Goal: Transaction & Acquisition: Book appointment/travel/reservation

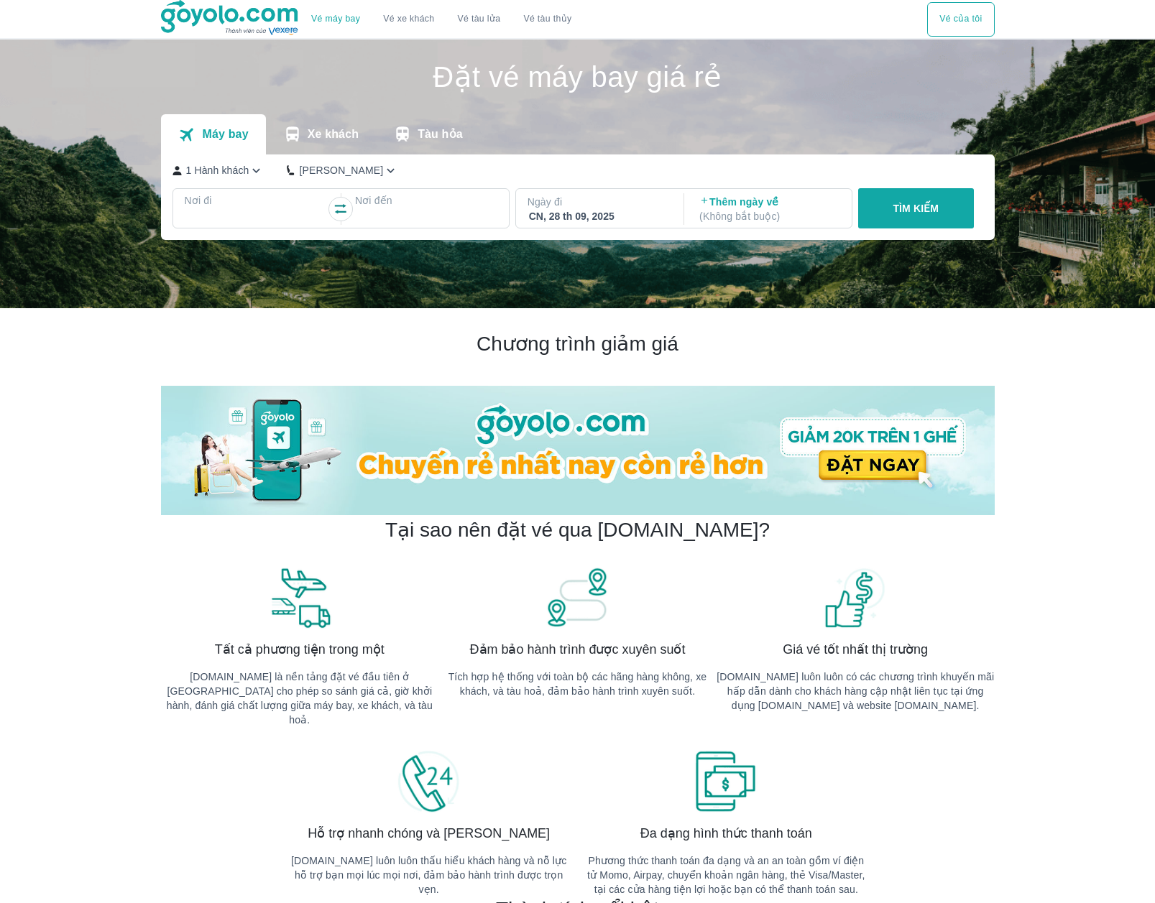
click at [961, 23] on button "Vé của tôi" at bounding box center [960, 19] width 67 height 34
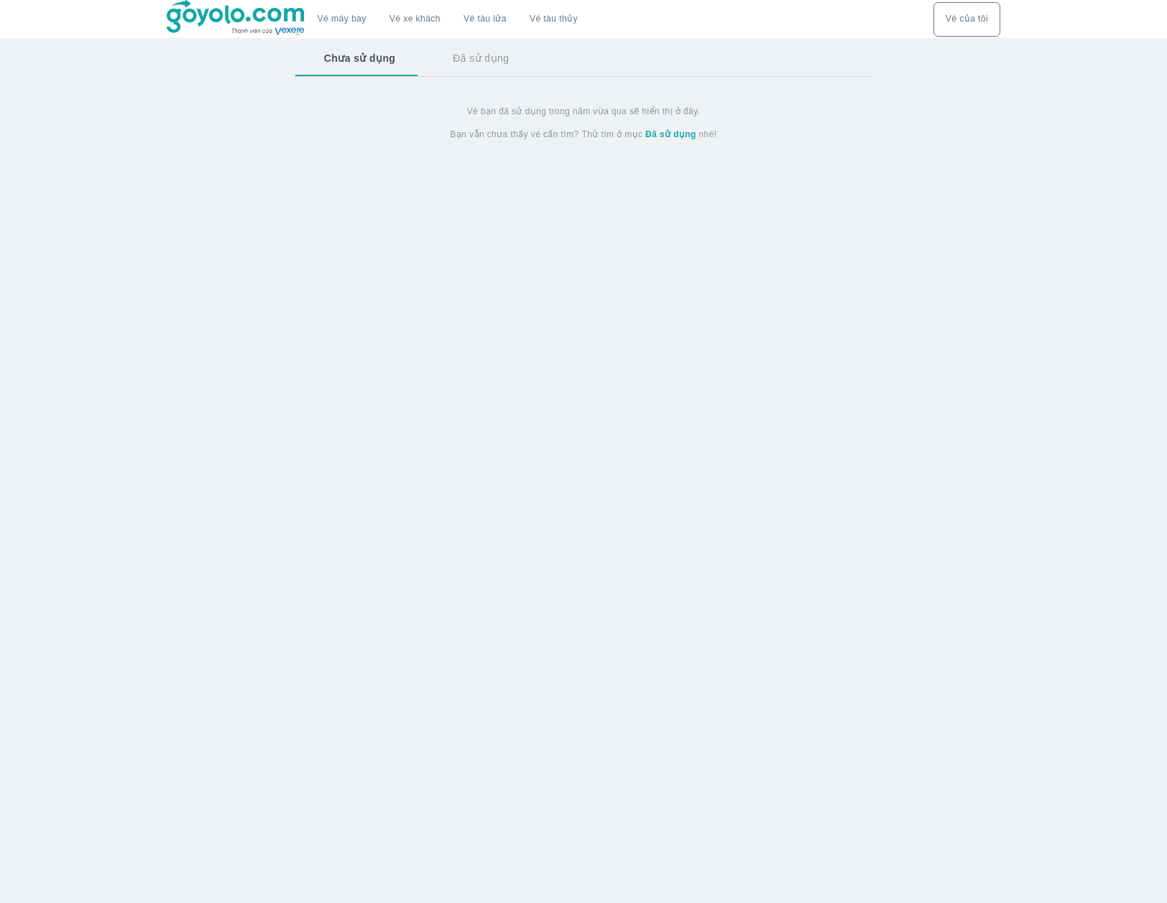
click at [369, 65] on button "Chưa sử dụng" at bounding box center [359, 58] width 129 height 37
click at [480, 60] on button "Đã sử dụng" at bounding box center [481, 58] width 114 height 37
click at [358, 59] on button "Chưa sử dụng" at bounding box center [358, 58] width 126 height 37
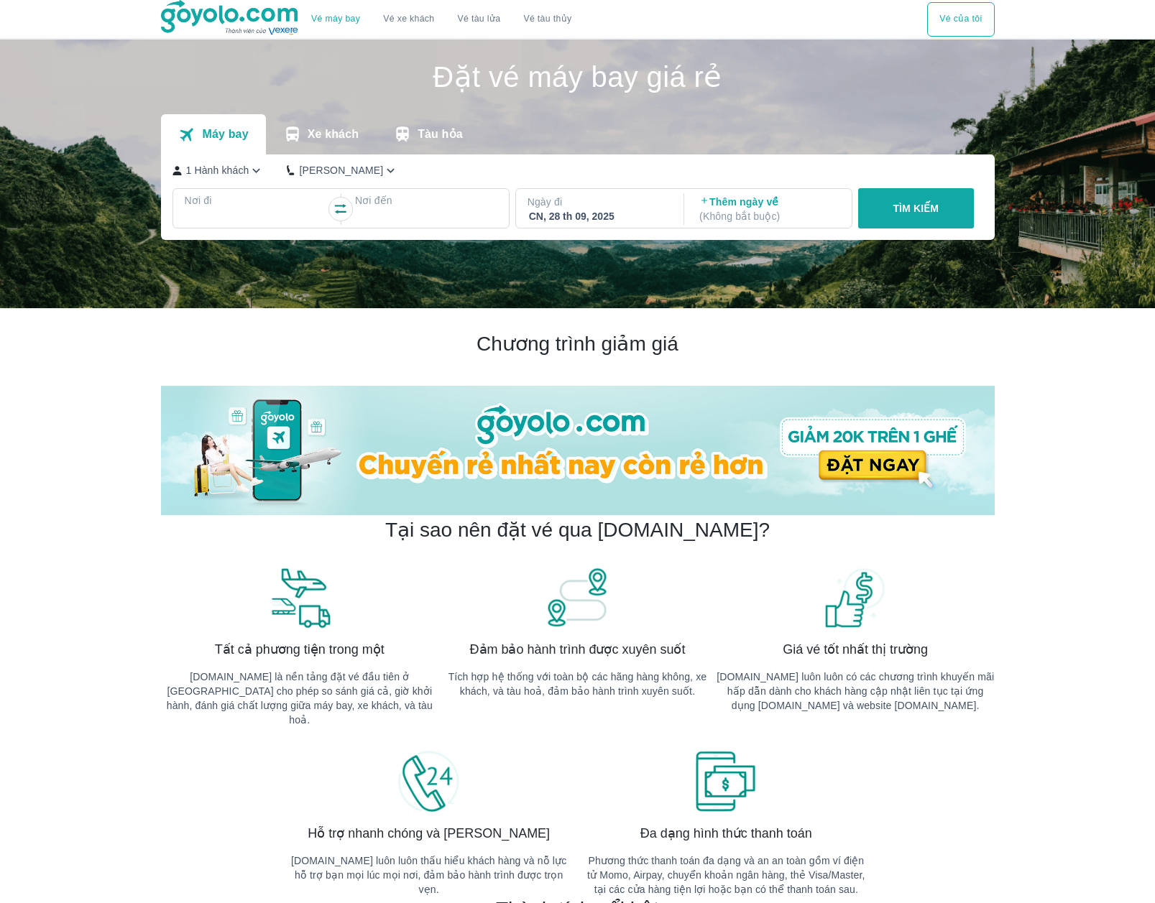
click at [287, 207] on p "Nơi đi" at bounding box center [256, 200] width 142 height 14
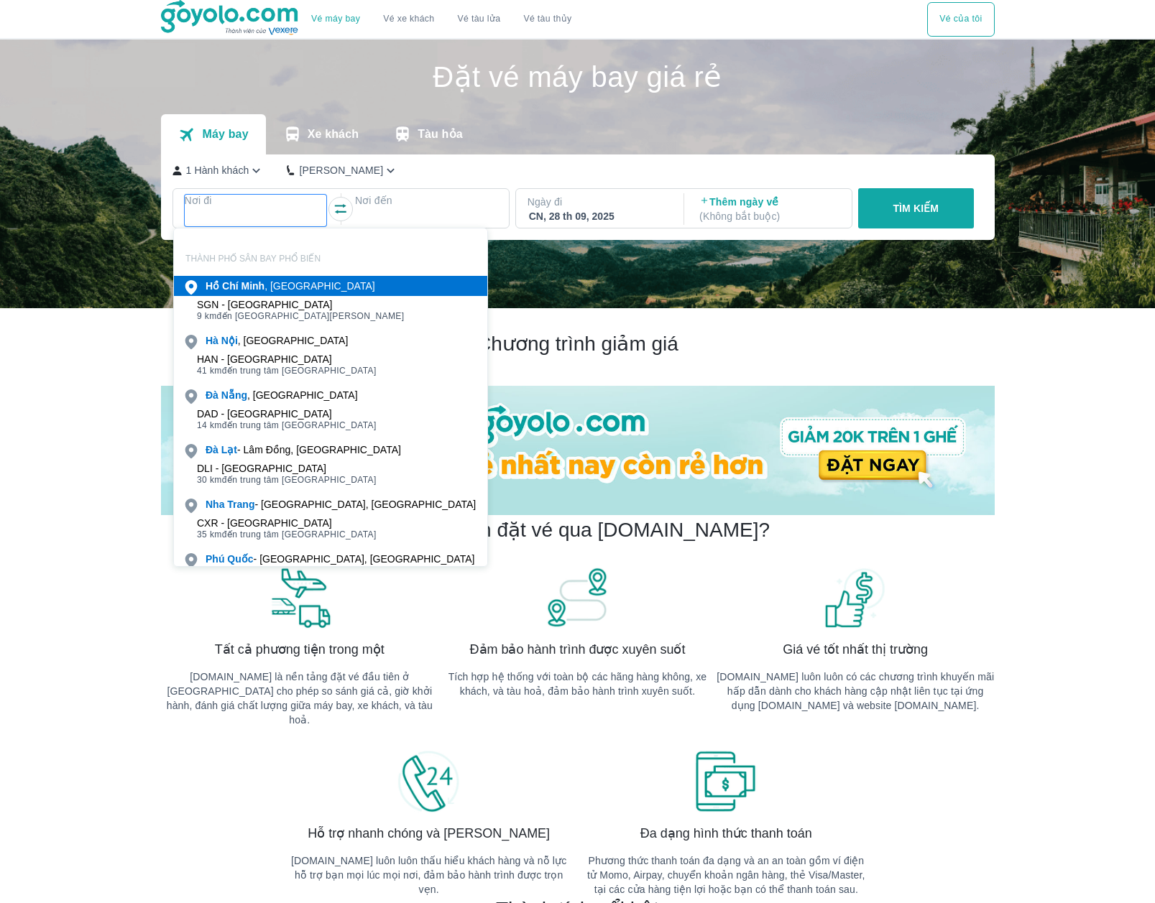
scroll to position [83, 0]
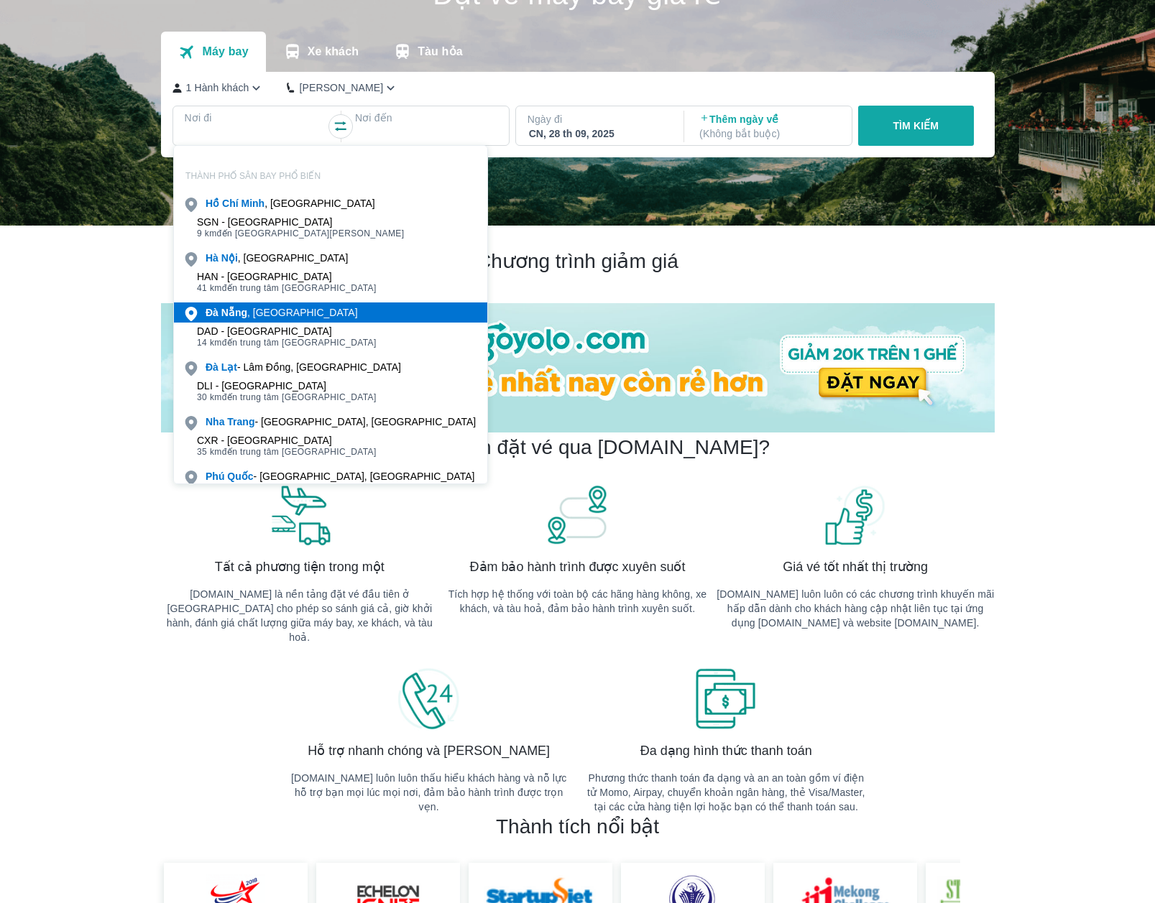
click at [265, 314] on div "[GEOGRAPHIC_DATA] , [GEOGRAPHIC_DATA]" at bounding box center [282, 312] width 152 height 14
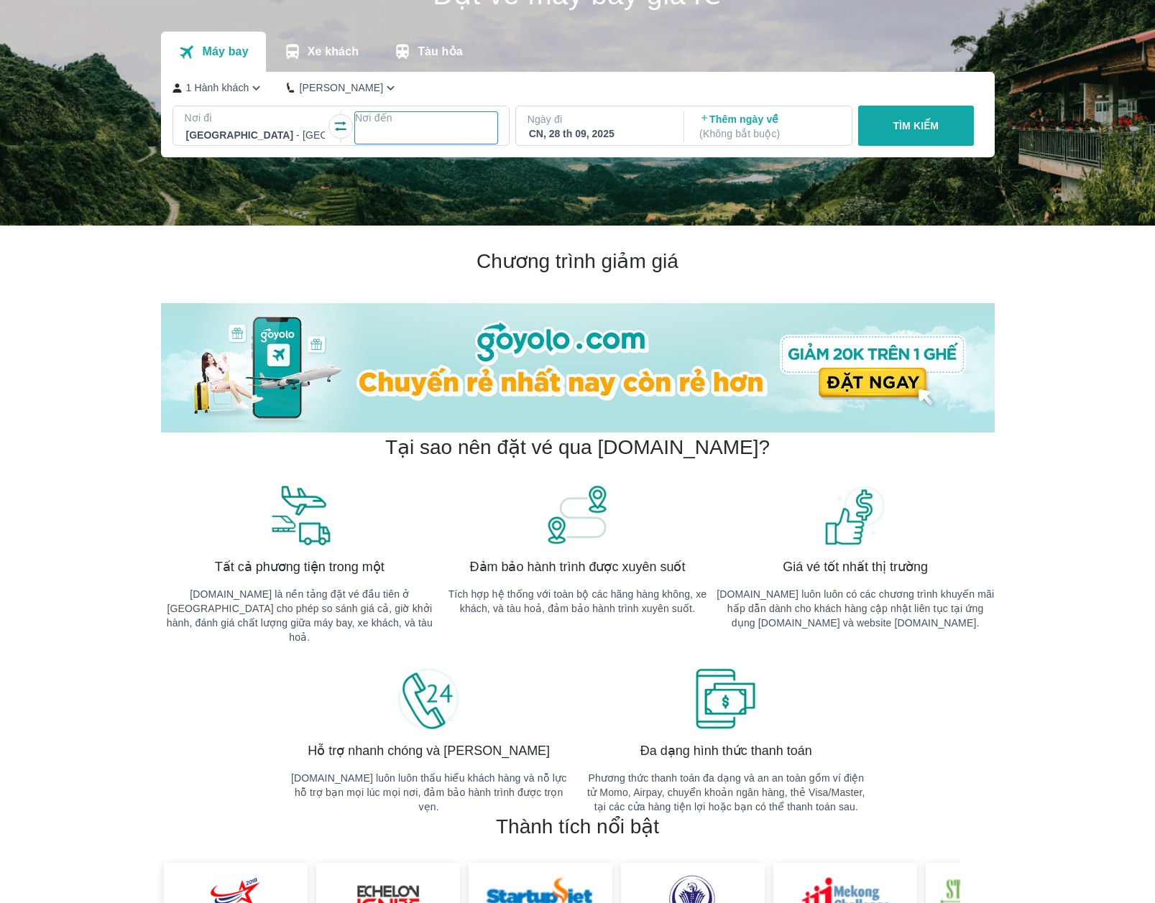
click at [406, 124] on p "Nơi đến" at bounding box center [426, 118] width 142 height 14
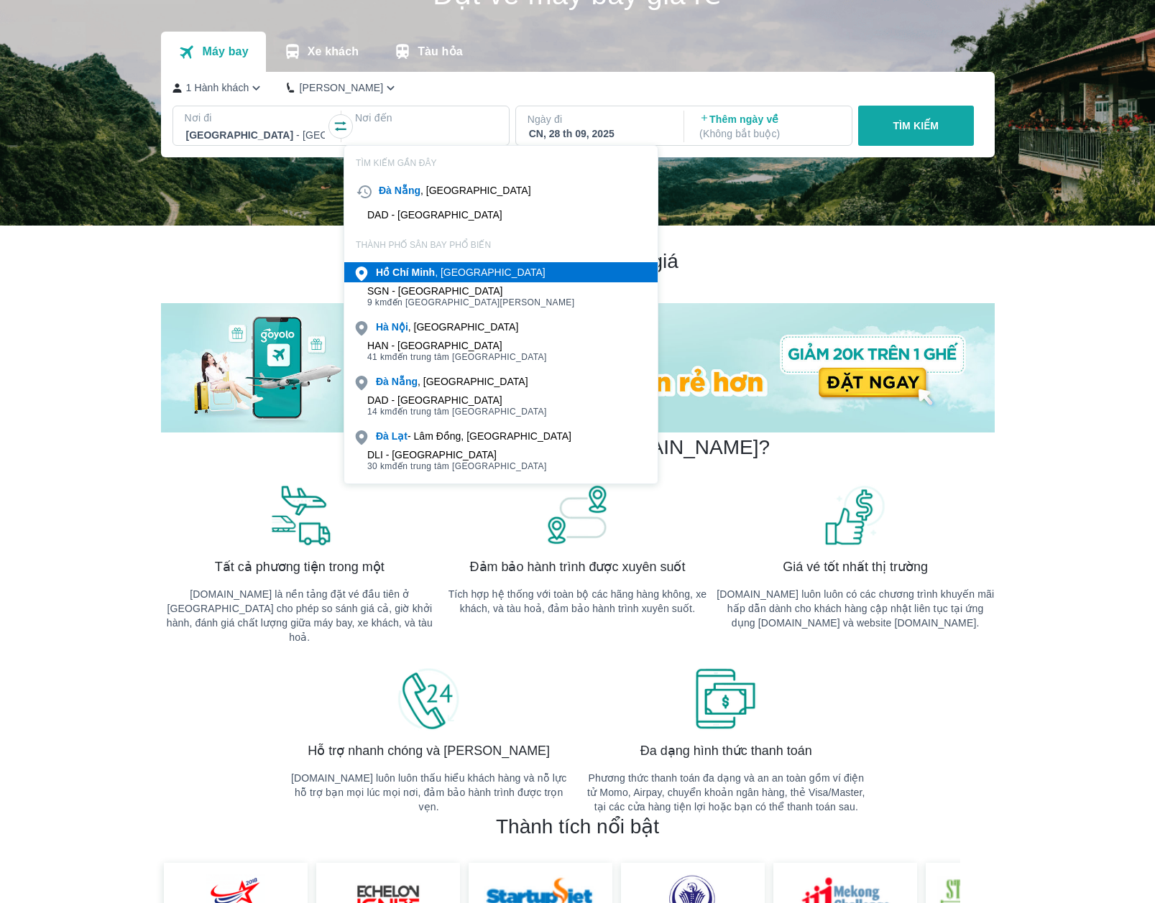
click at [429, 271] on b "Minh" at bounding box center [423, 272] width 24 height 11
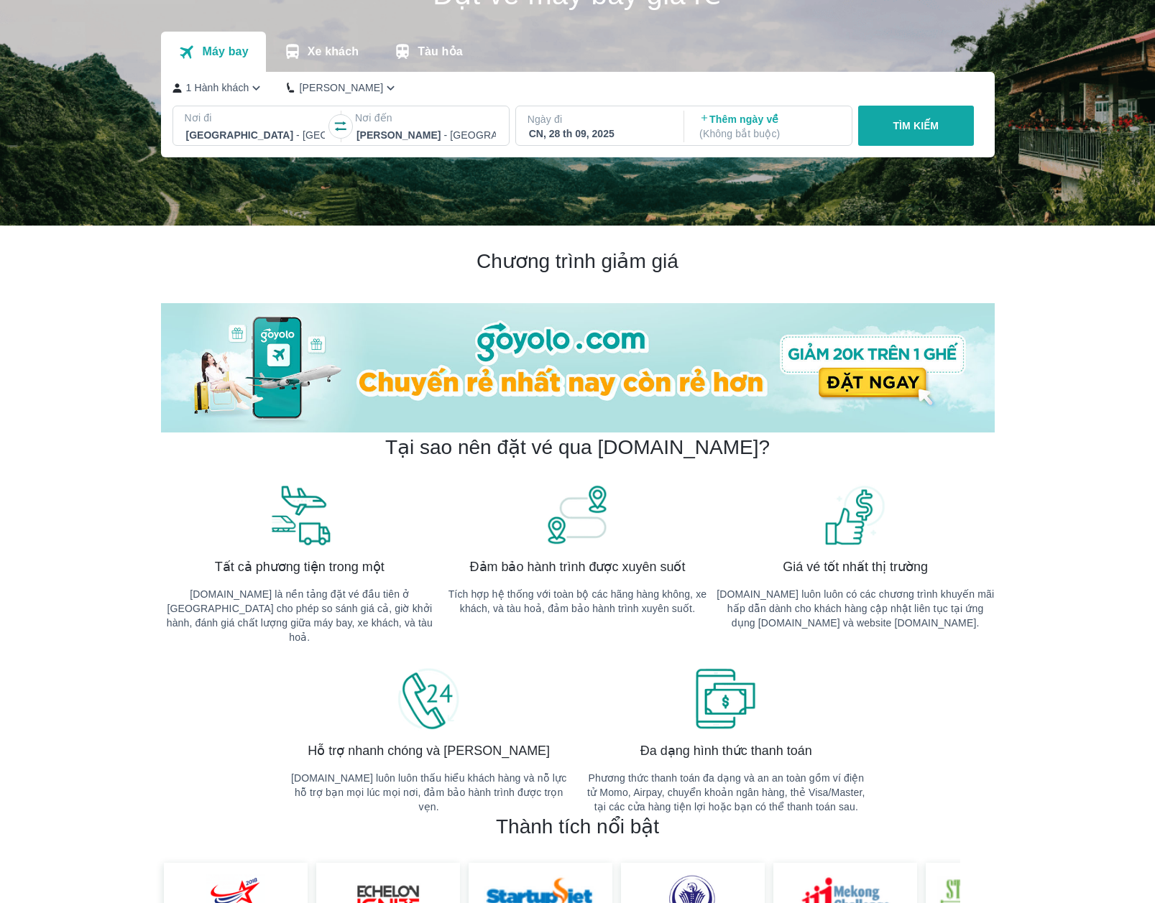
click at [606, 139] on div "CN, 28 th 09, 2025" at bounding box center [598, 133] width 139 height 14
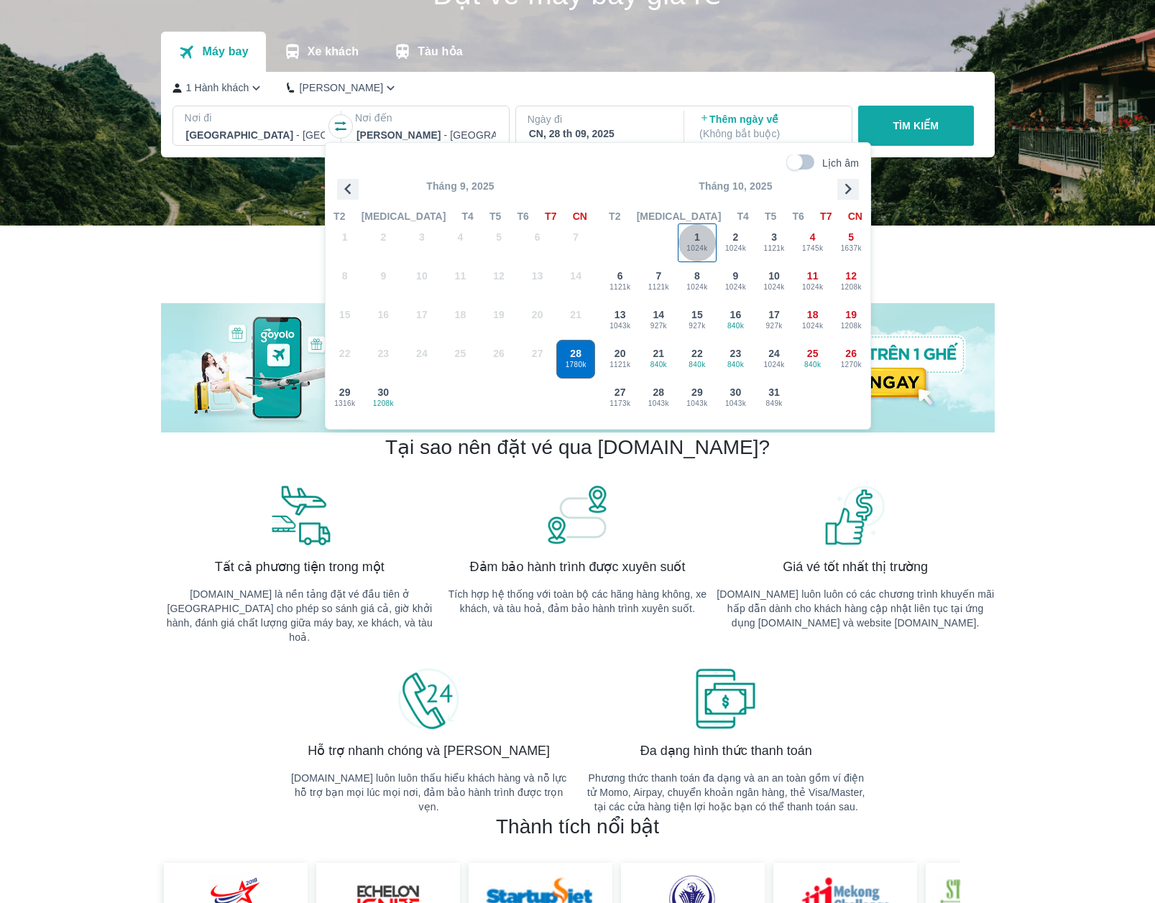
click at [699, 234] on span "1" at bounding box center [697, 237] width 6 height 14
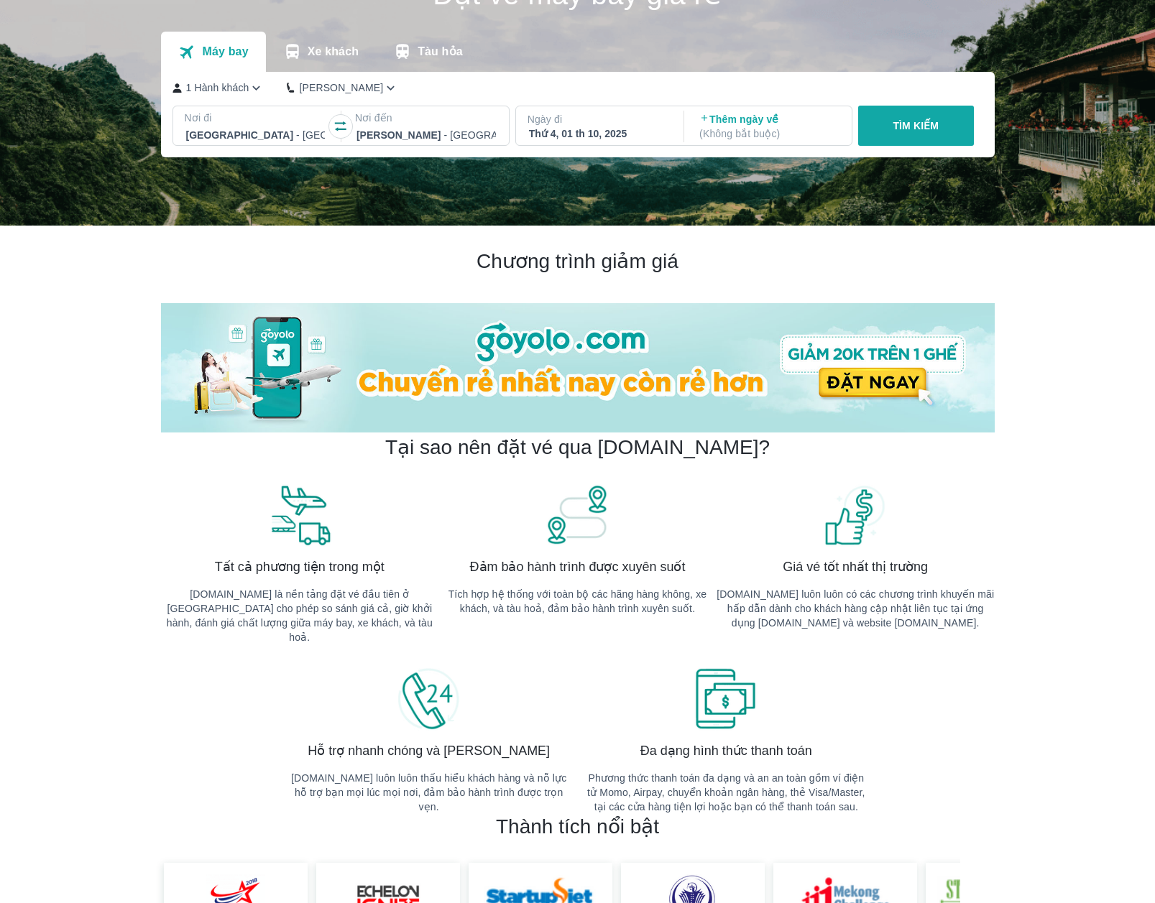
click at [928, 126] on p "TÌM KIẾM" at bounding box center [916, 126] width 46 height 14
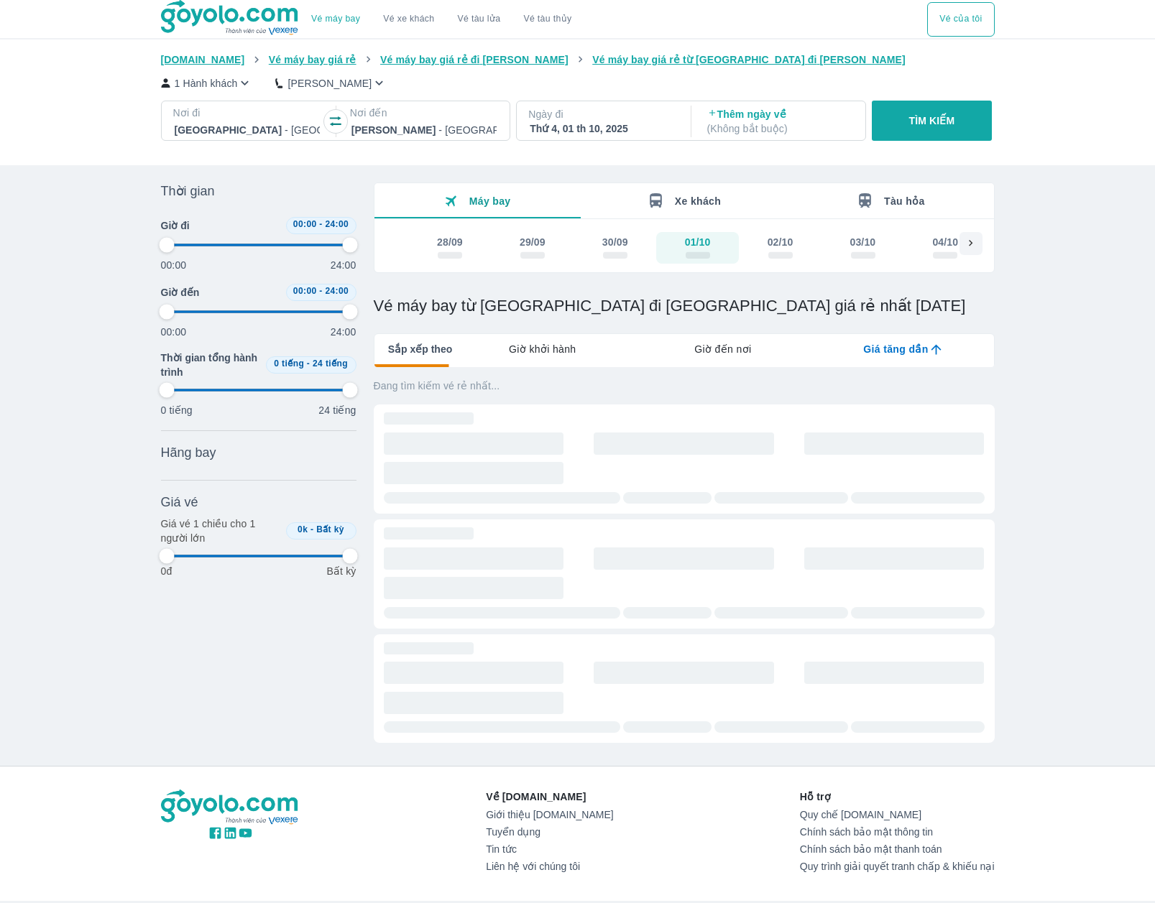
type input "97.9166666666667"
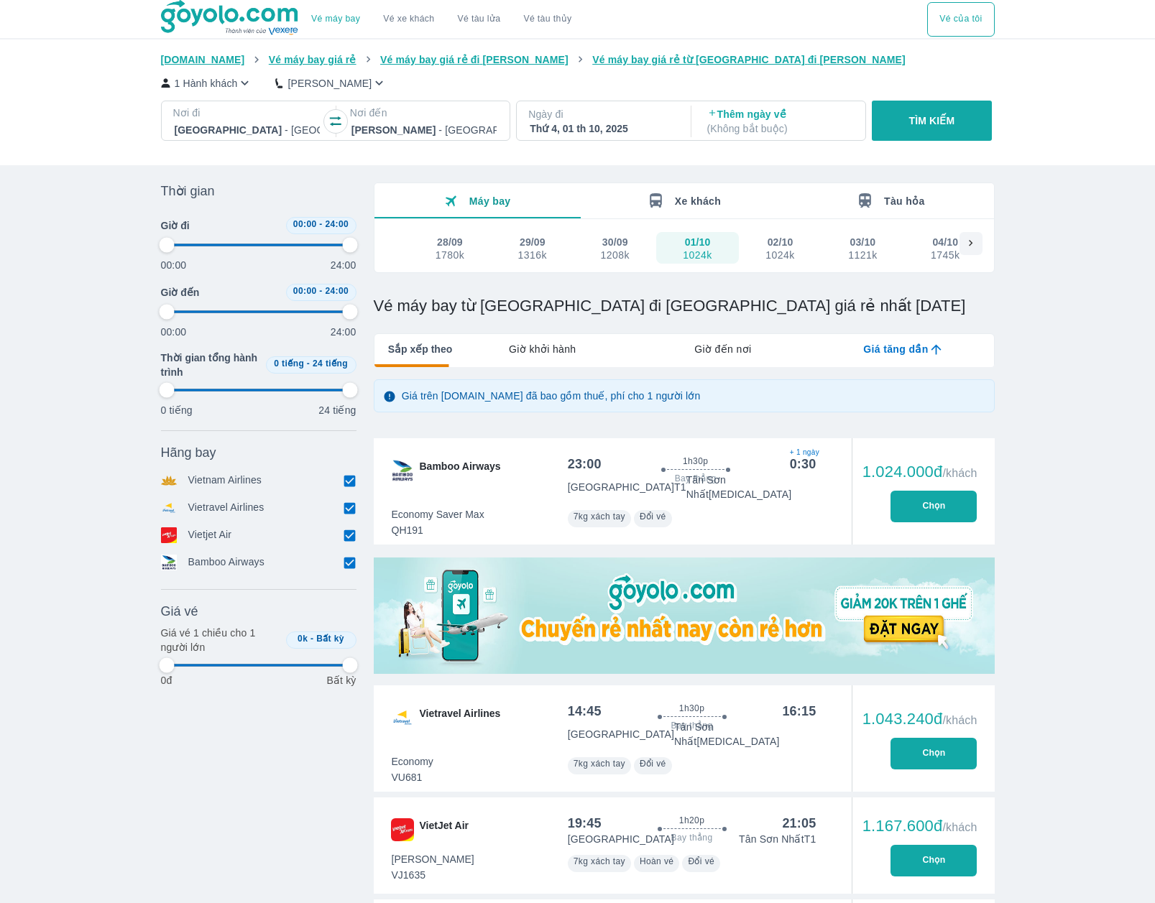
type input "97.9166666666667"
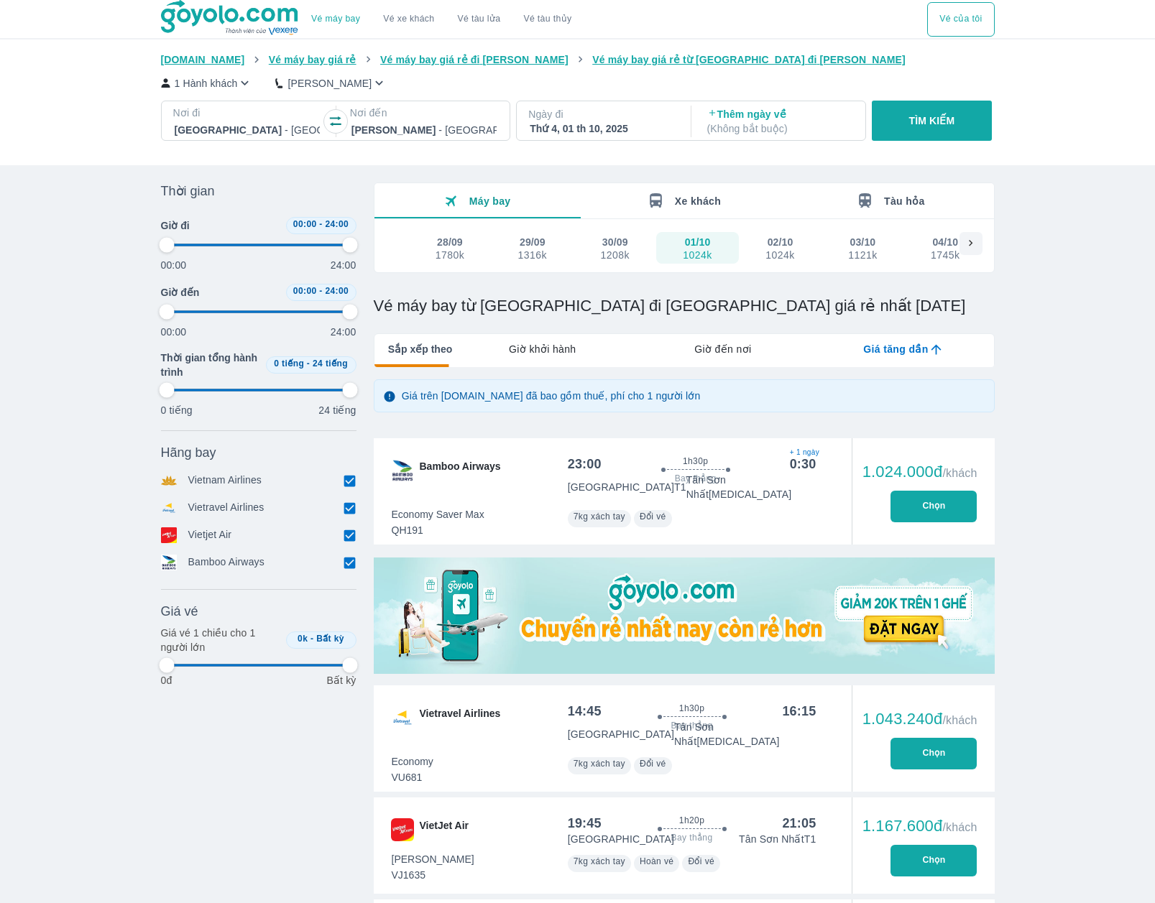
type input "97.9166666666667"
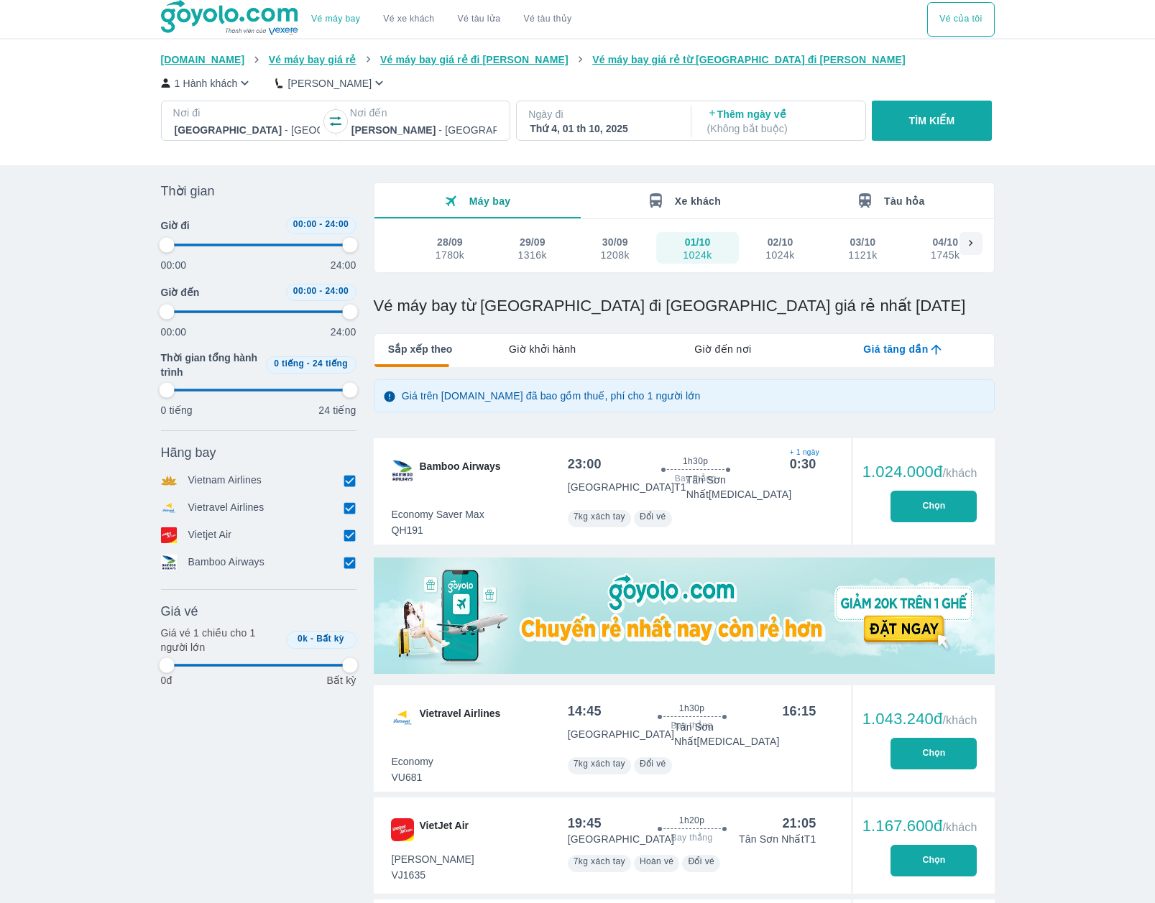
type input "97.9166666666667"
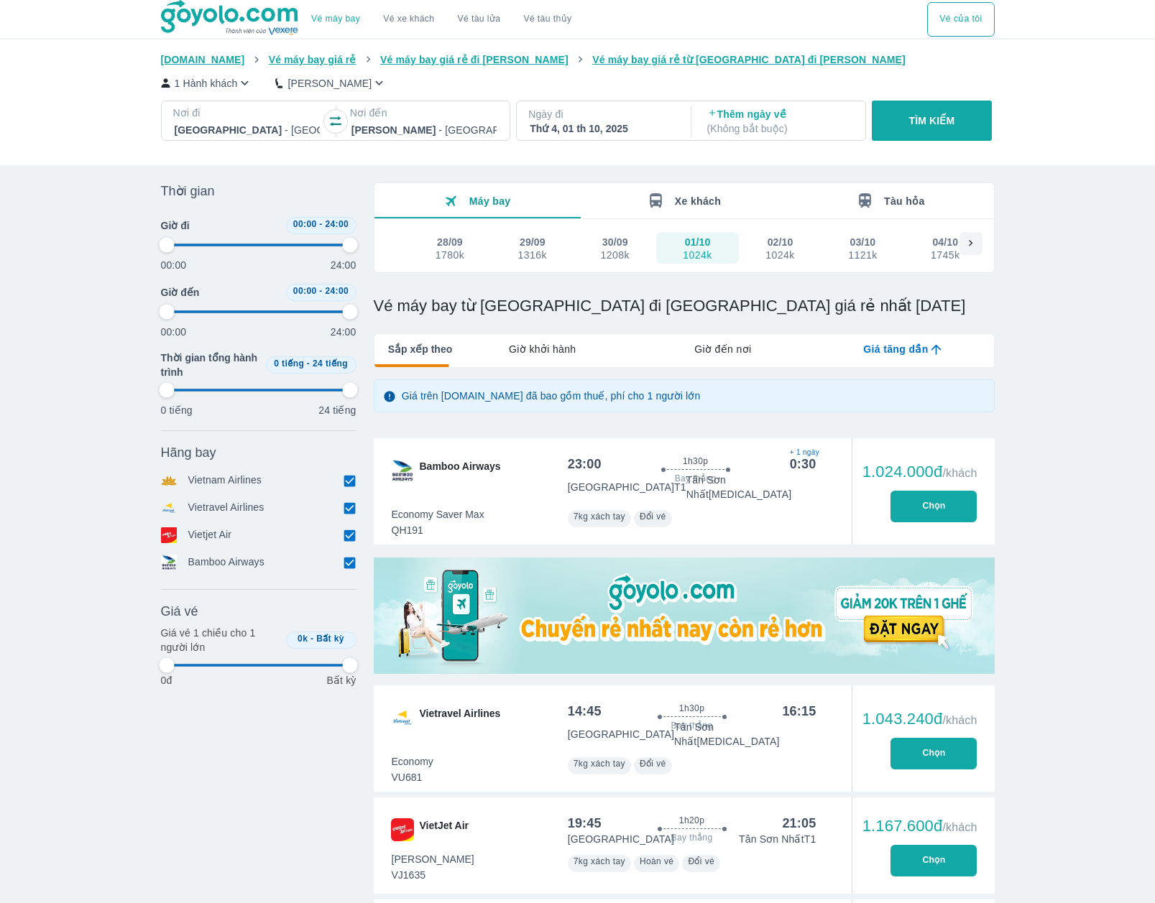
type input "97.9166666666667"
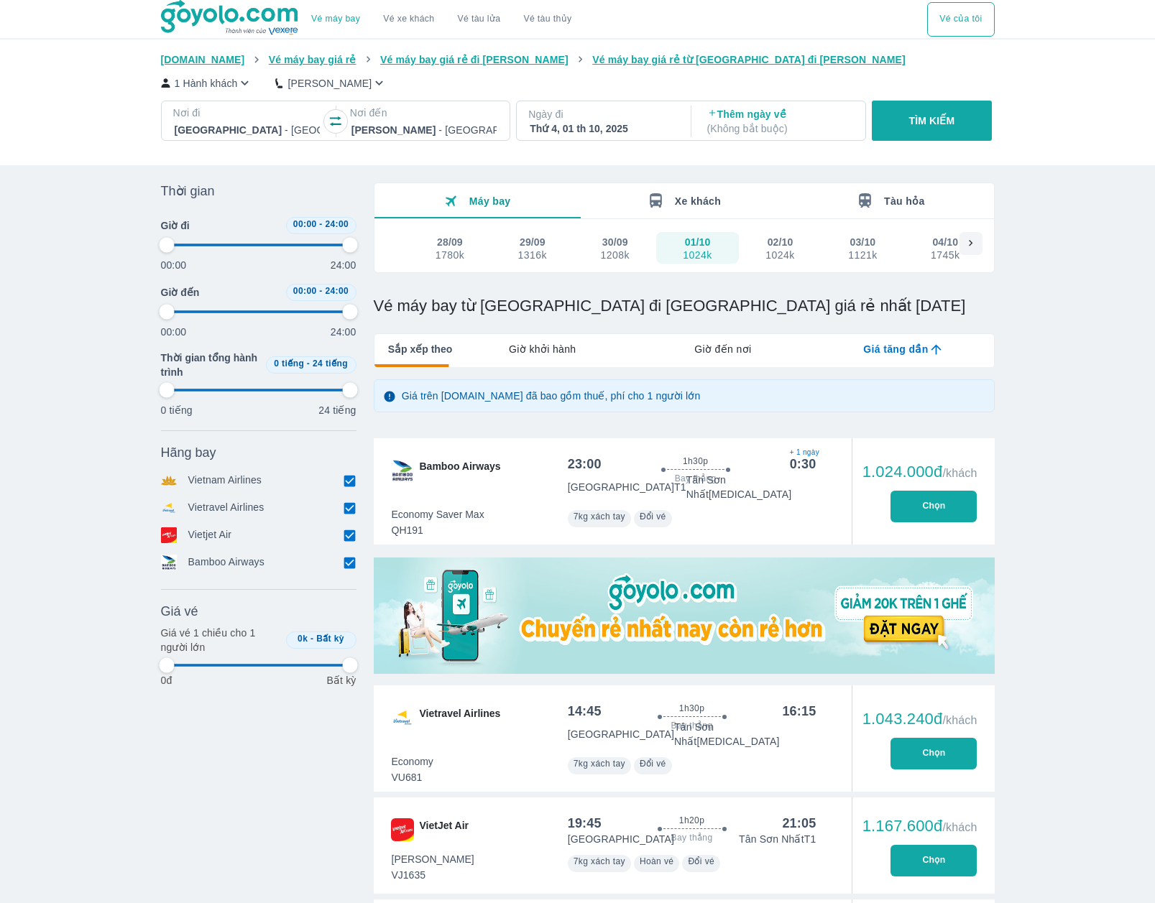
type input "97.9166666666667"
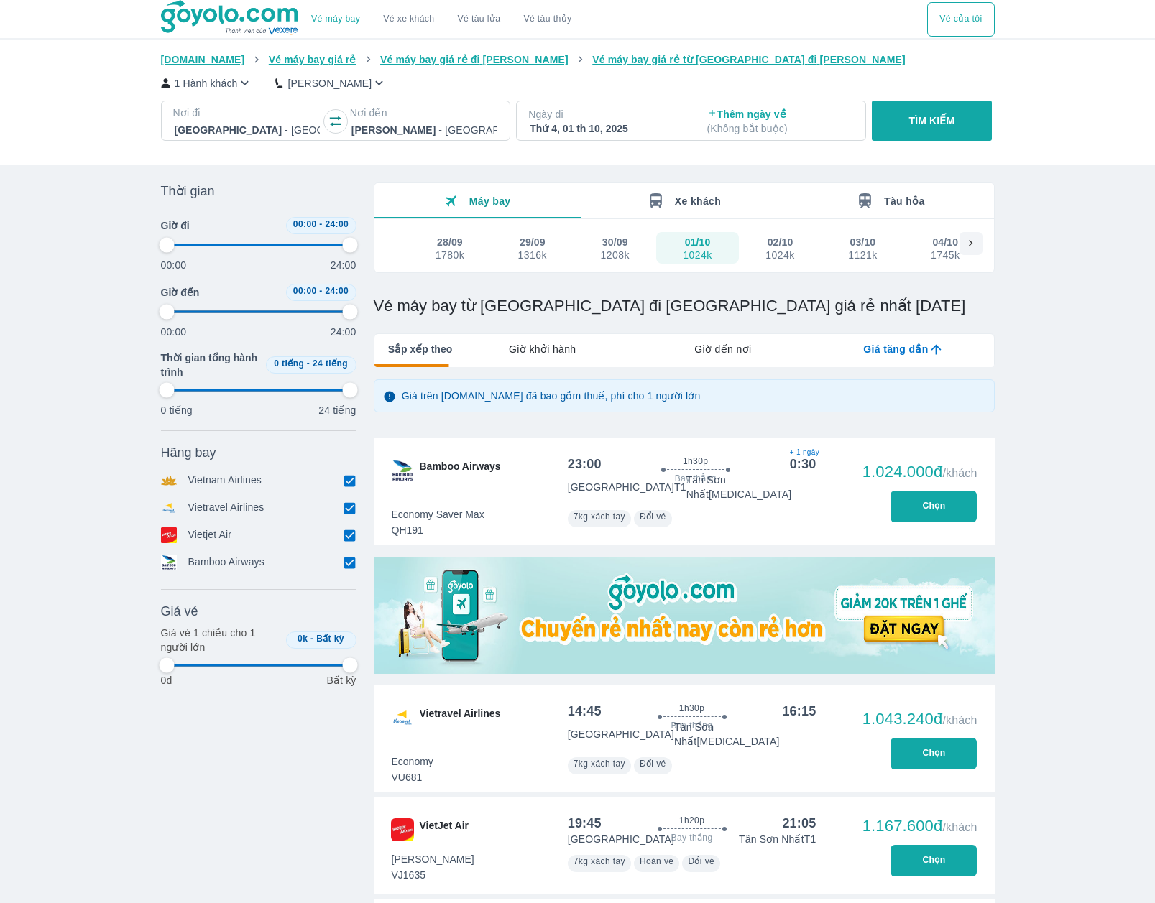
type input "97.9166666666667"
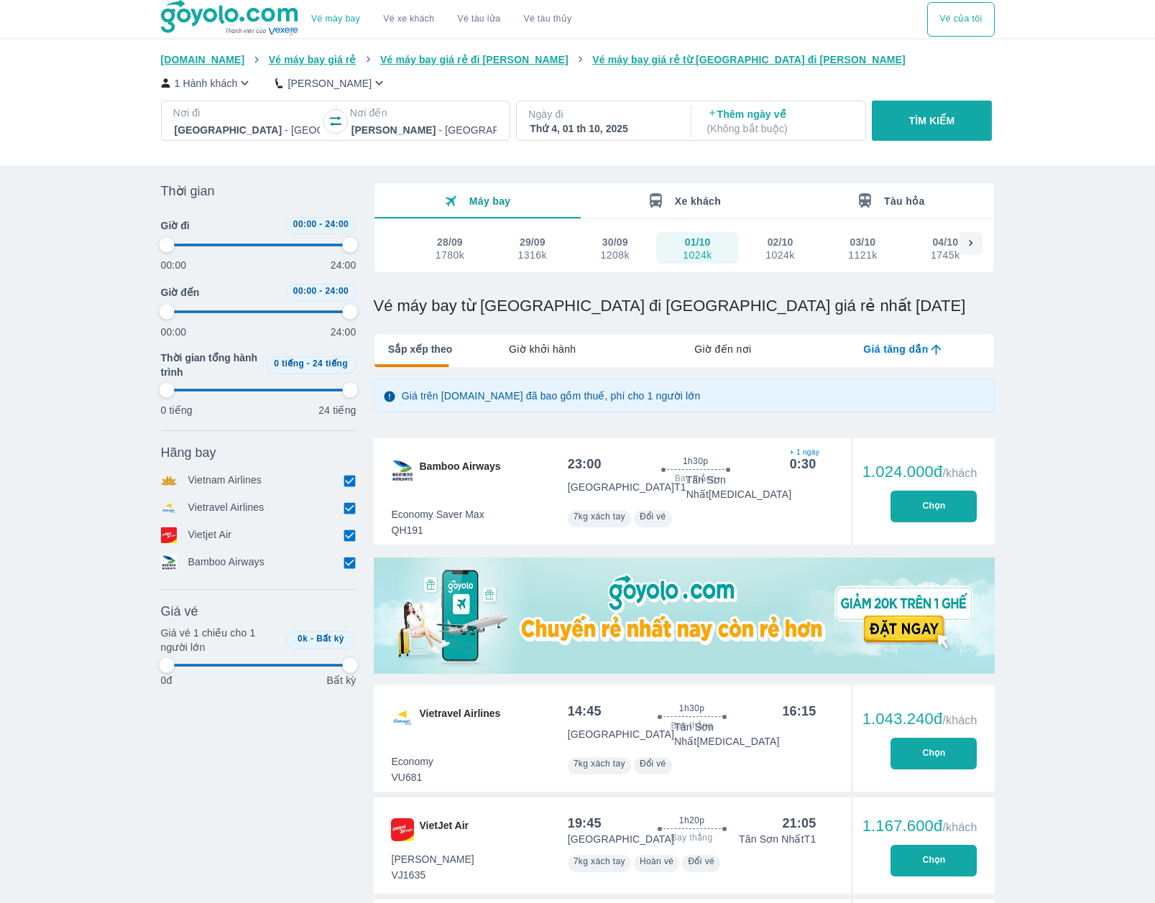
type input "97.9166666666667"
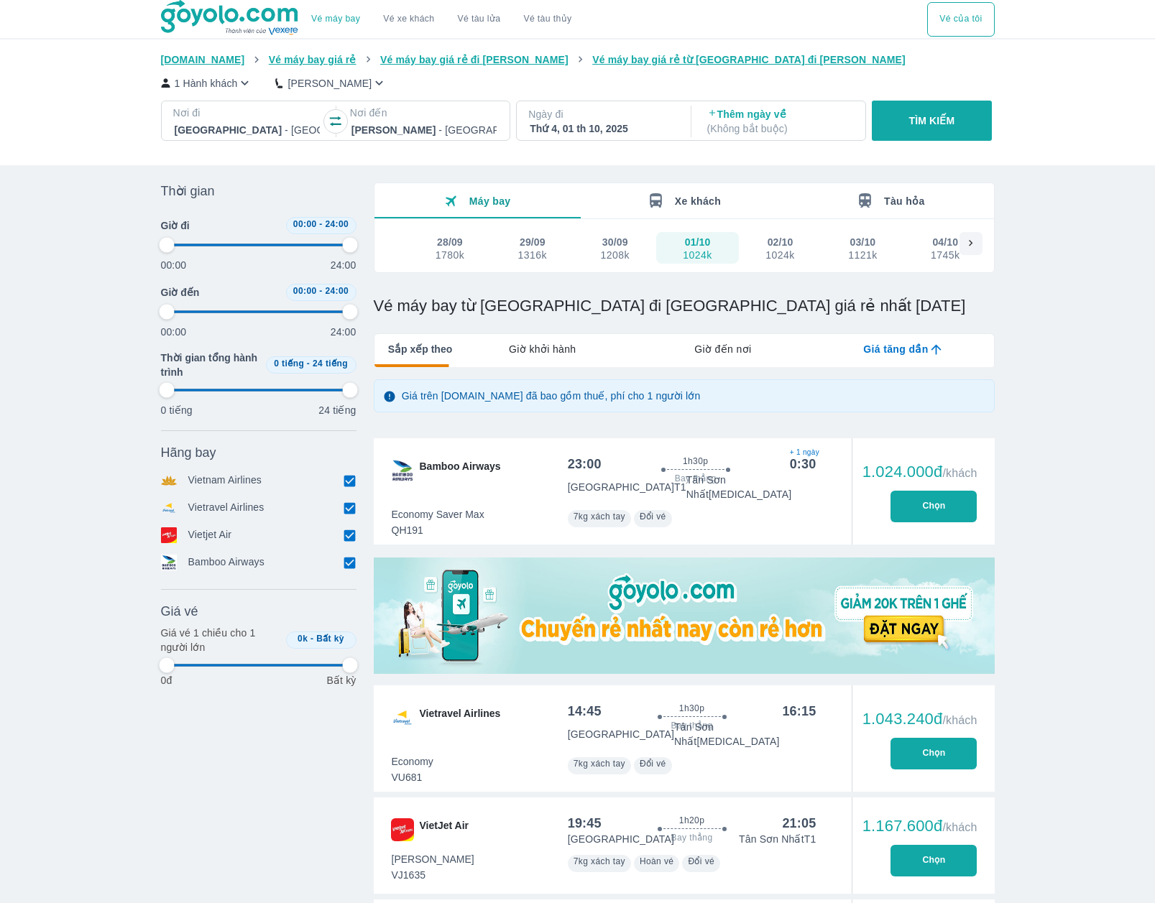
type input "97.9166666666667"
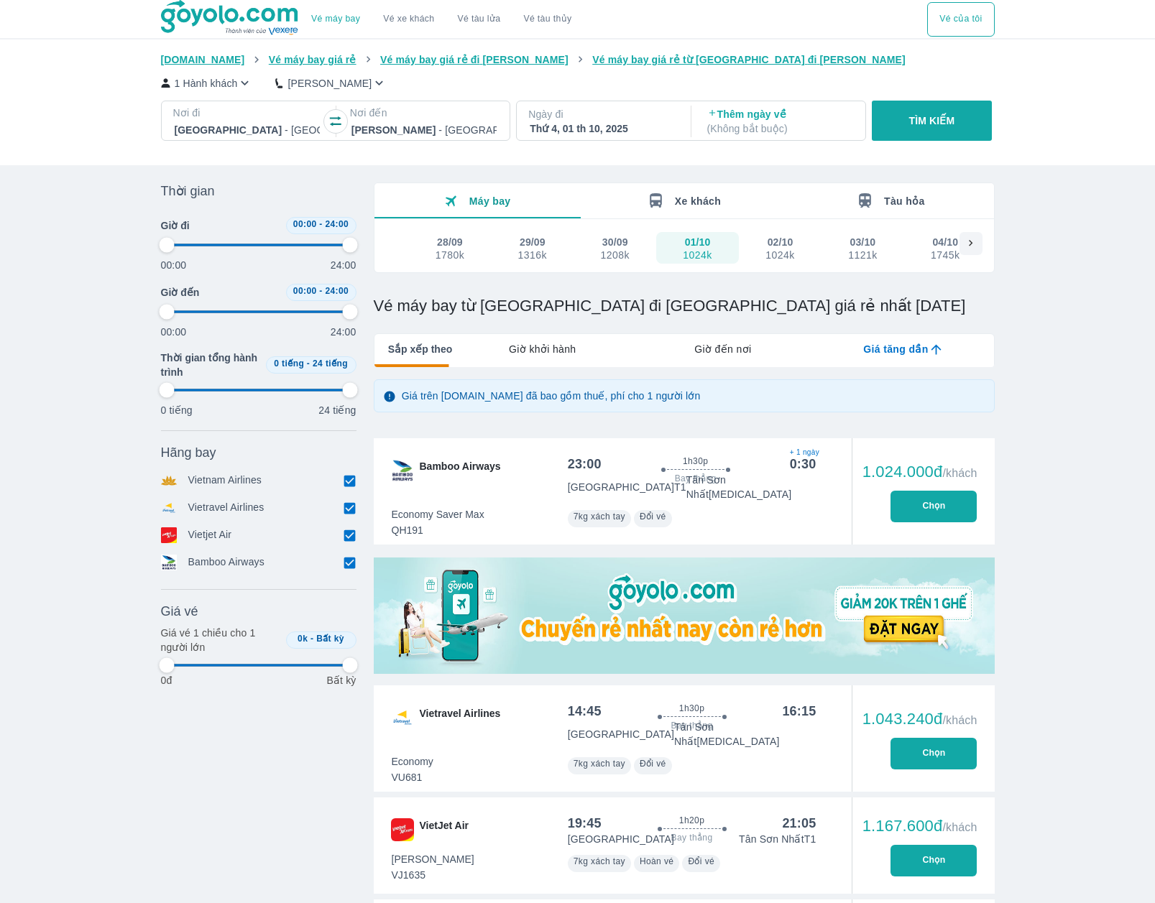
type input "97.9166666666667"
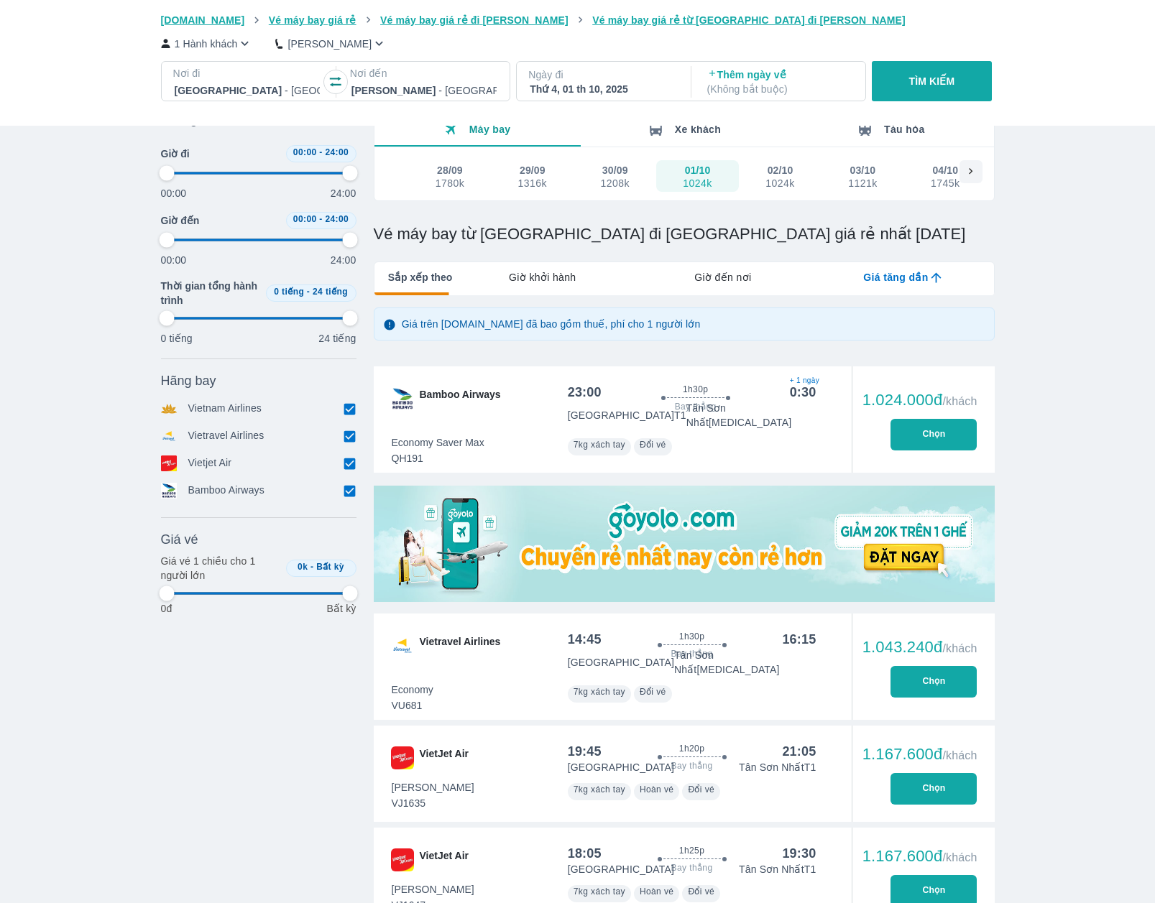
type input "97.9166666666667"
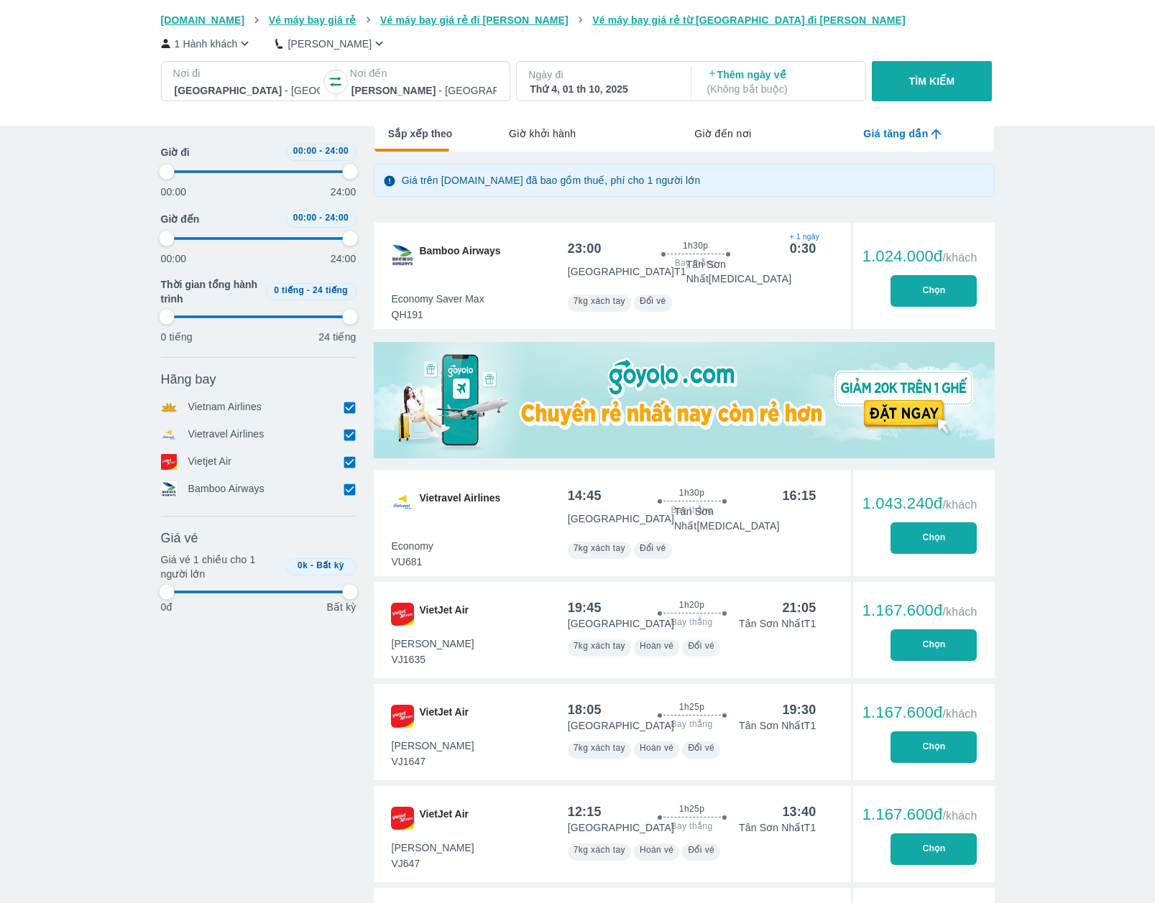
scroll to position [287, 0]
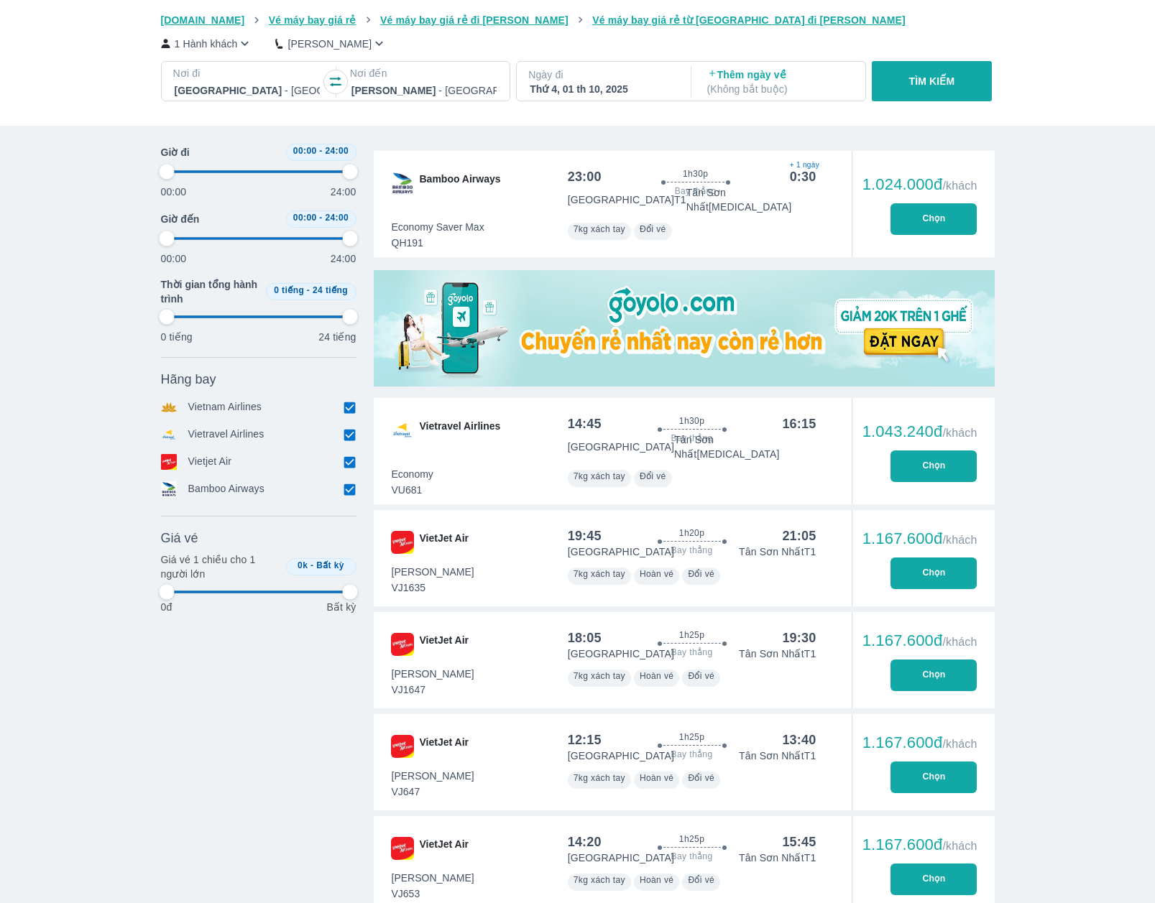
type input "97.9166666666667"
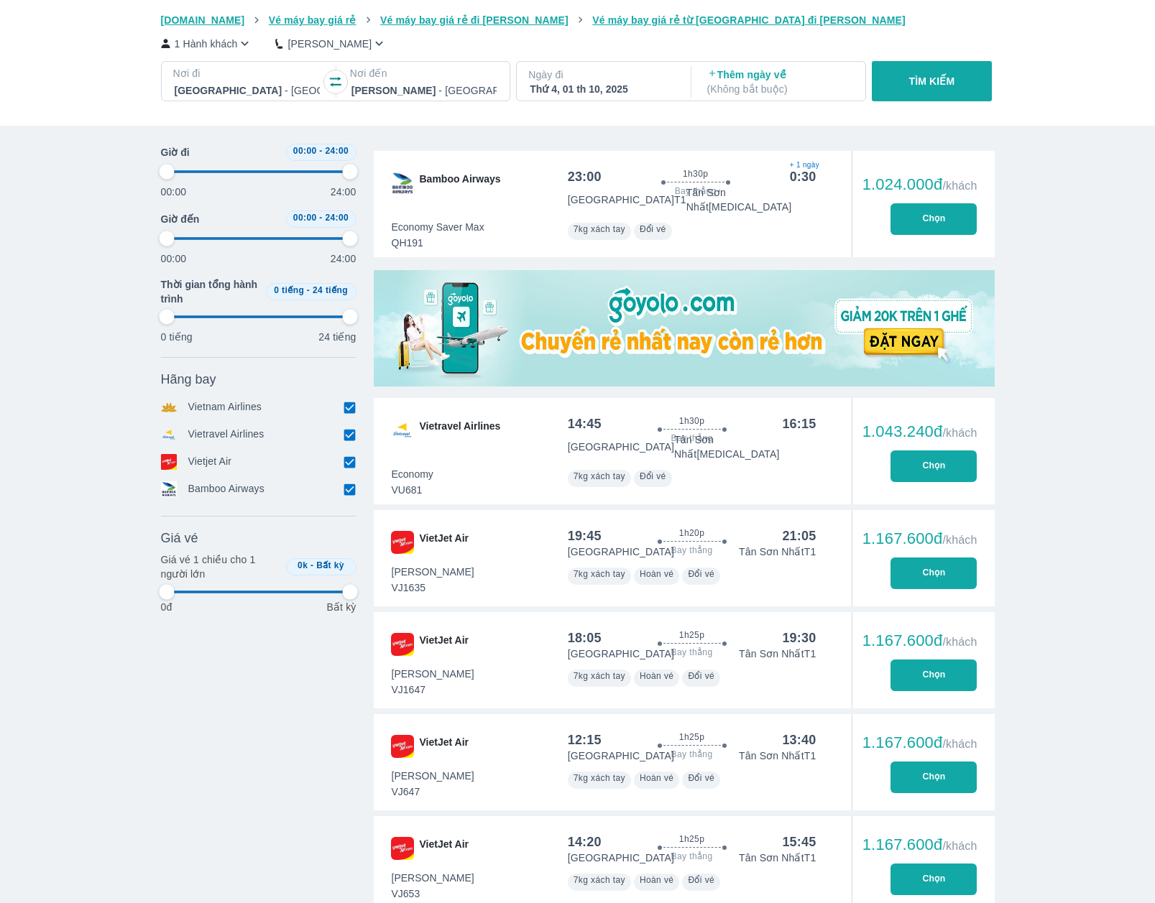
type input "97.9166666666667"
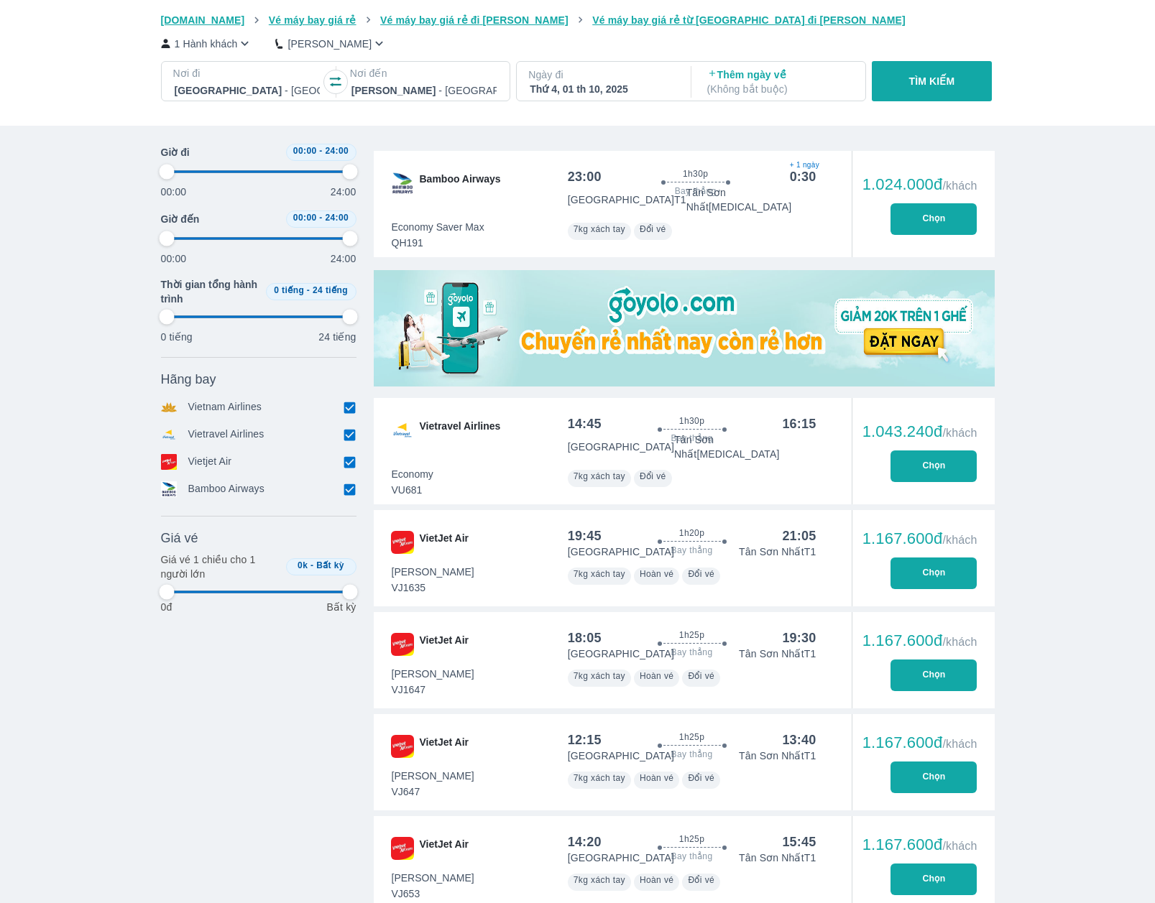
type input "97.9166666666667"
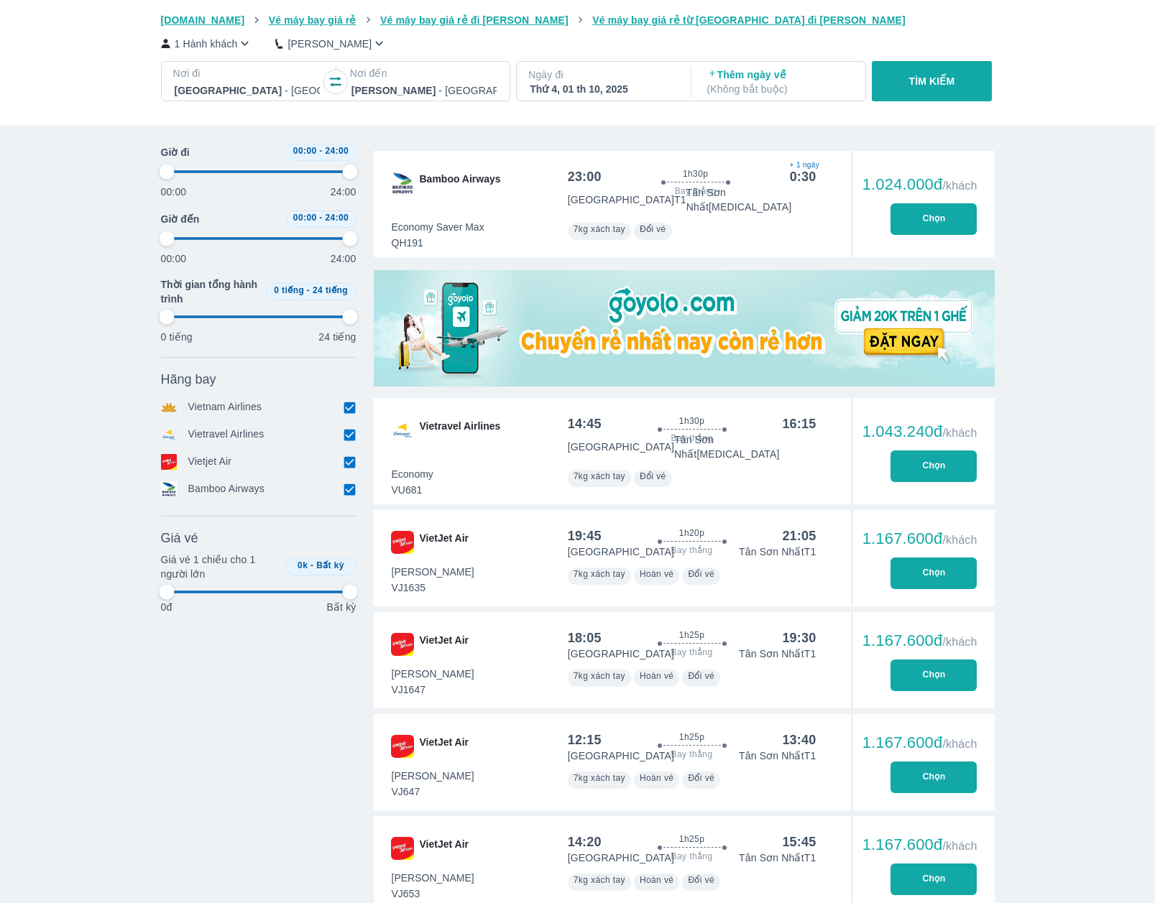
type input "97.9166666666667"
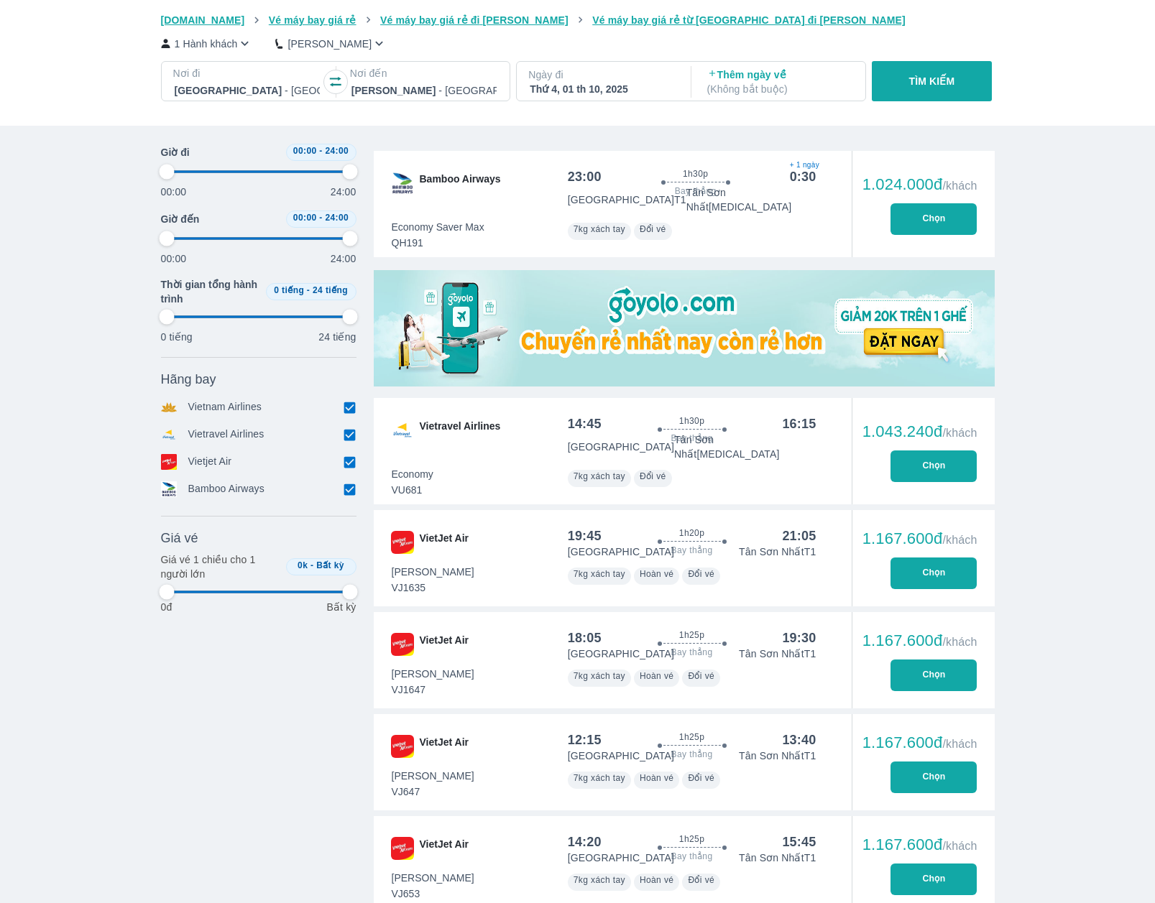
type input "97.9166666666667"
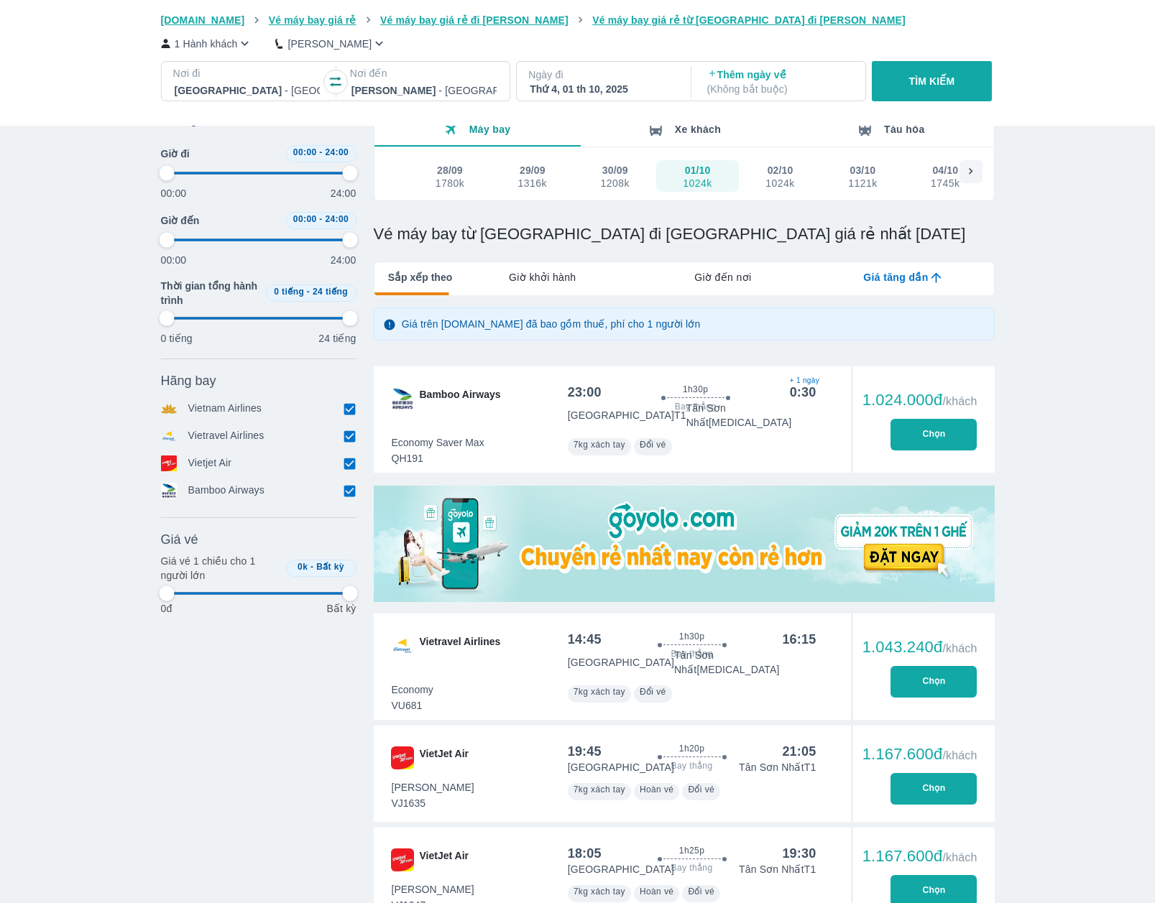
scroll to position [0, 0]
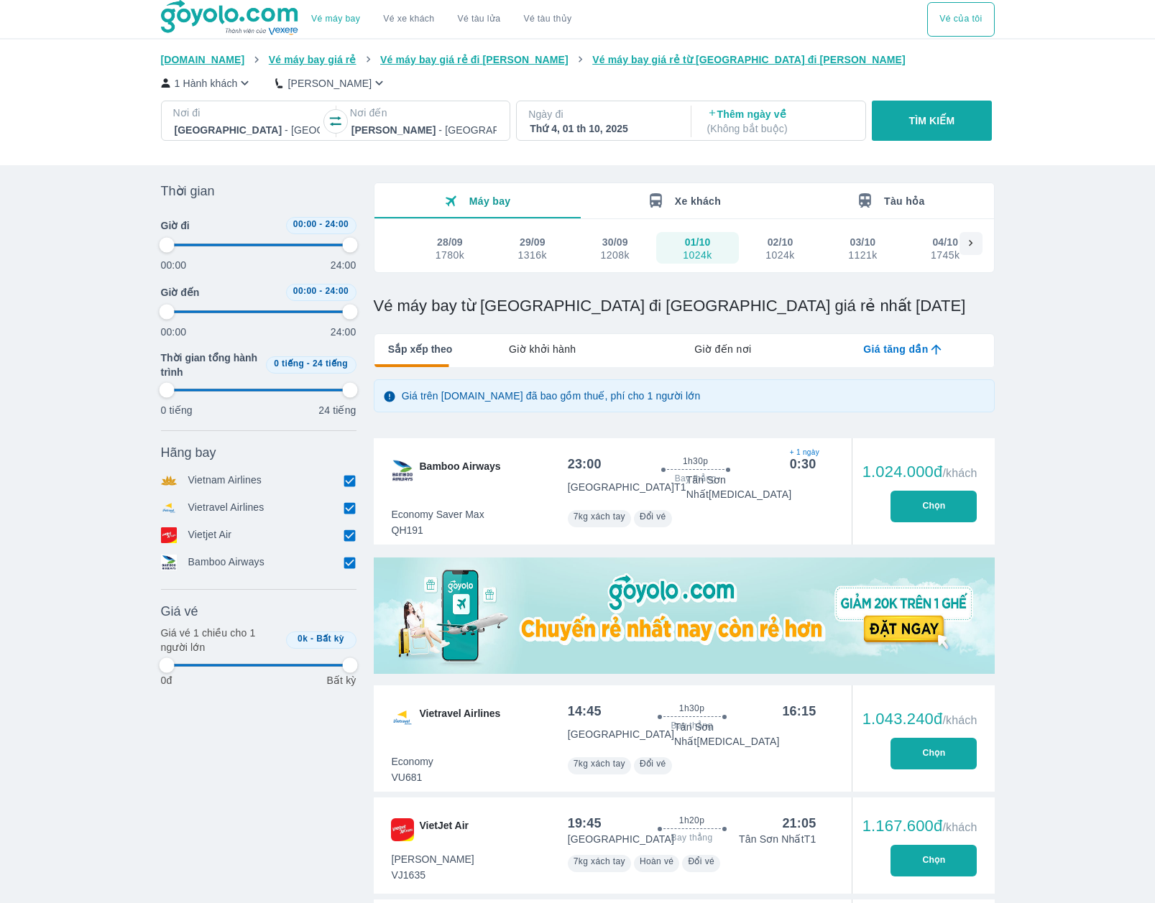
type input "97.9166666666667"
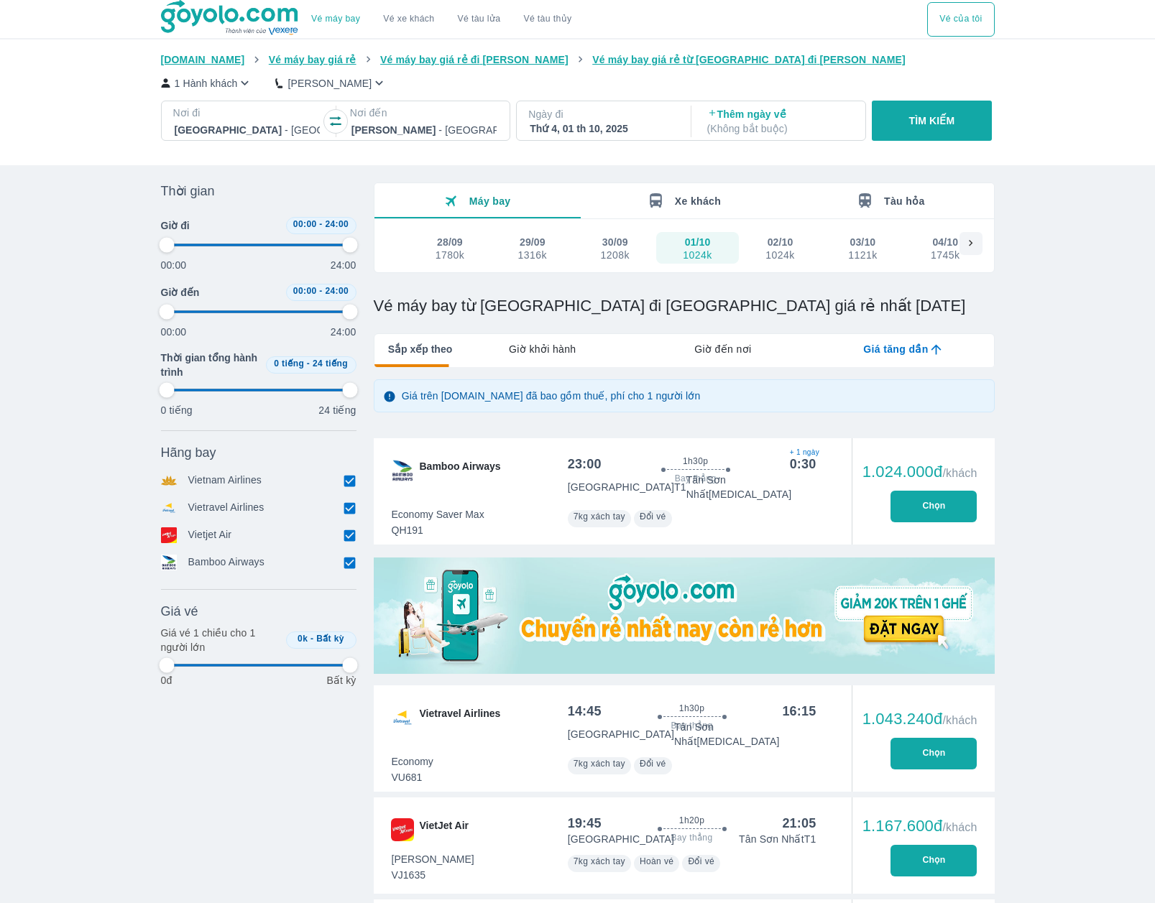
type input "97.9166666666667"
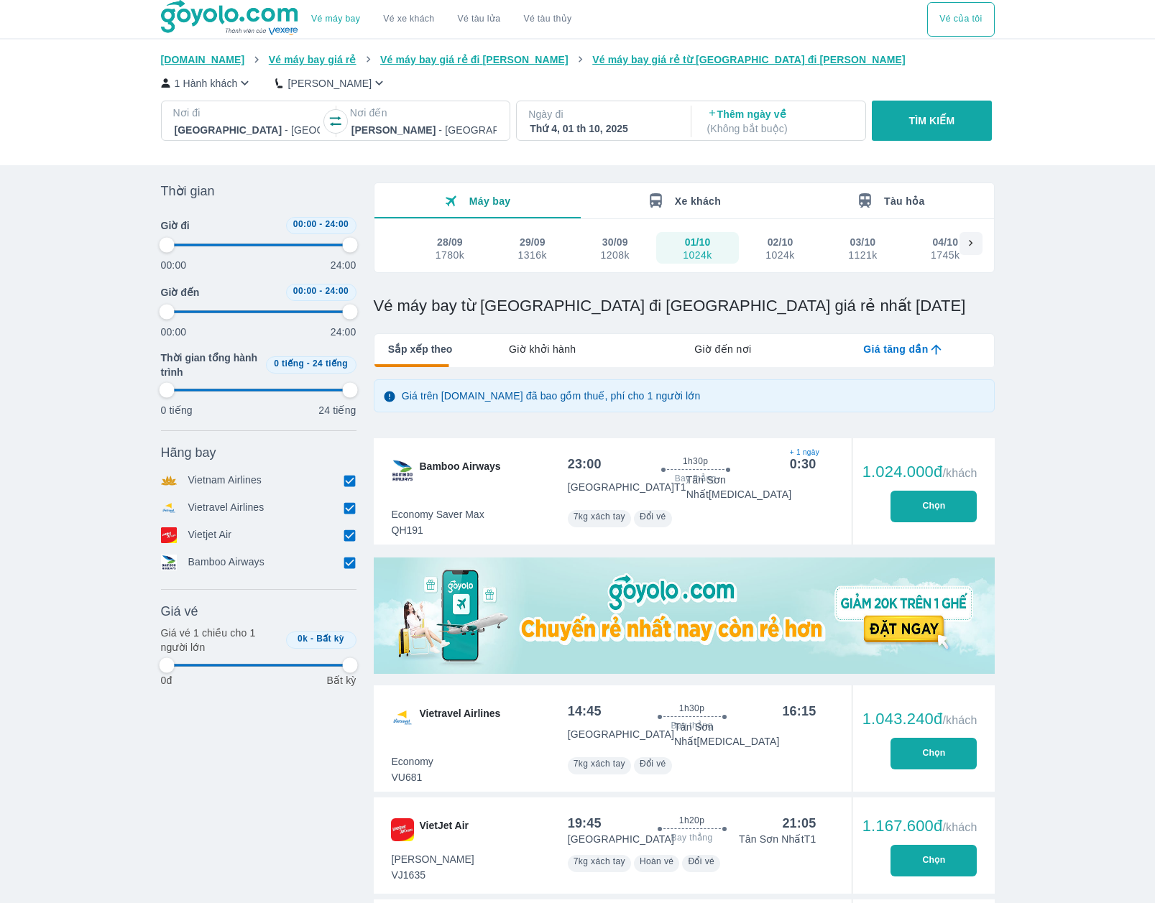
type input "97.9166666666667"
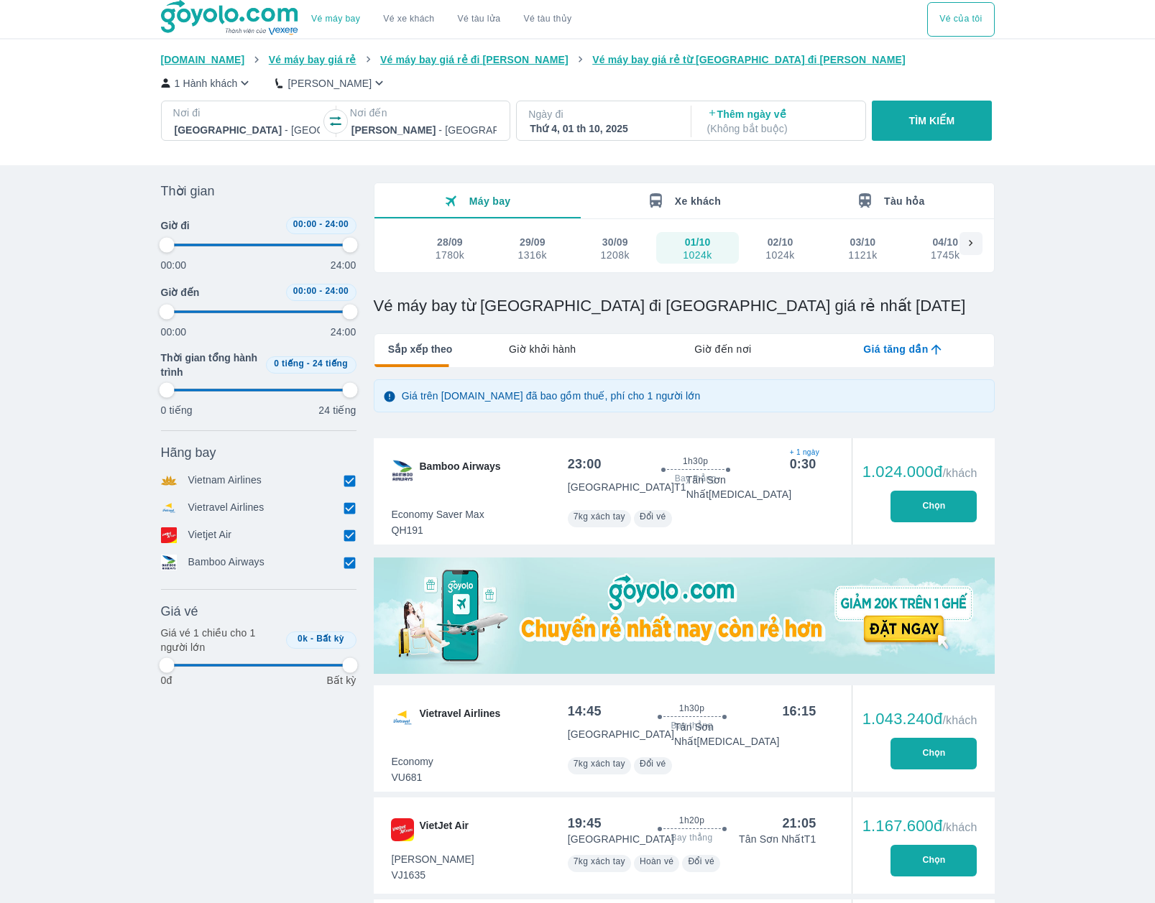
type input "97.9166666666667"
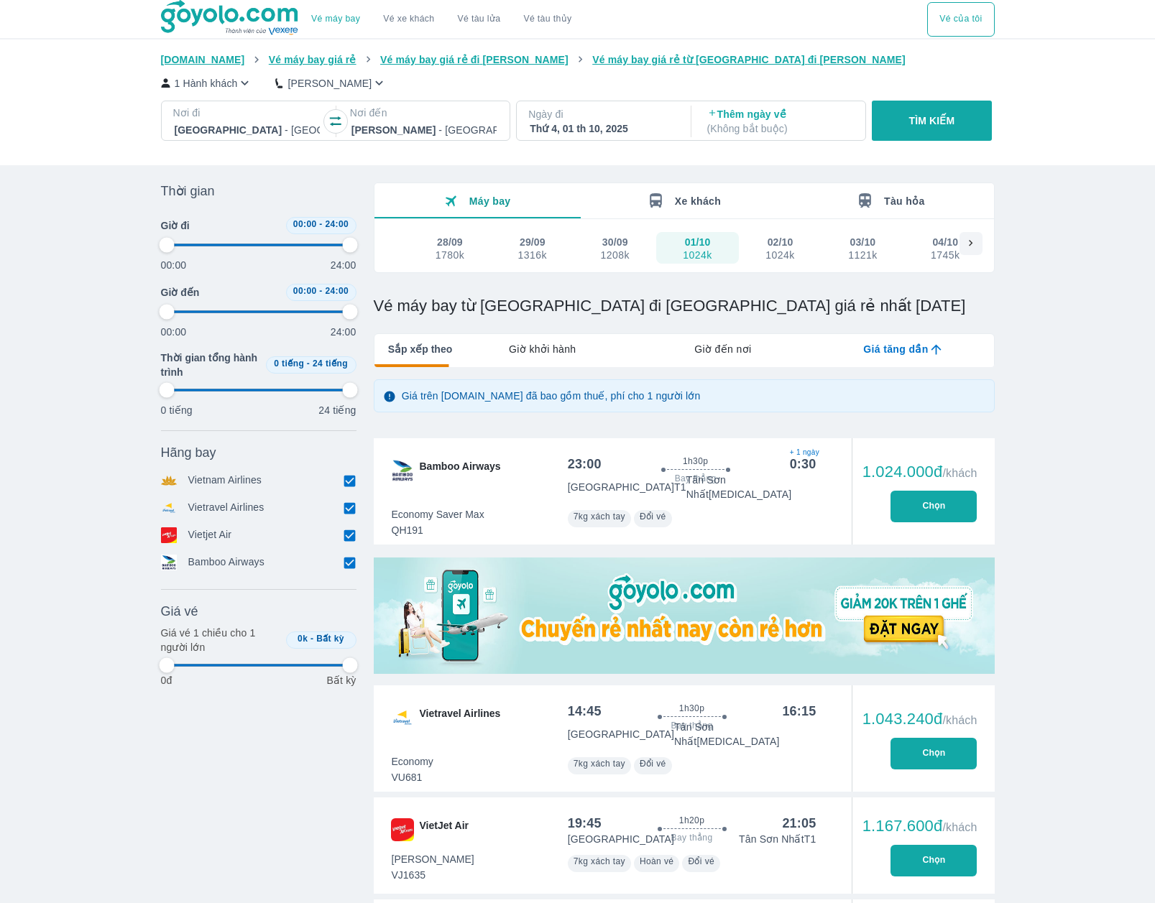
type input "97.9166666666667"
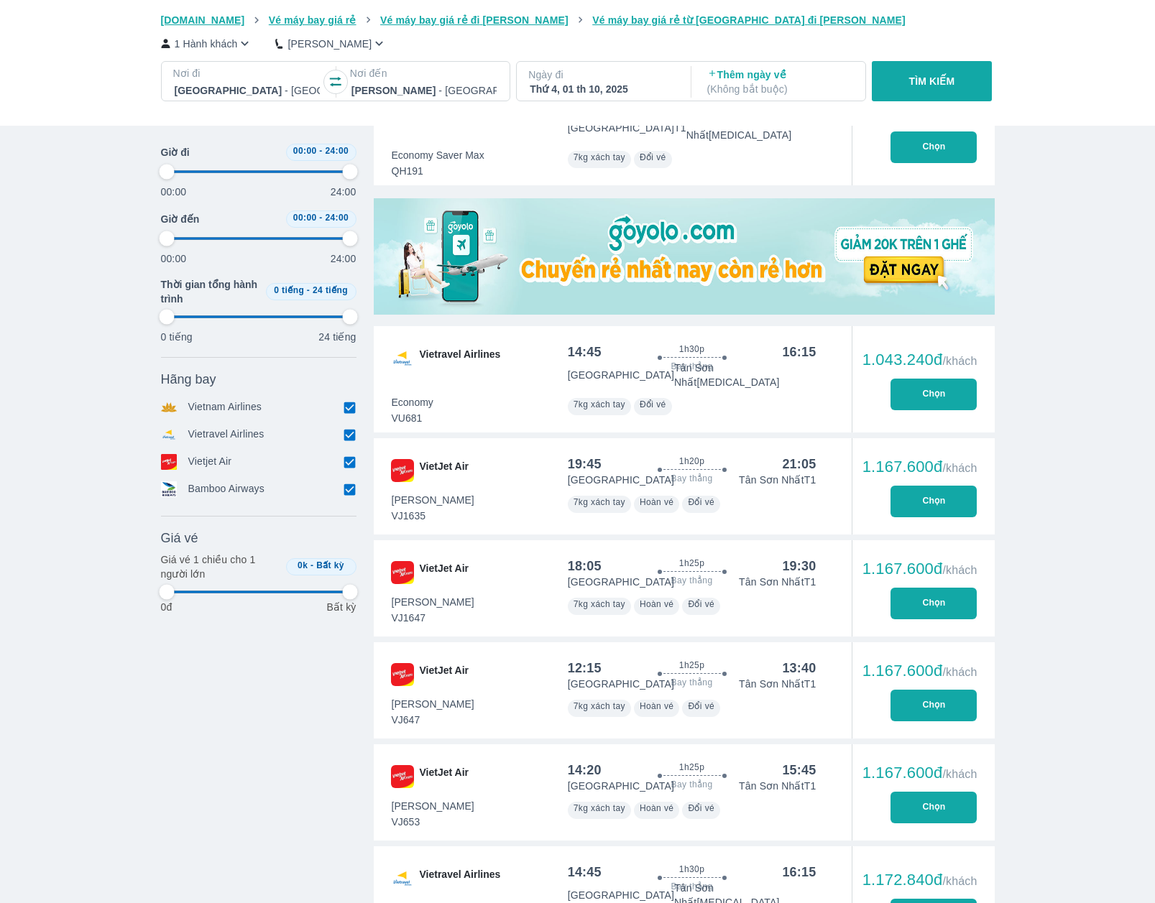
type input "97.9166666666667"
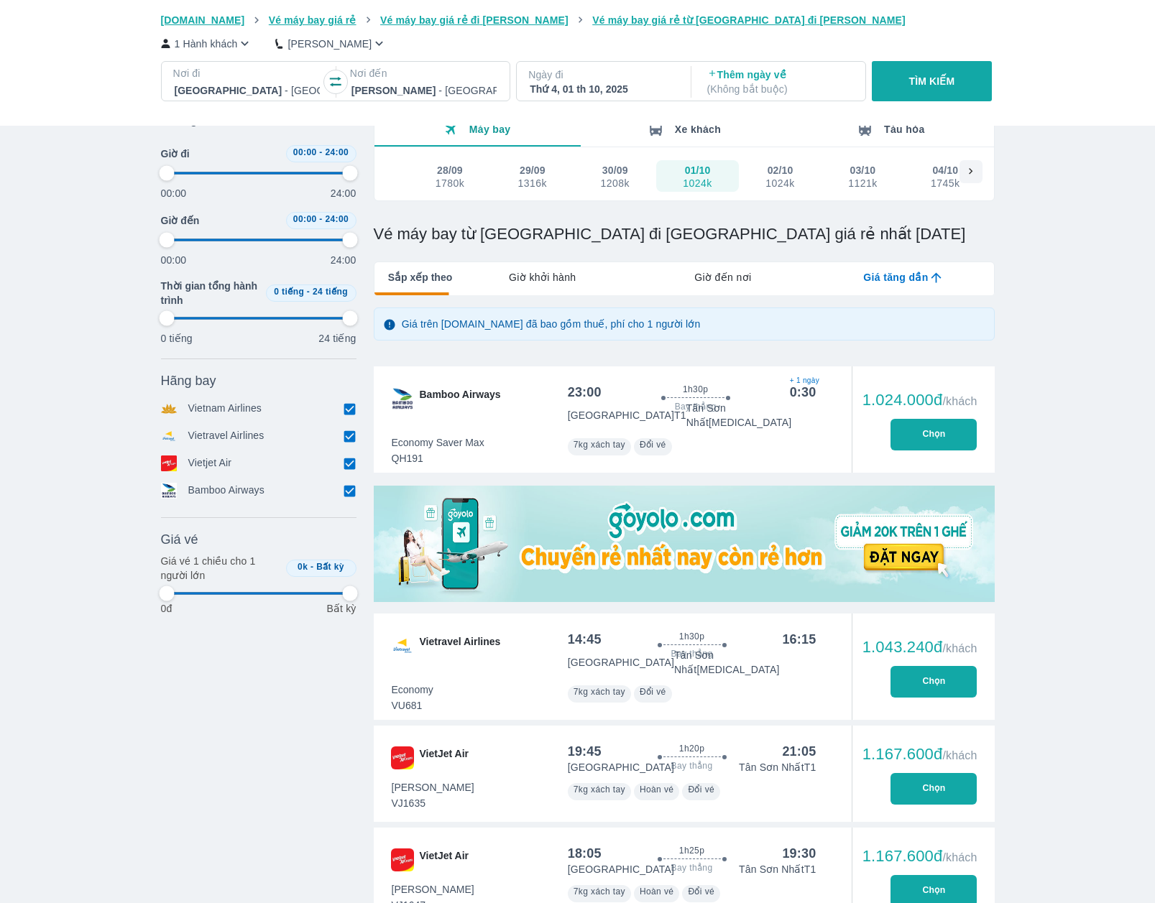
type input "97.9166666666667"
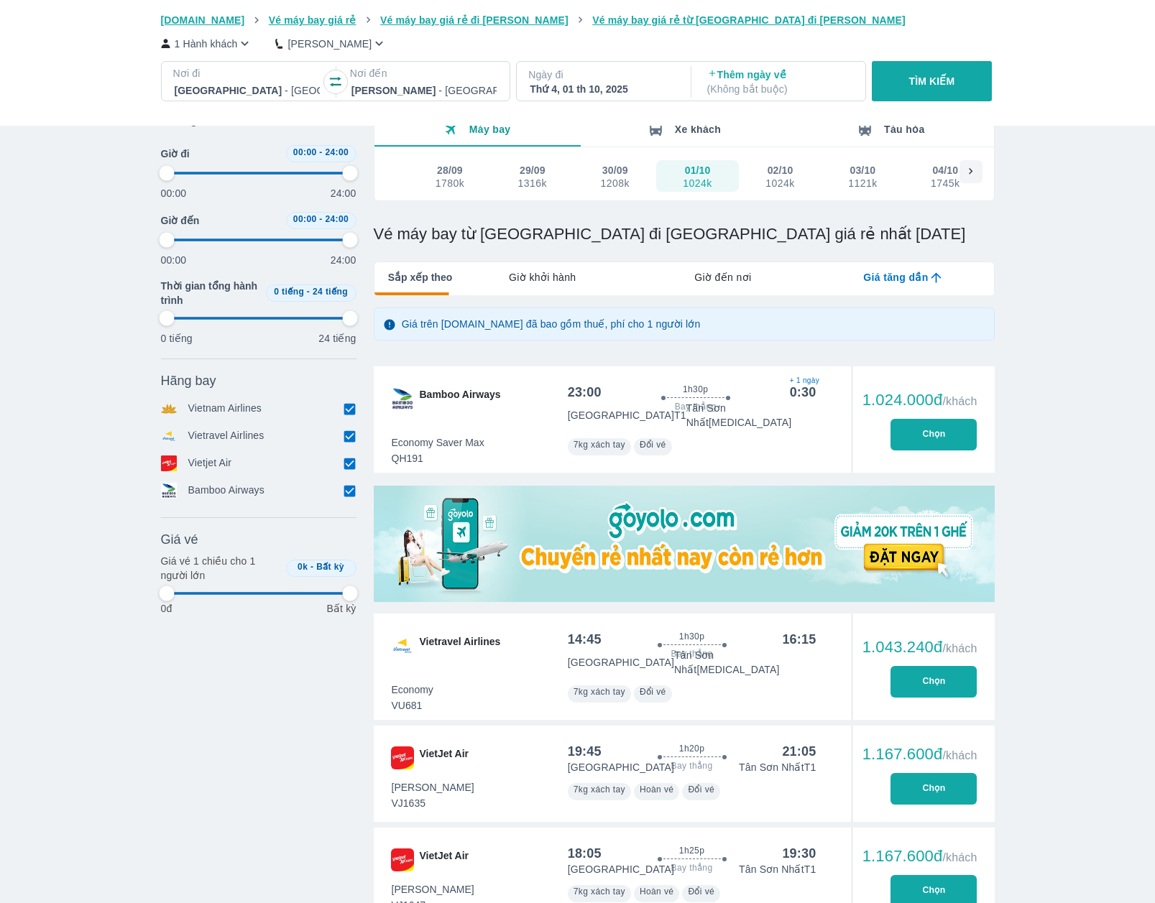
type input "97.9166666666667"
click at [450, 639] on span "Vietravel Airlines" at bounding box center [460, 646] width 81 height 23
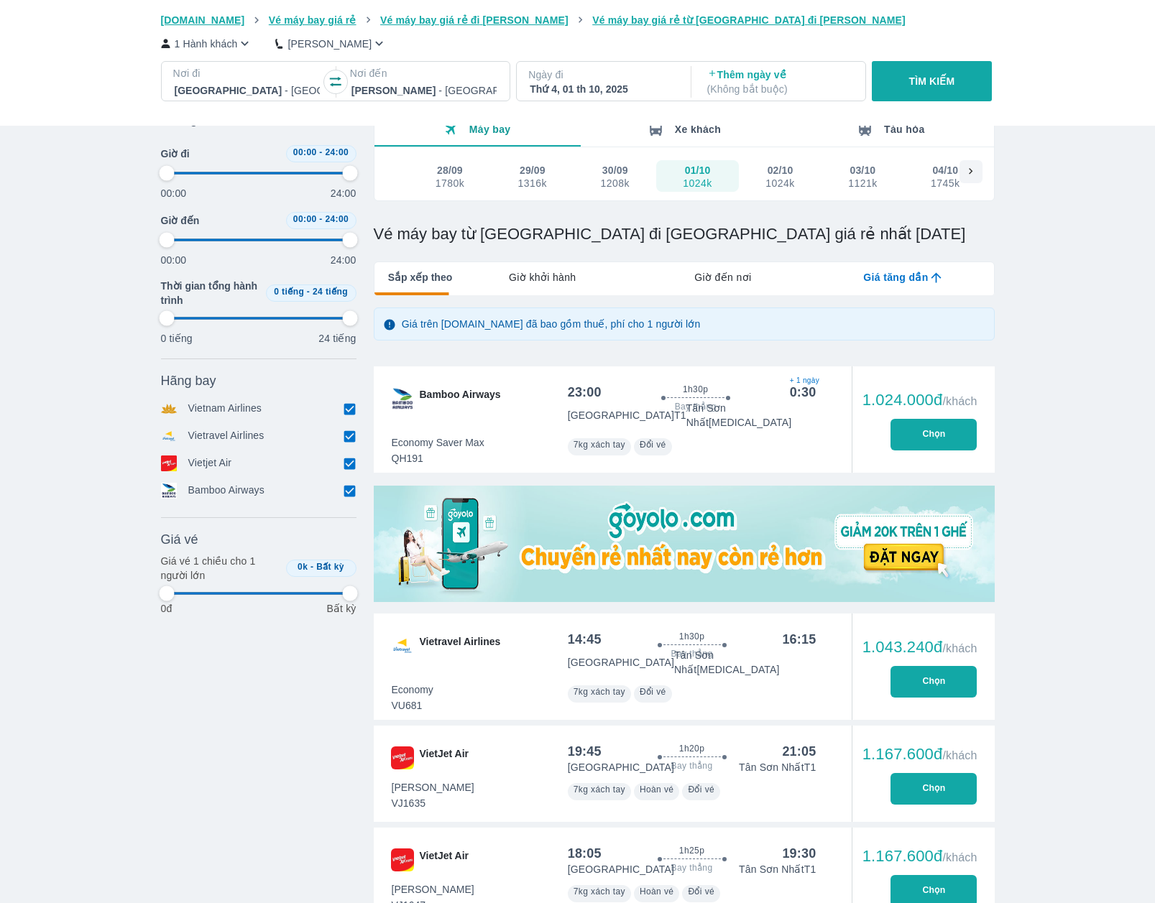
type input "97.9166666666667"
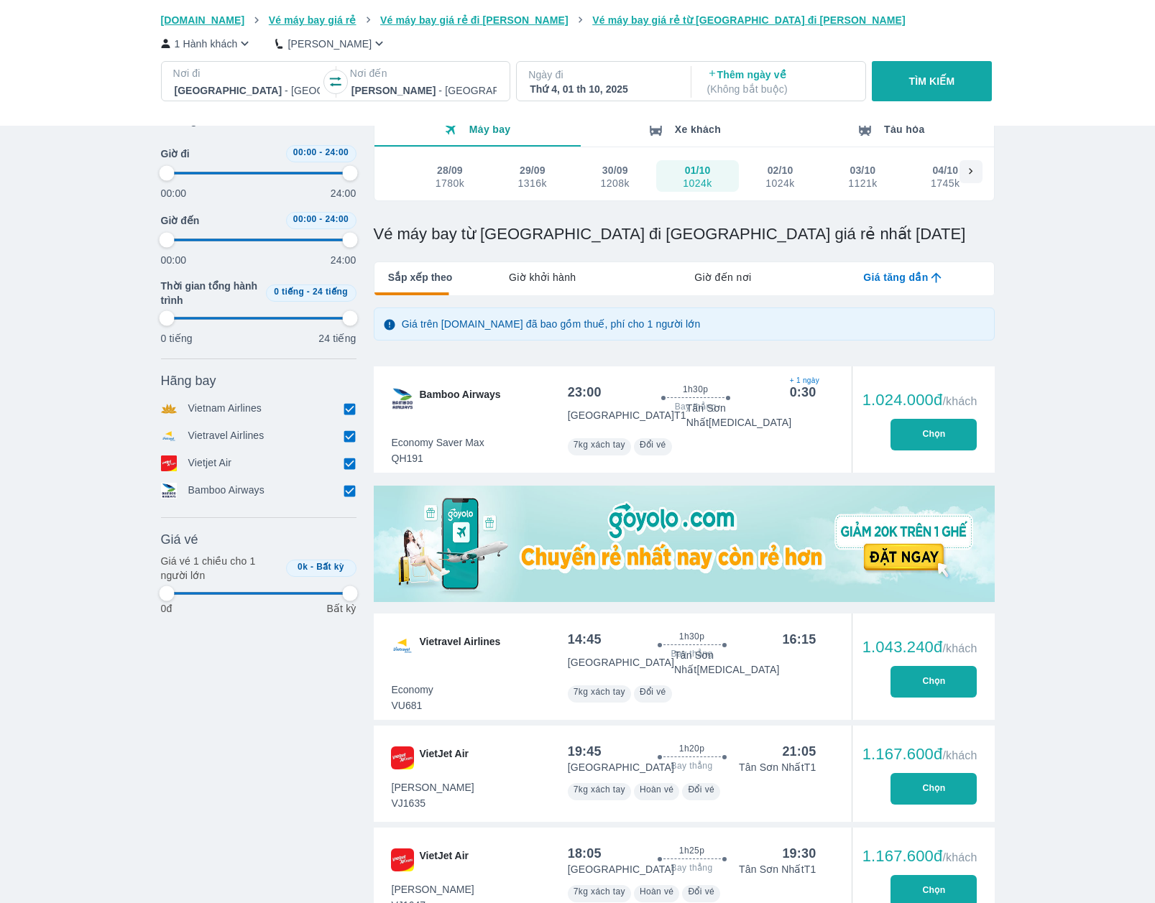
type input "97.9166666666667"
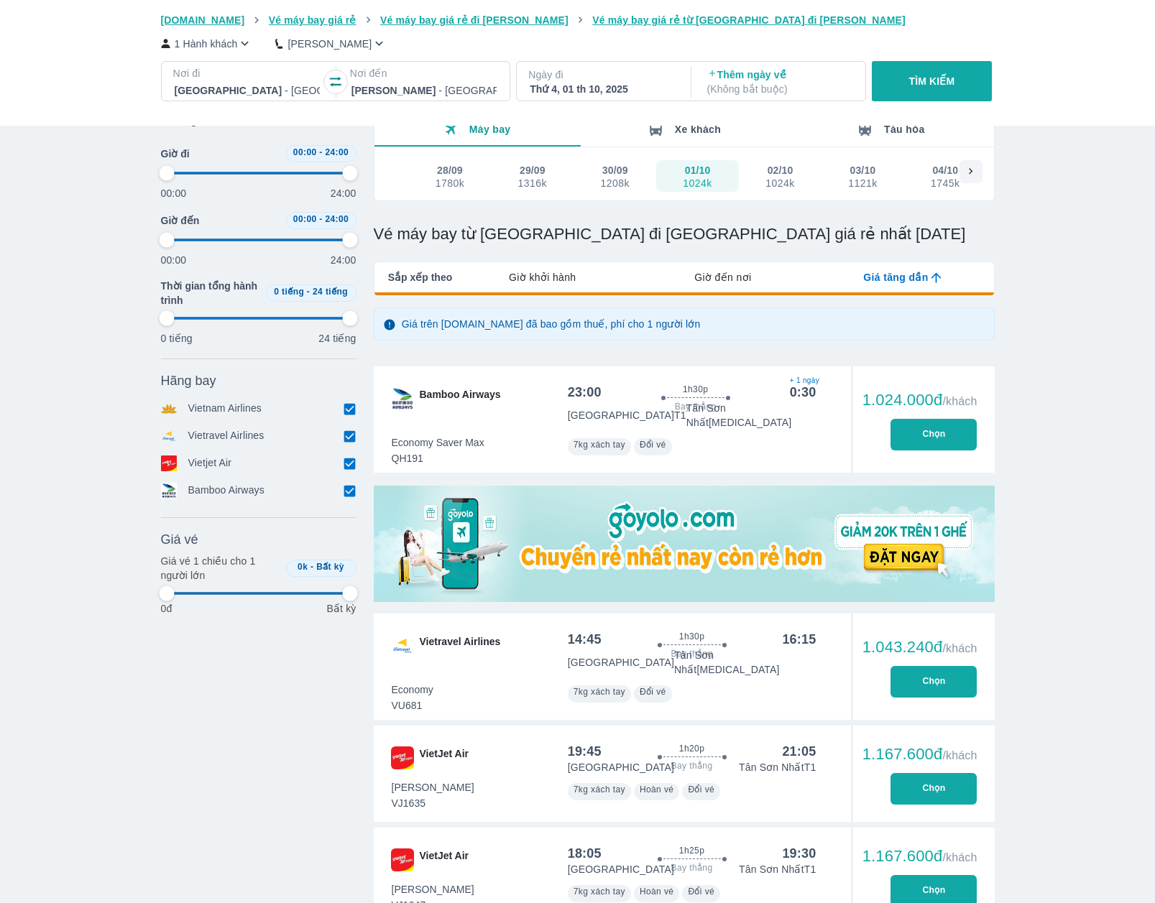
type input "97.9166666666667"
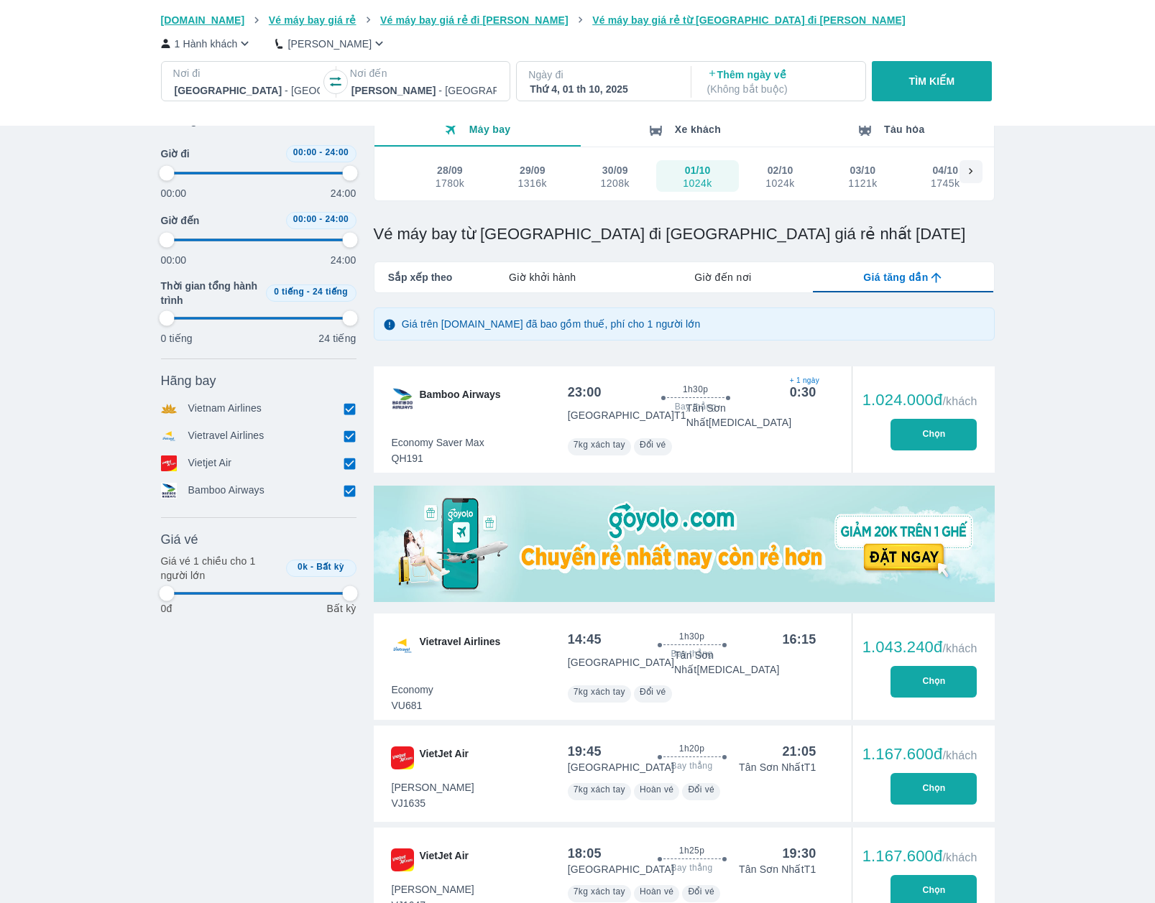
click at [405, 659] on div "Vietravel Airlines" at bounding box center [453, 667] width 159 height 106
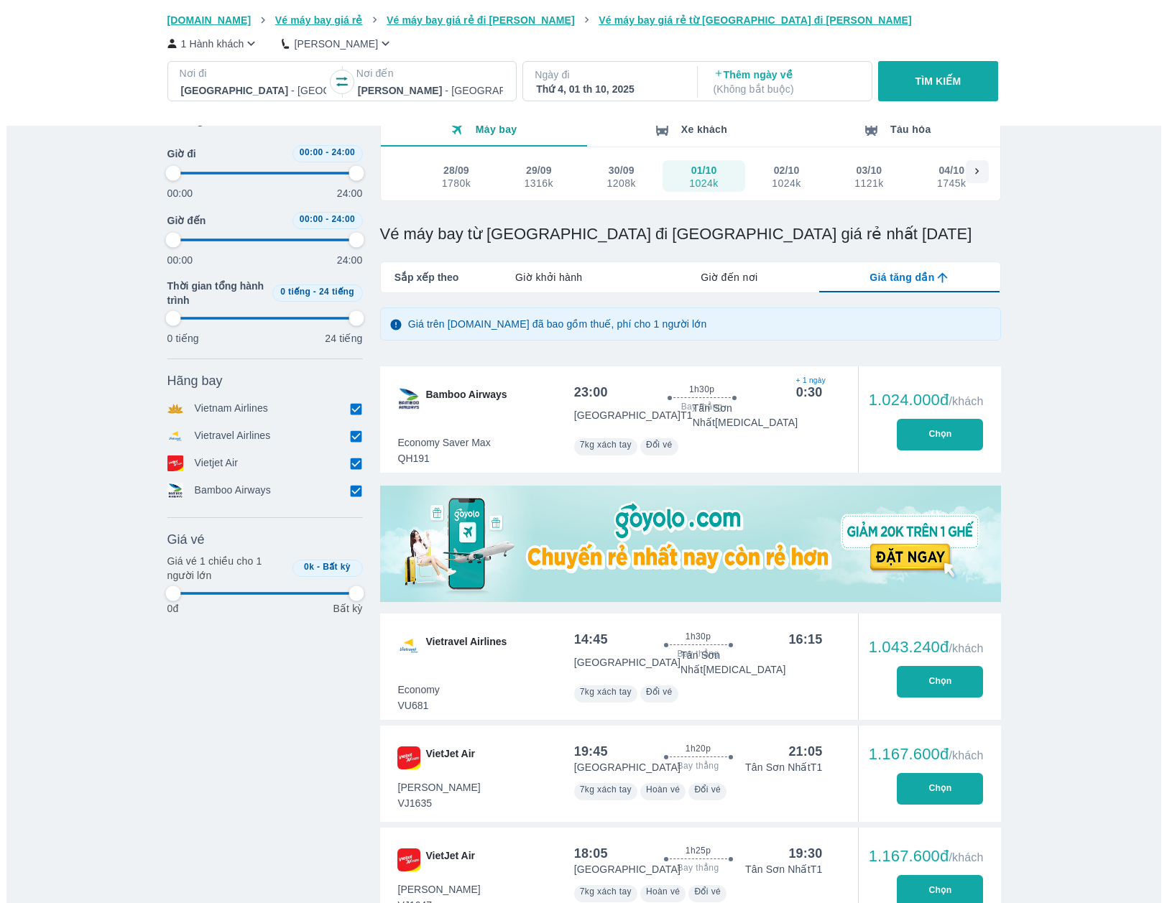
scroll to position [0, 0]
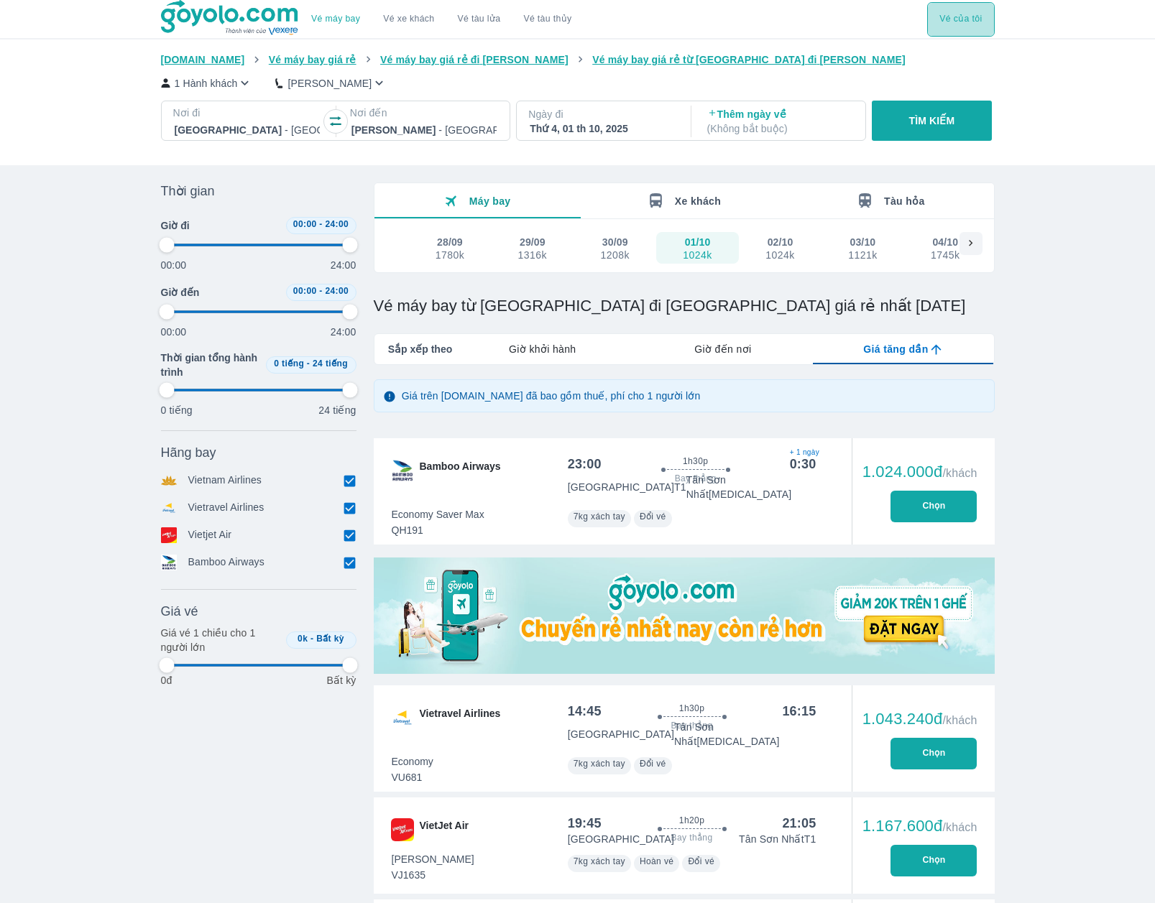
click at [960, 15] on button "Vé của tôi" at bounding box center [960, 19] width 67 height 34
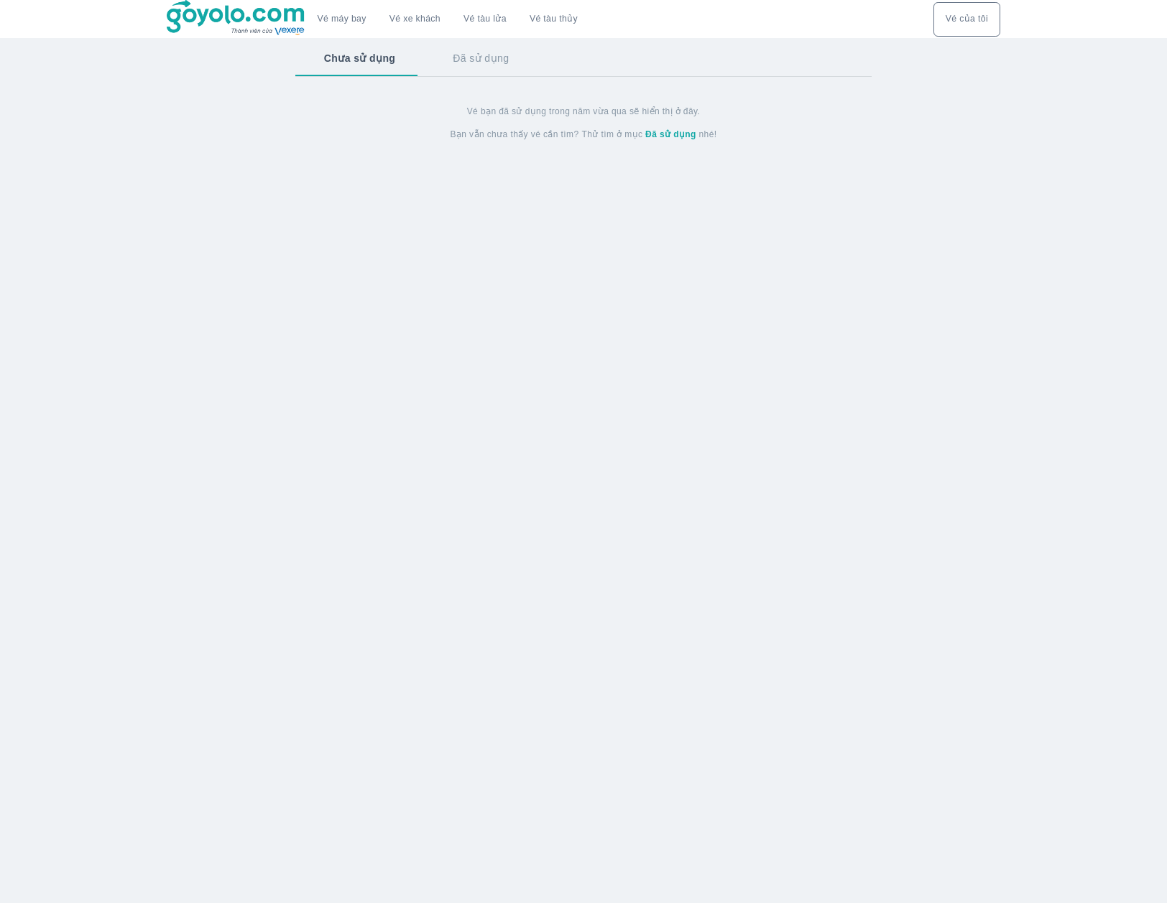
click at [667, 135] on strong "Đã sử dụng" at bounding box center [670, 134] width 51 height 10
click at [659, 139] on strong "Chưa sử dụng" at bounding box center [671, 134] width 63 height 10
click at [474, 206] on div "Vé máy bay Vé xe khách Vé tàu lửa Vé tàu thủy Vé của tôi Chưa sử dụng Đã sử dụn…" at bounding box center [583, 451] width 1167 height 903
click at [259, 15] on img at bounding box center [236, 18] width 139 height 36
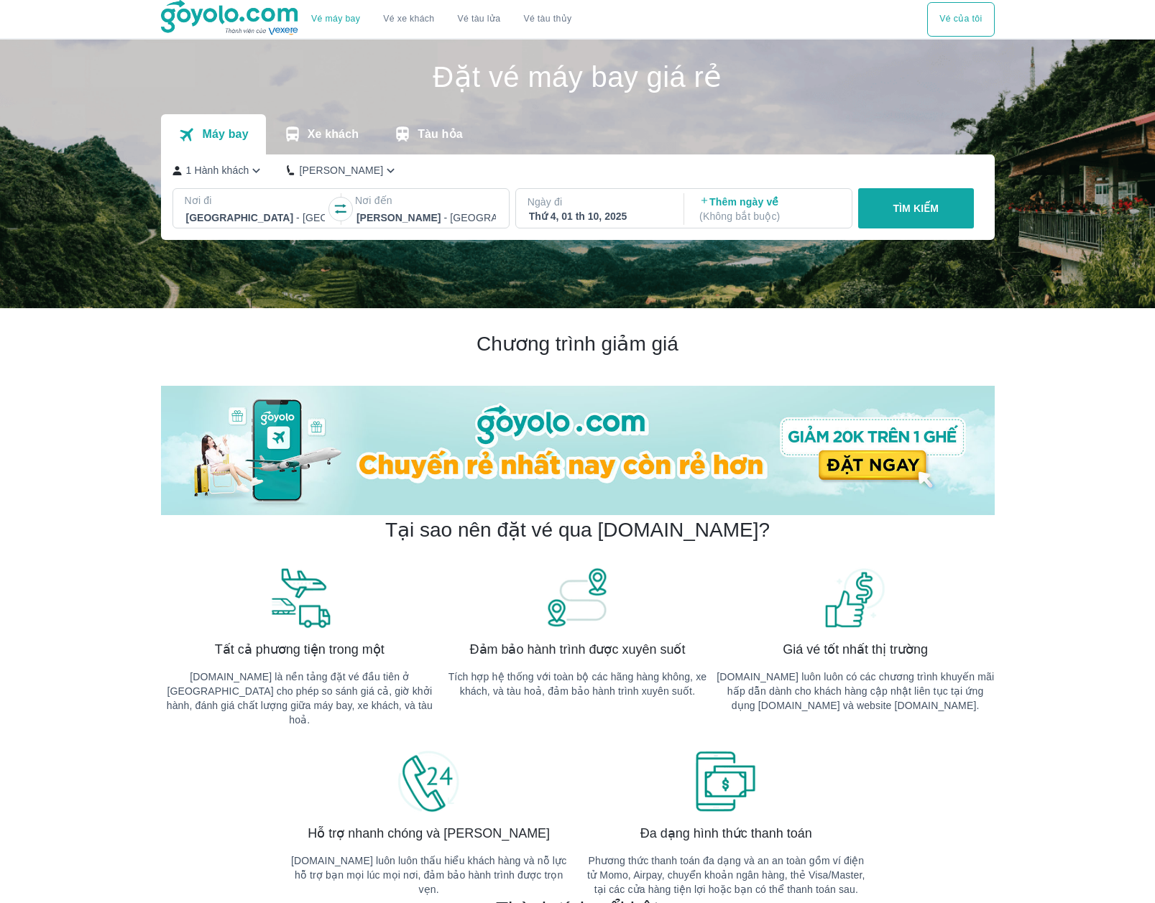
click at [916, 211] on p "TÌM KIẾM" at bounding box center [916, 208] width 46 height 14
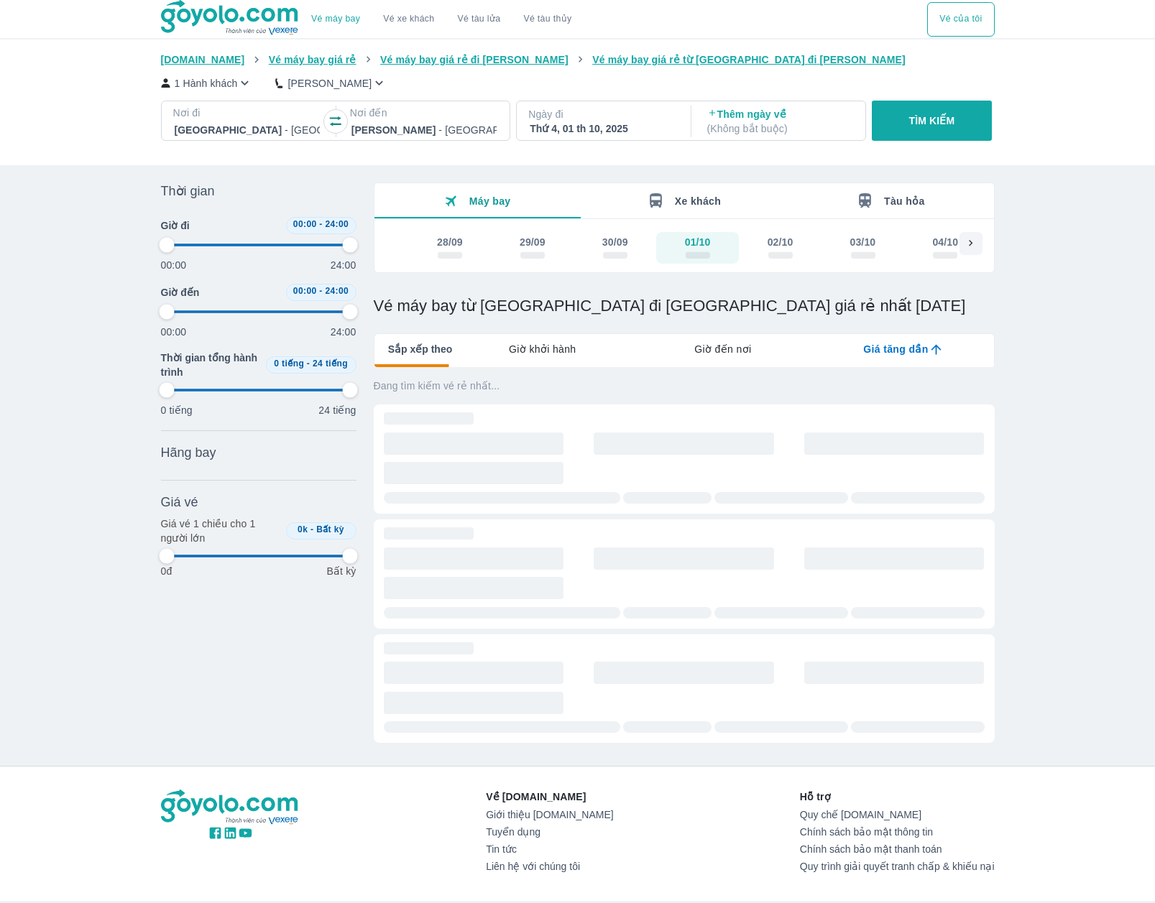
type input "97.9166666666667"
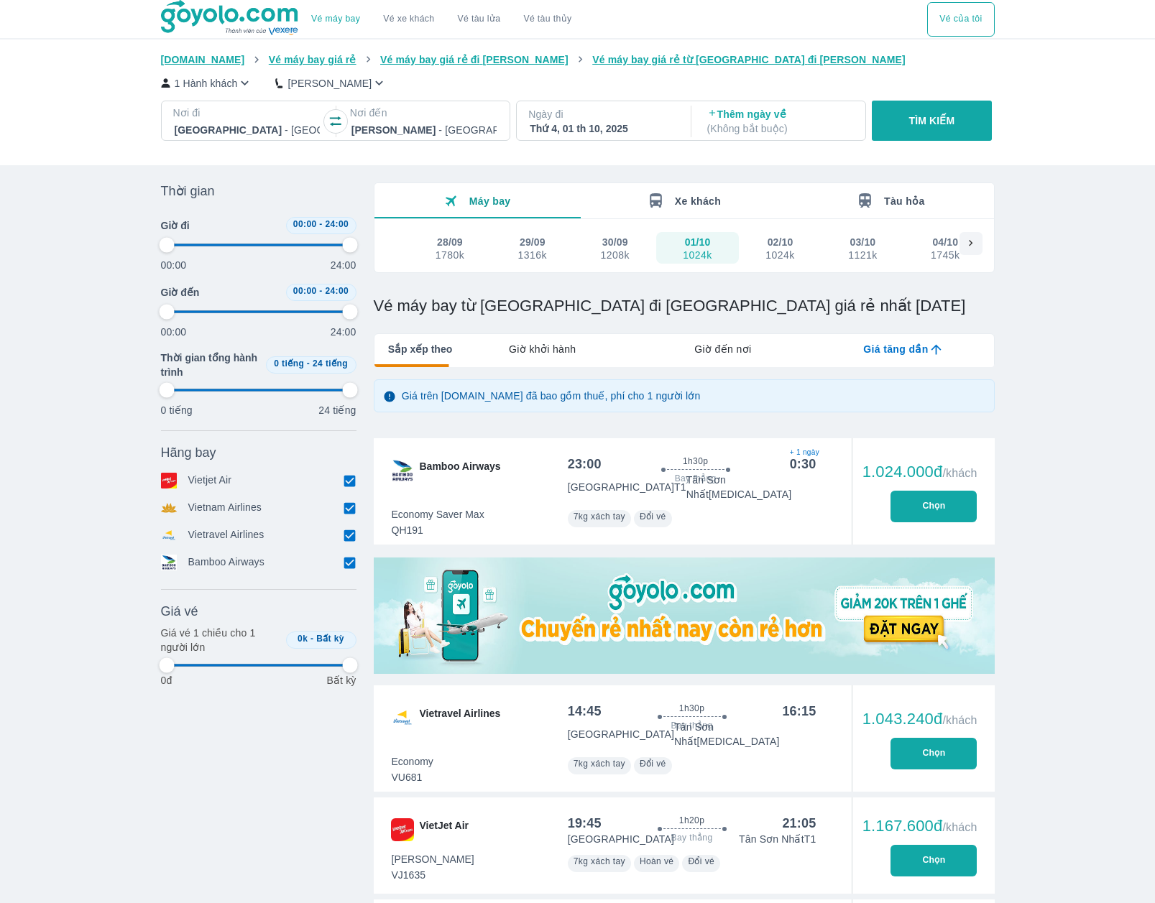
type input "97.9166666666667"
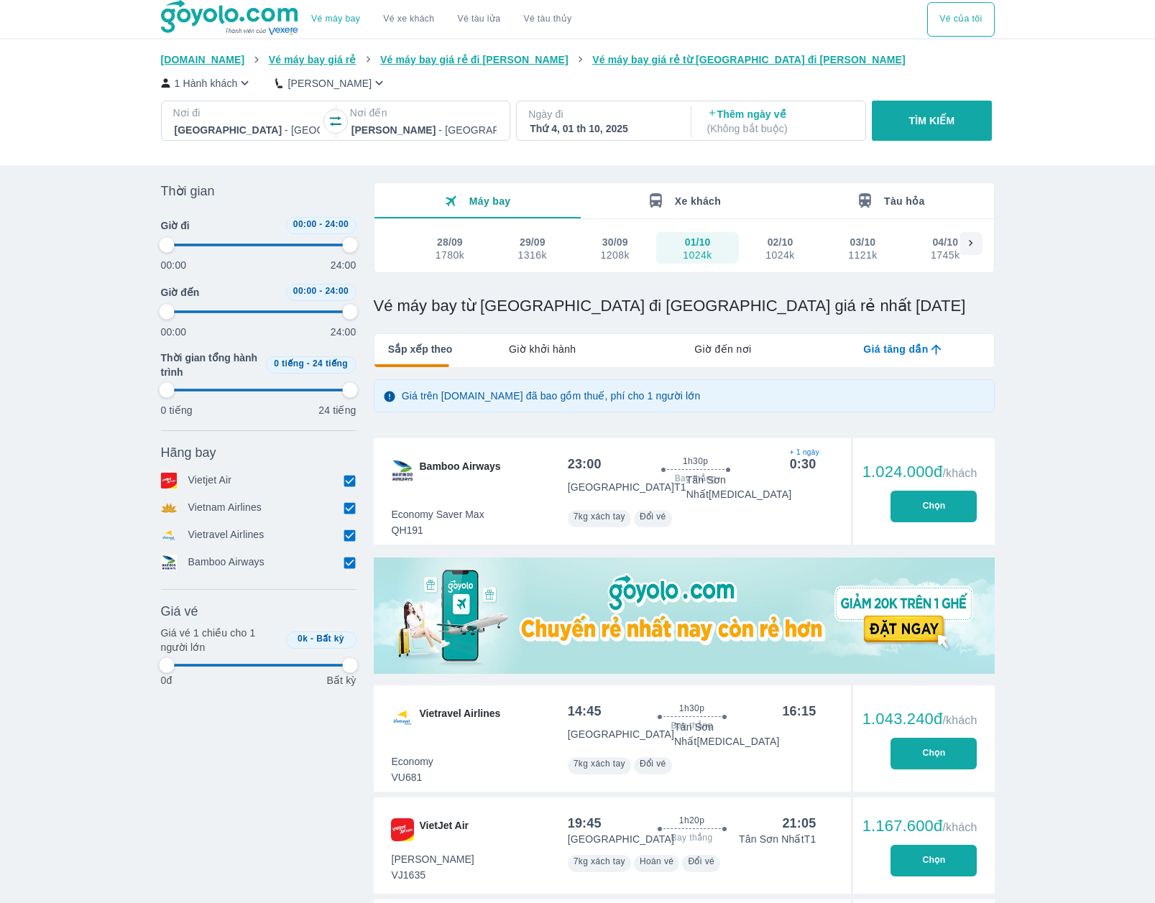
type input "97.9166666666667"
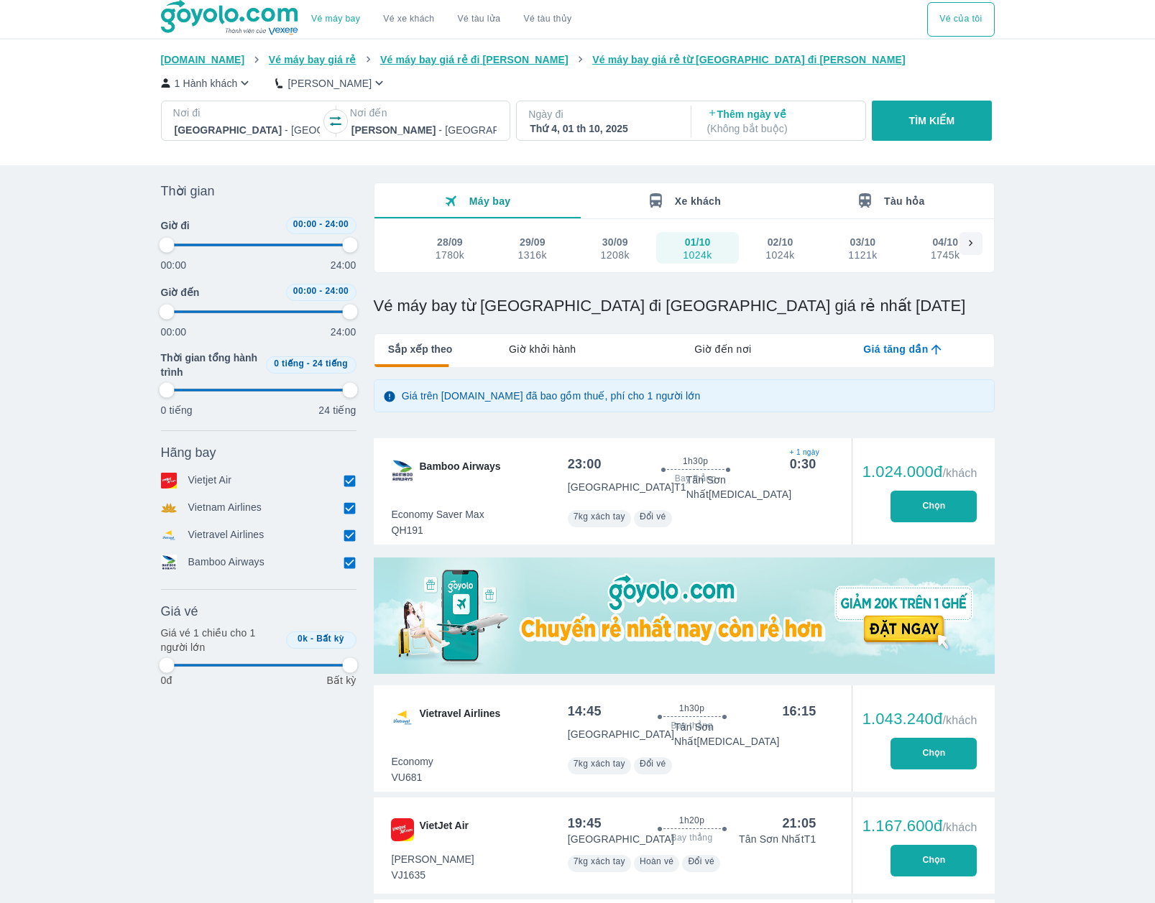
type input "97.9166666666667"
click at [492, 716] on span "Vietravel Airlines" at bounding box center [460, 717] width 81 height 23
type input "97.9166666666667"
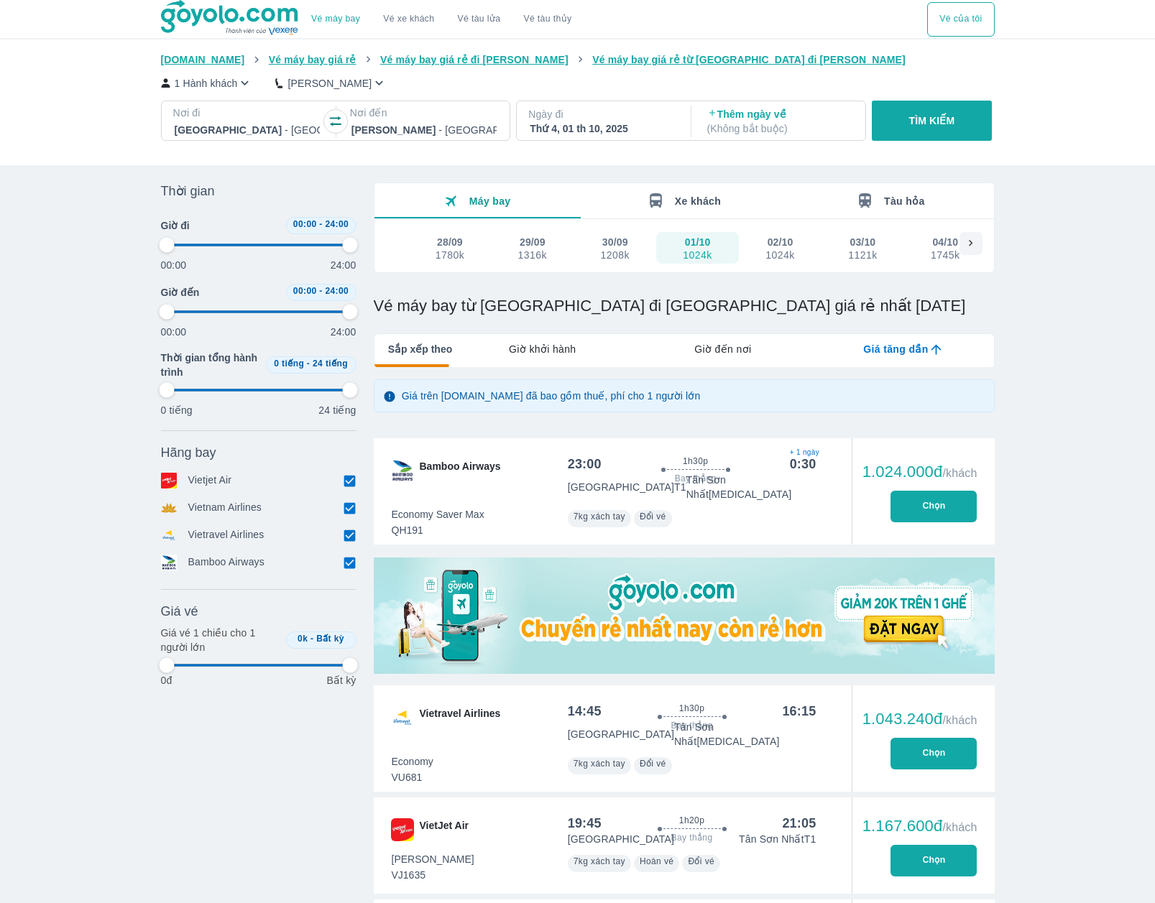
type input "97.9166666666667"
click at [956, 738] on button "Chọn" at bounding box center [933, 754] width 86 height 32
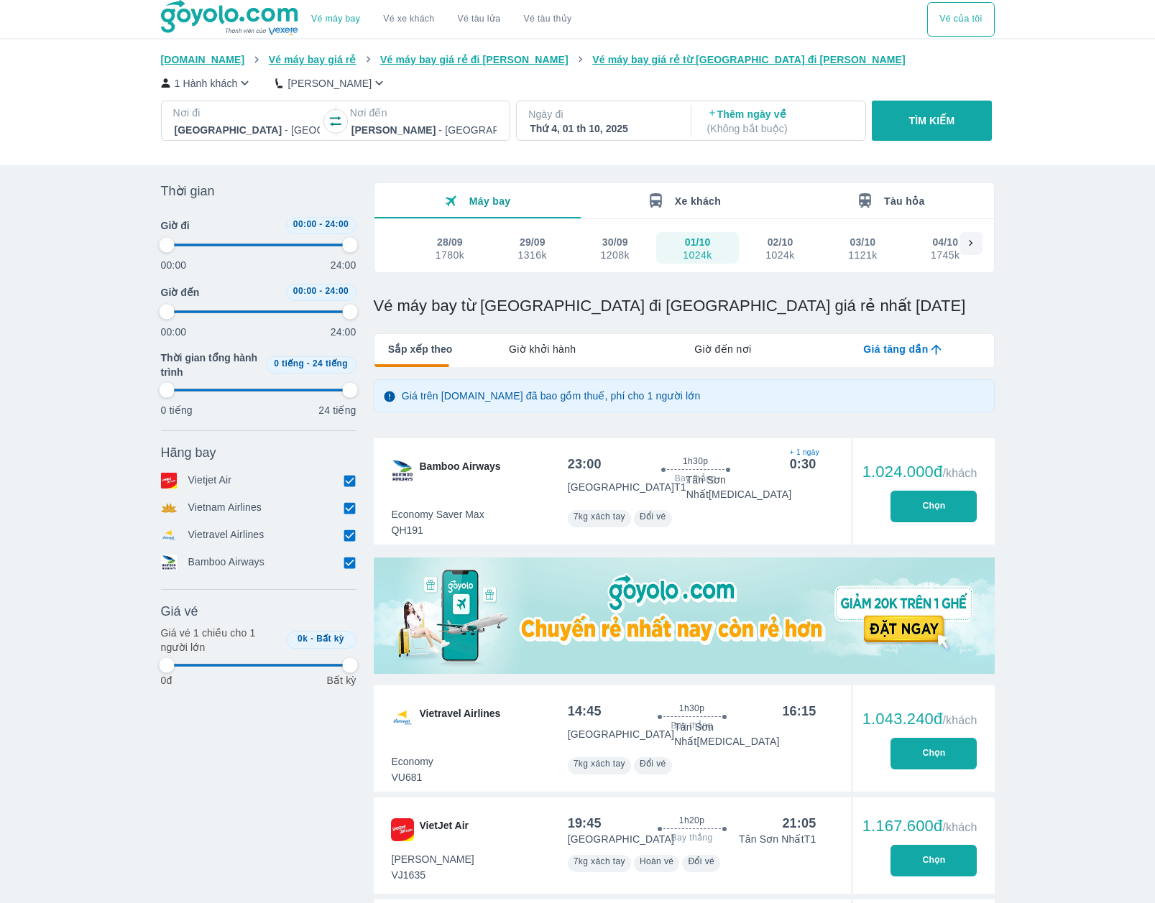
type input "97.9166666666667"
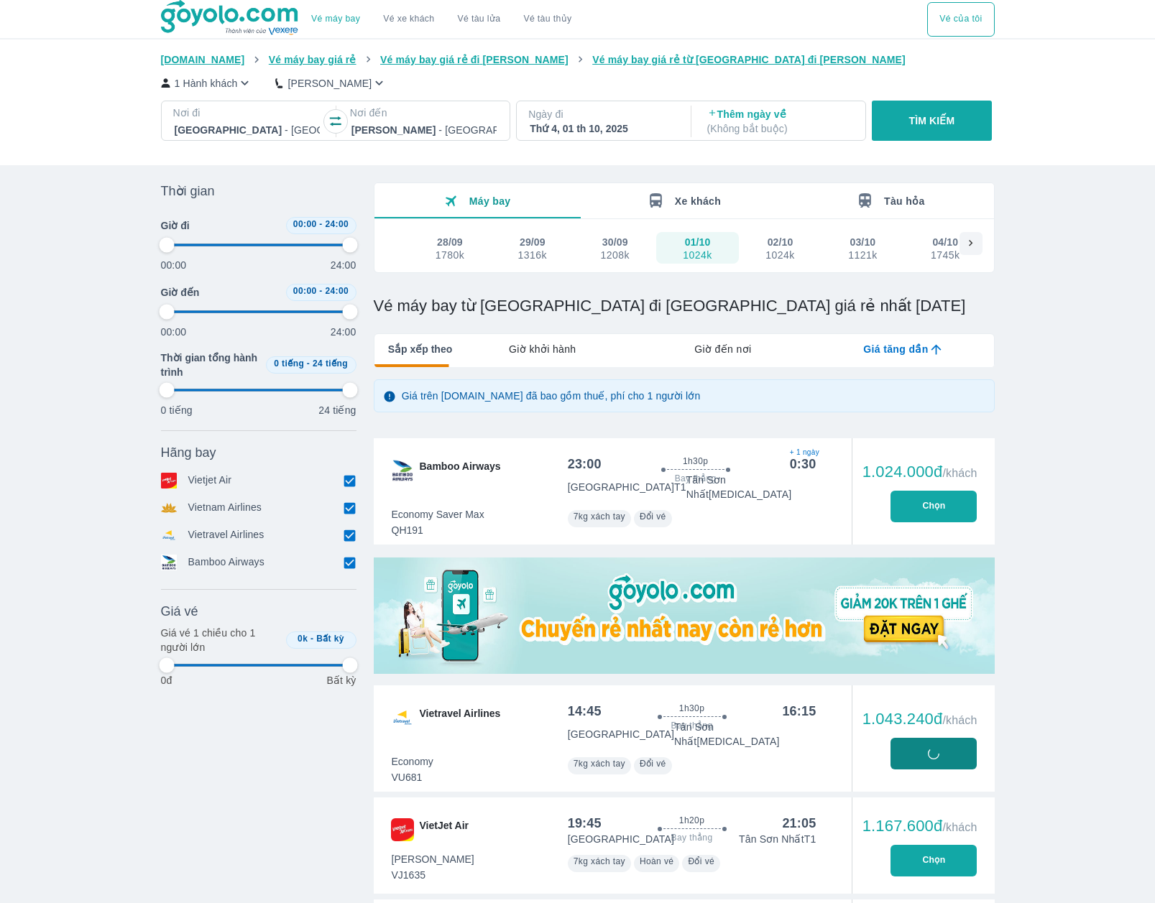
type input "97.9166666666667"
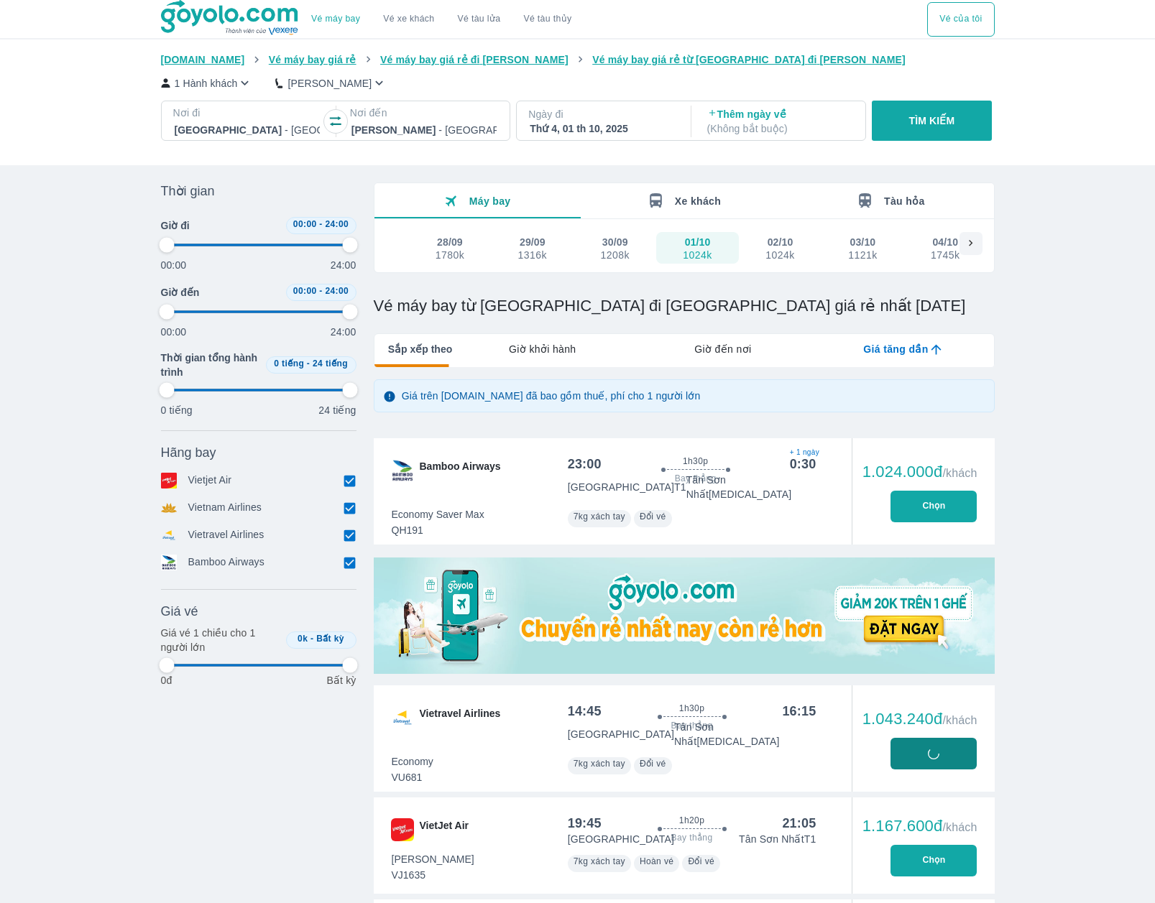
type input "97.9166666666667"
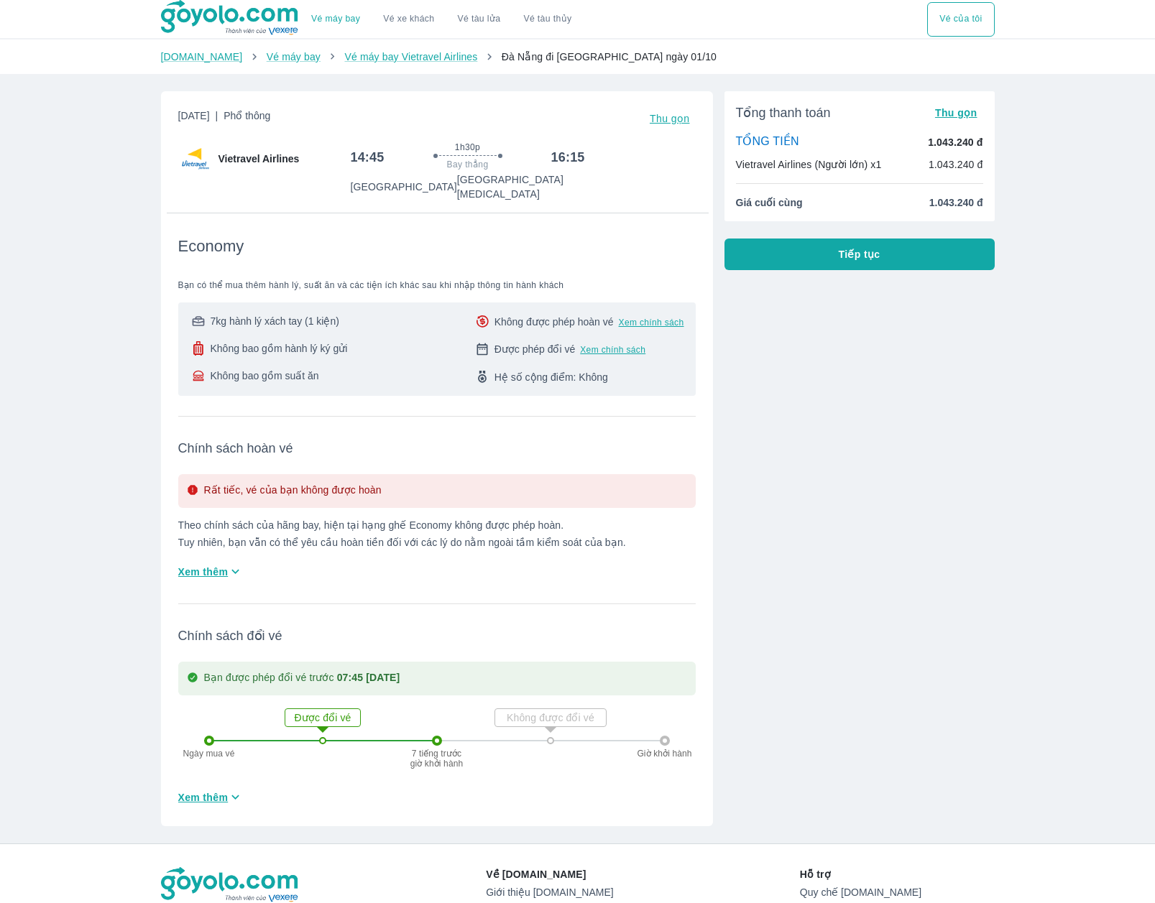
click at [955, 24] on button "Vé của tôi" at bounding box center [960, 19] width 67 height 34
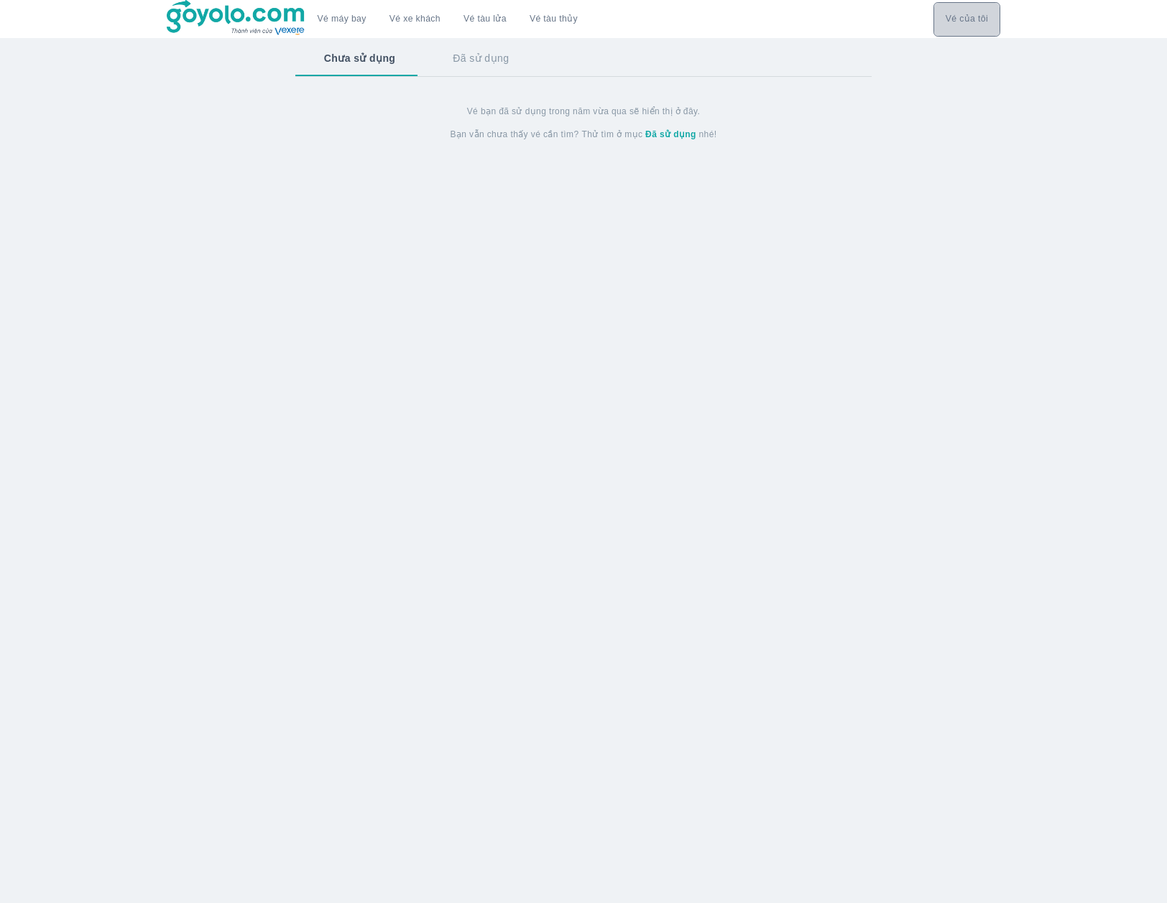
click at [970, 22] on button "Vé của tôi" at bounding box center [967, 19] width 67 height 34
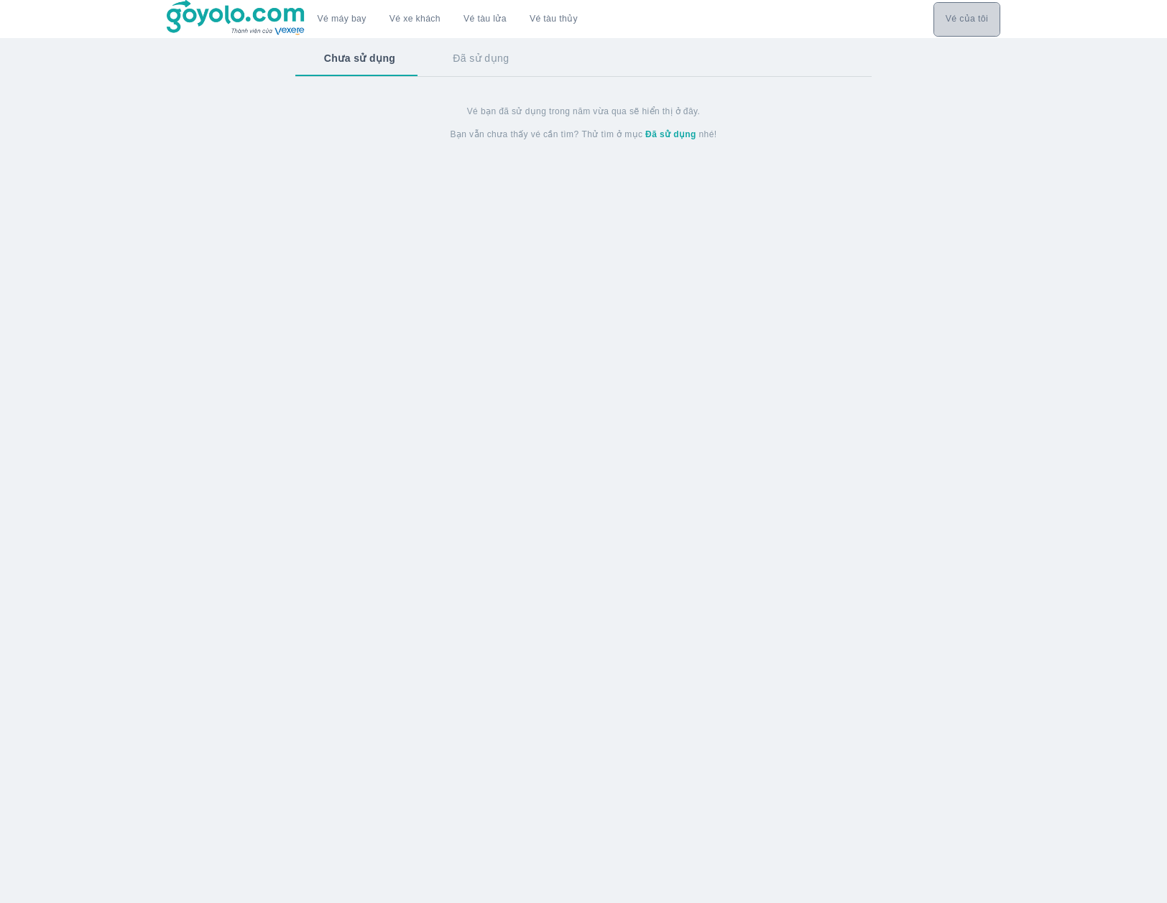
click at [970, 22] on button "Vé của tôi" at bounding box center [967, 19] width 67 height 34
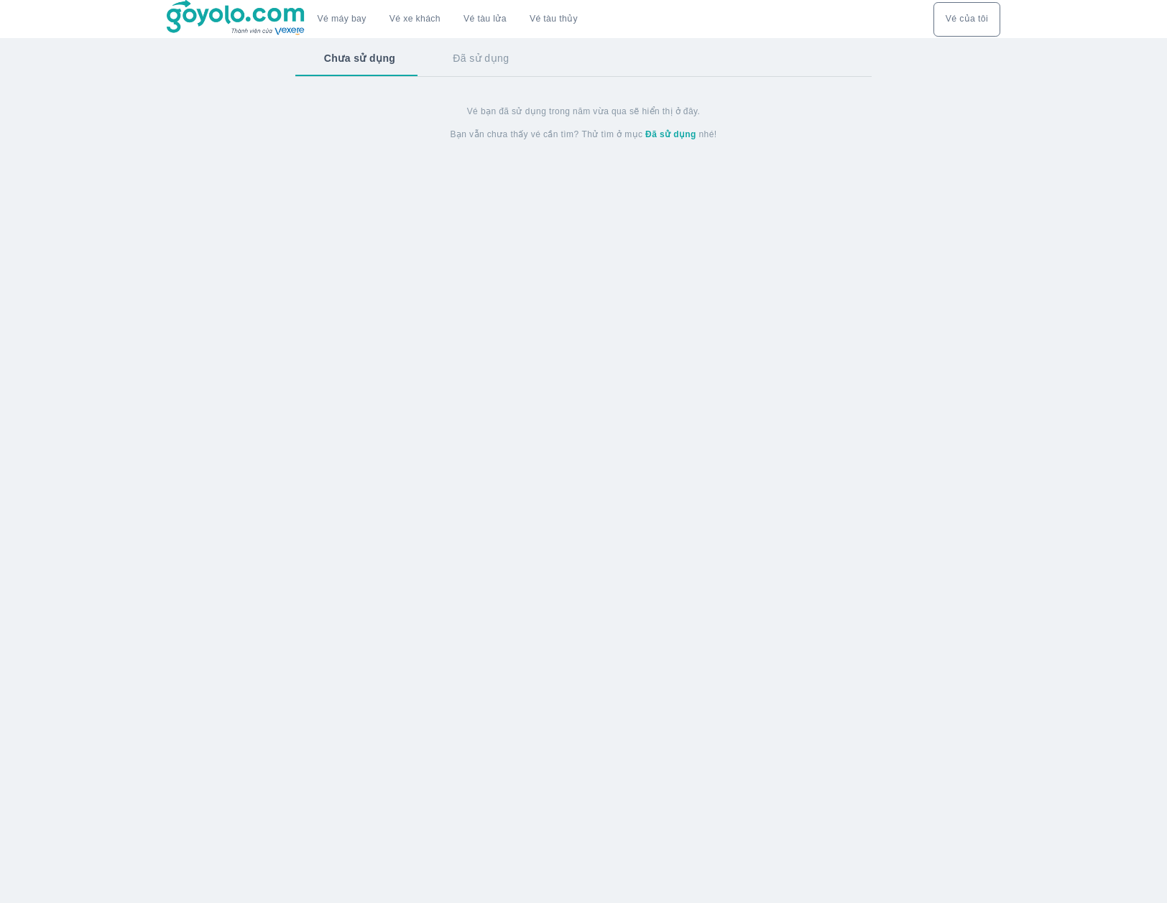
click at [970, 22] on button "Vé của tôi" at bounding box center [967, 19] width 67 height 34
click at [349, 19] on link "Vé máy bay" at bounding box center [342, 19] width 49 height 11
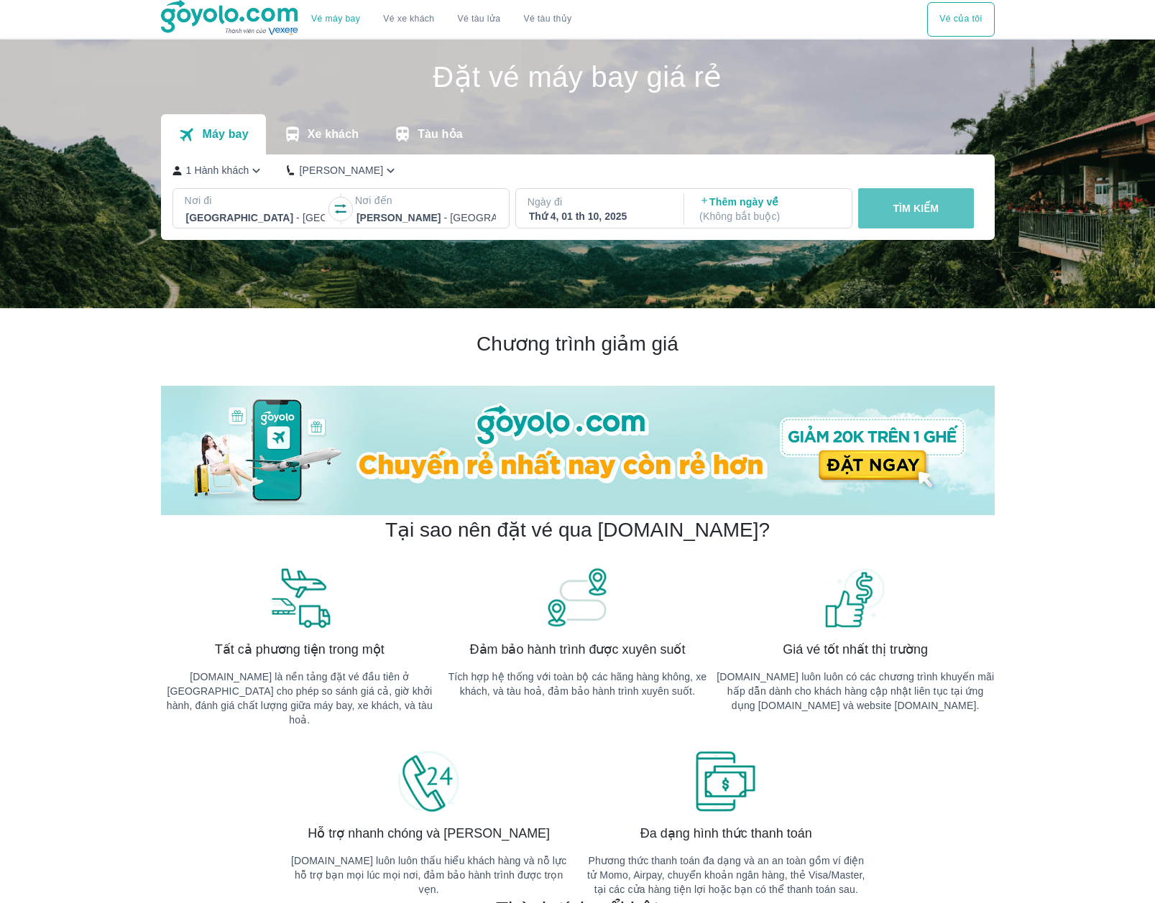
click at [959, 208] on button "TÌM KIẾM" at bounding box center [916, 208] width 116 height 40
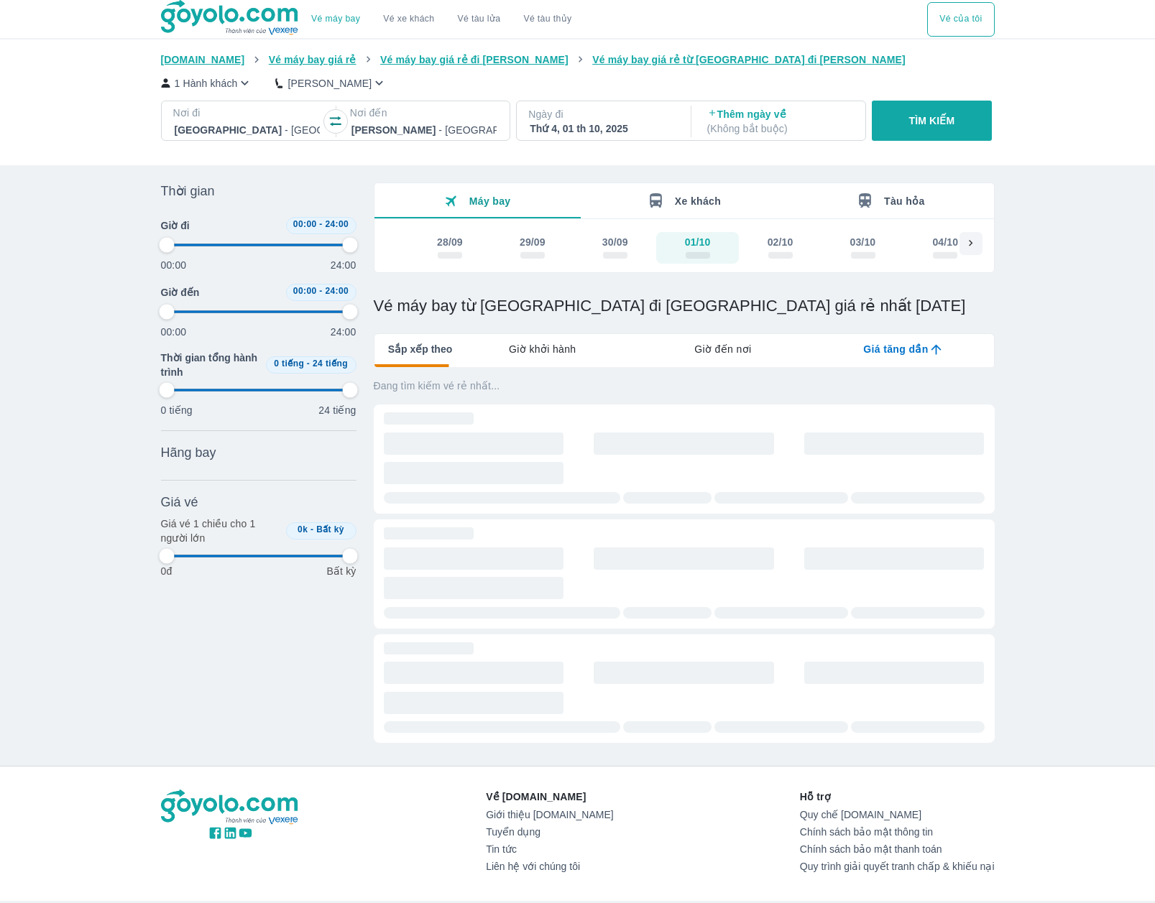
type input "97.9166666666667"
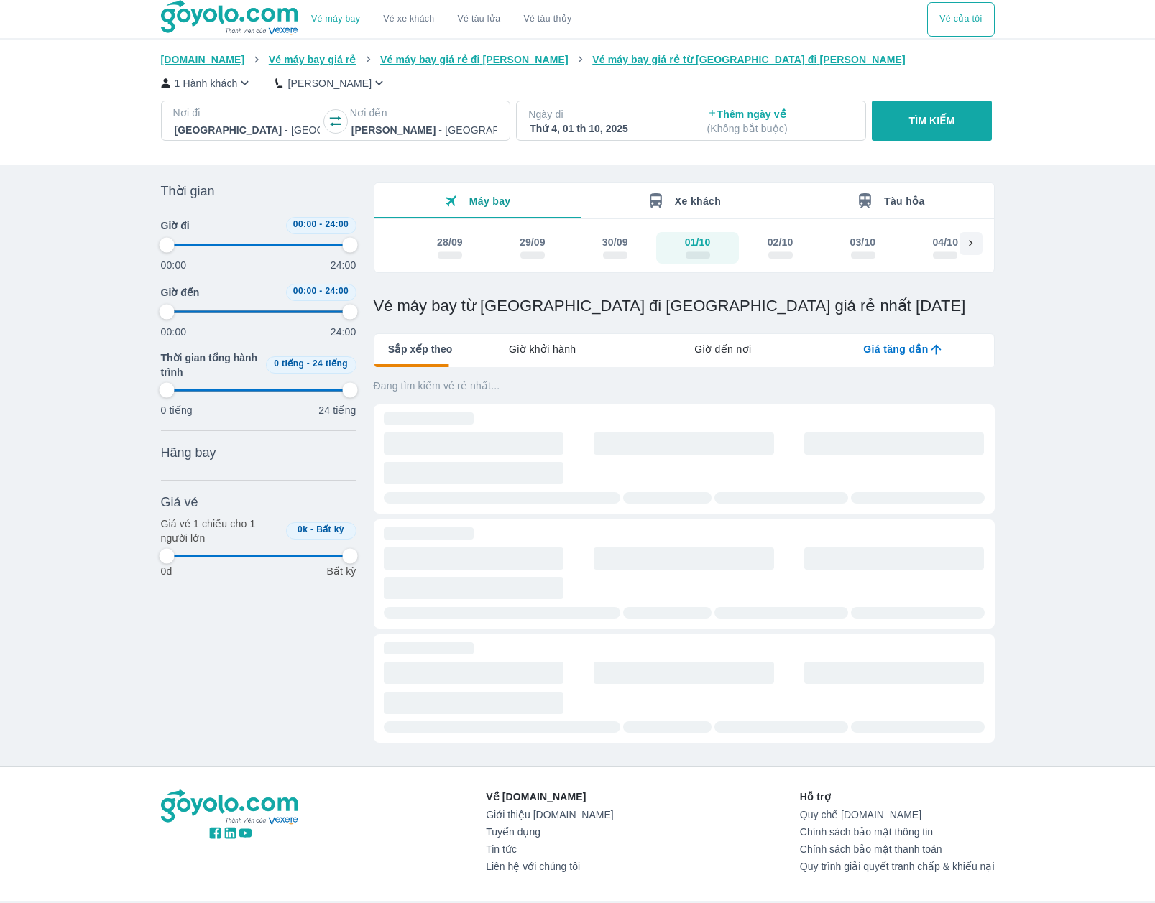
type input "97.9166666666667"
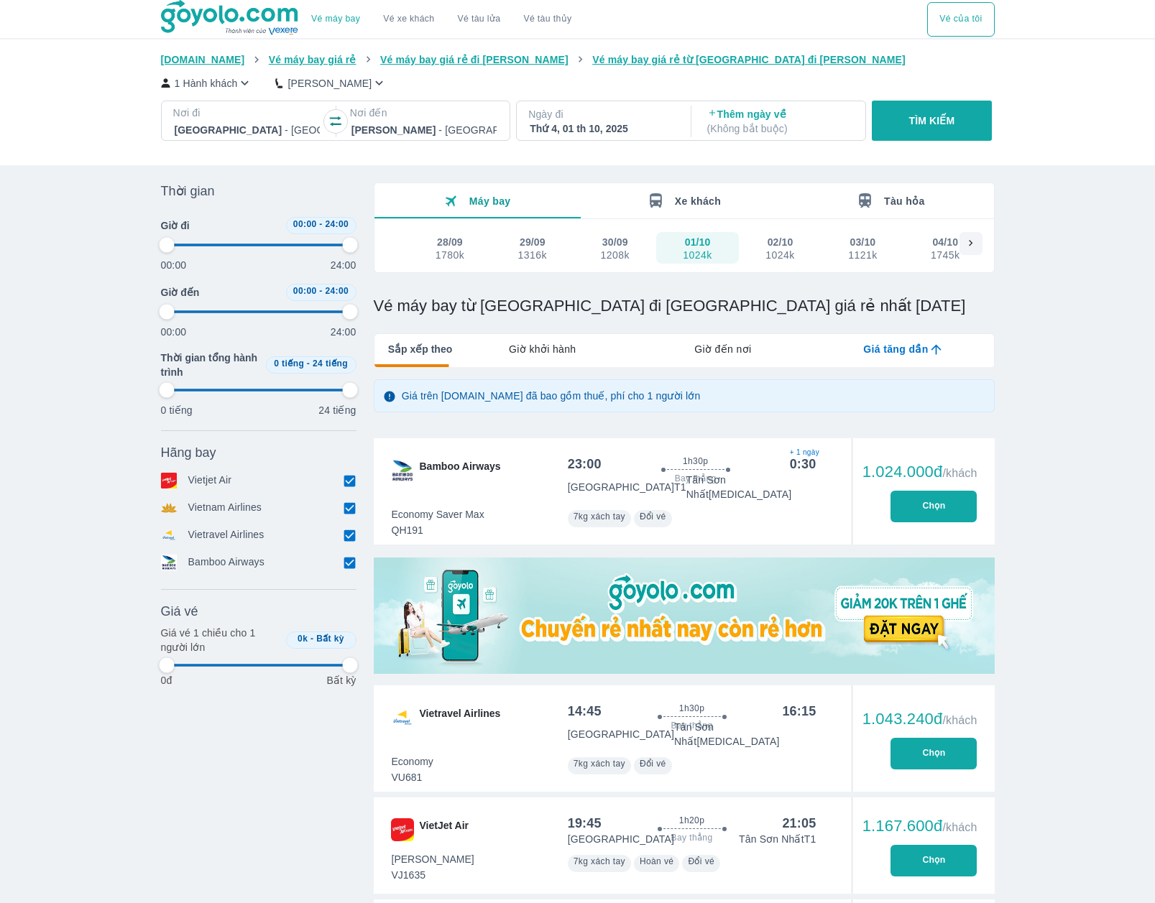
type input "97.9166666666667"
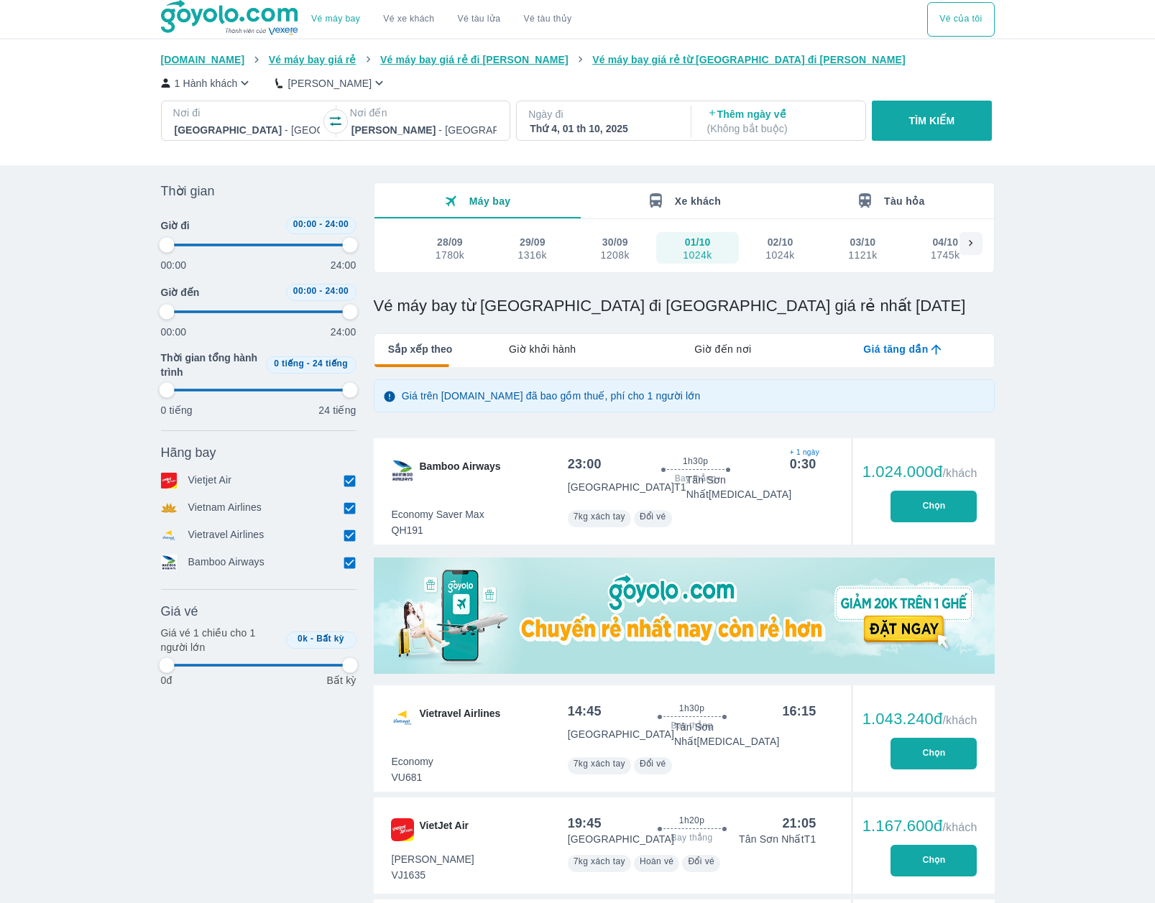
type input "97.9166666666667"
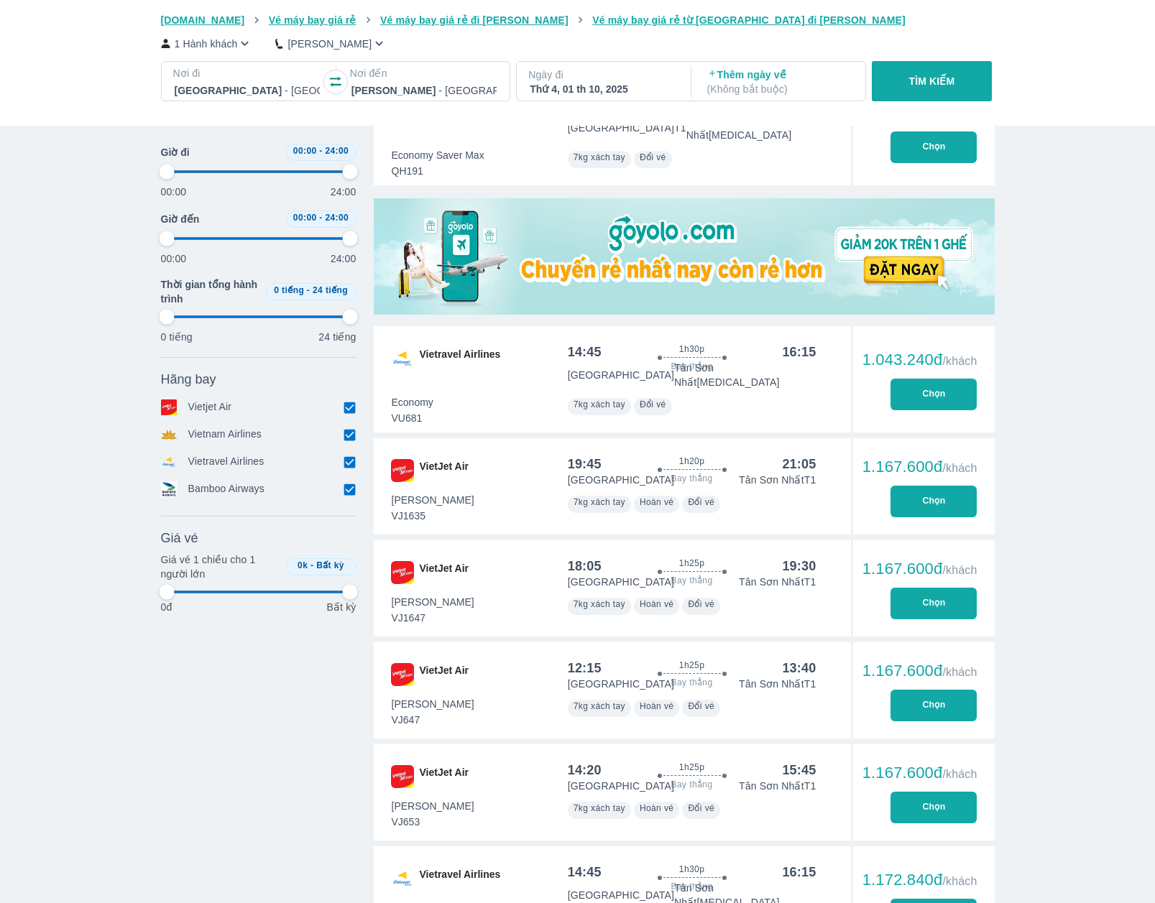
type input "97.9166666666667"
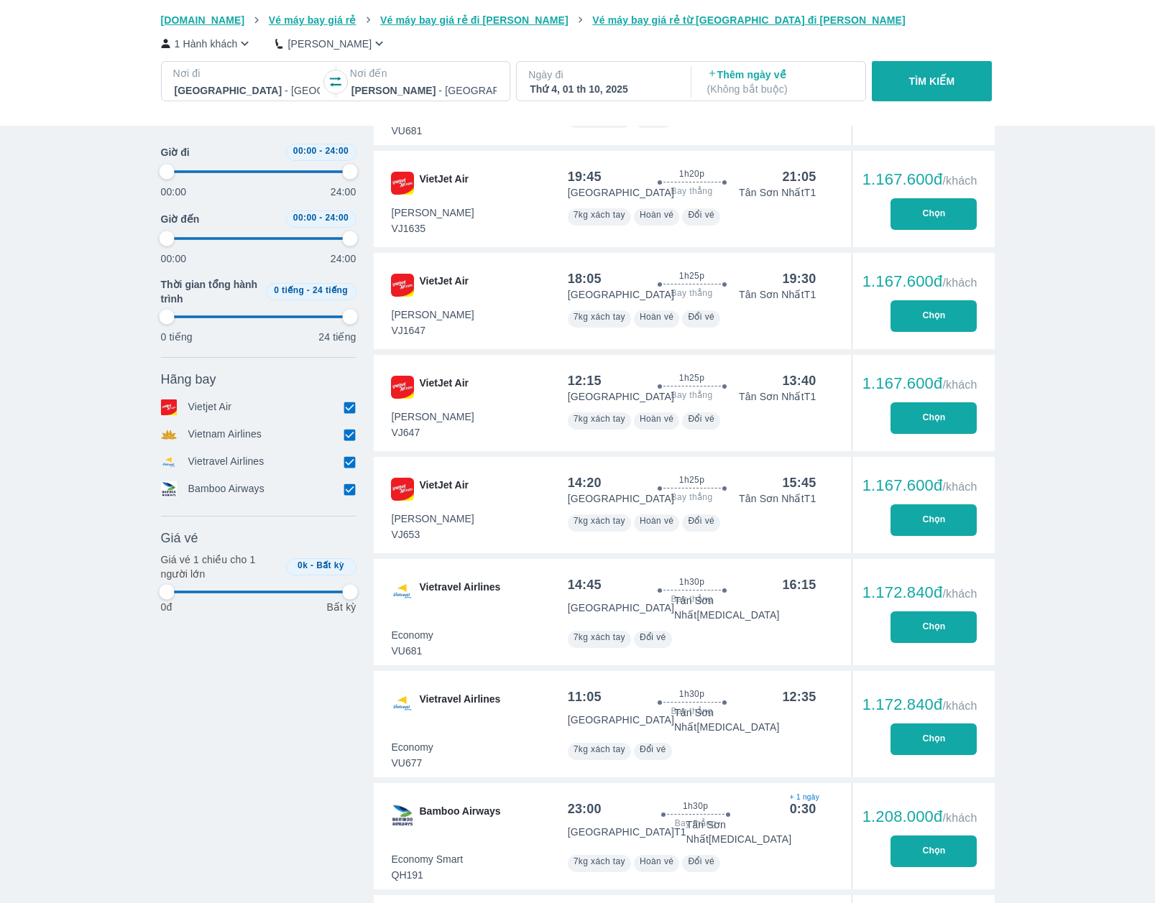
type input "97.9166666666667"
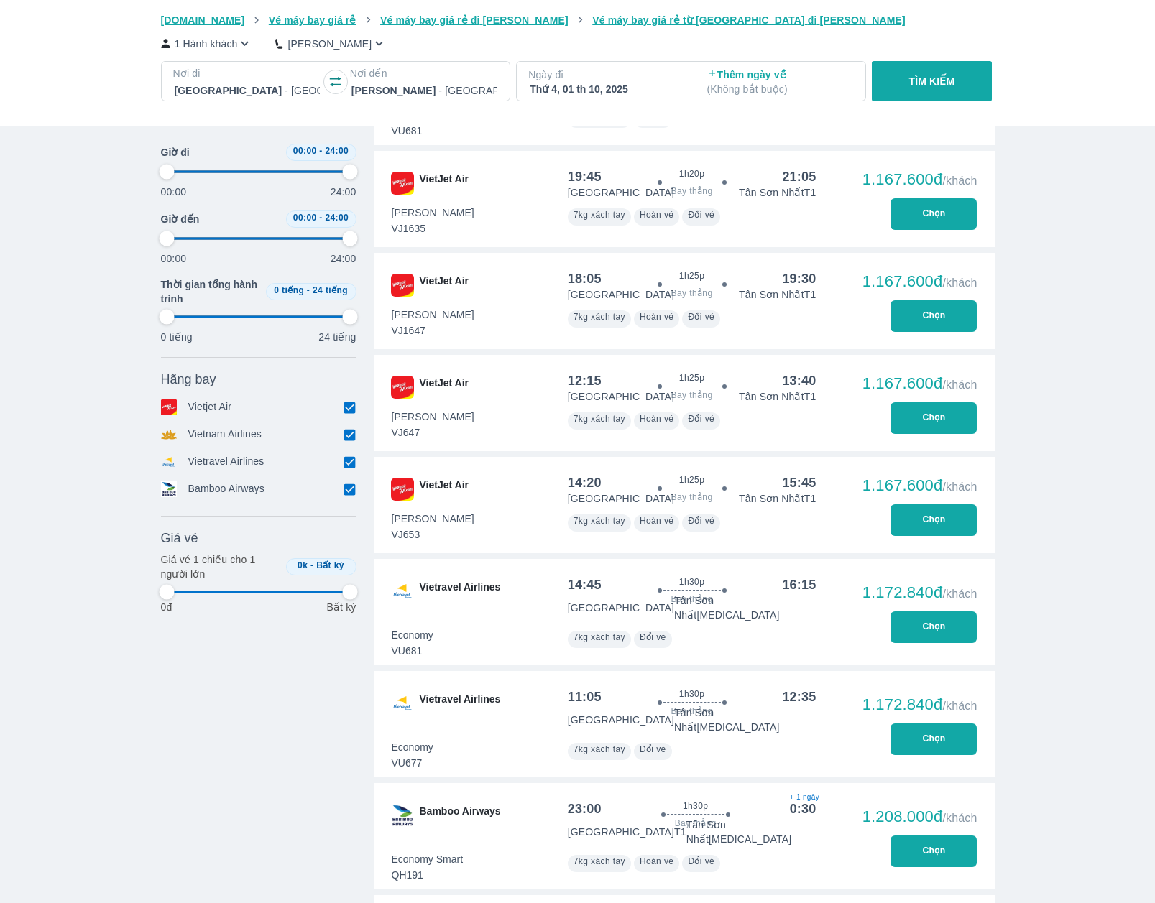
type input "97.9166666666667"
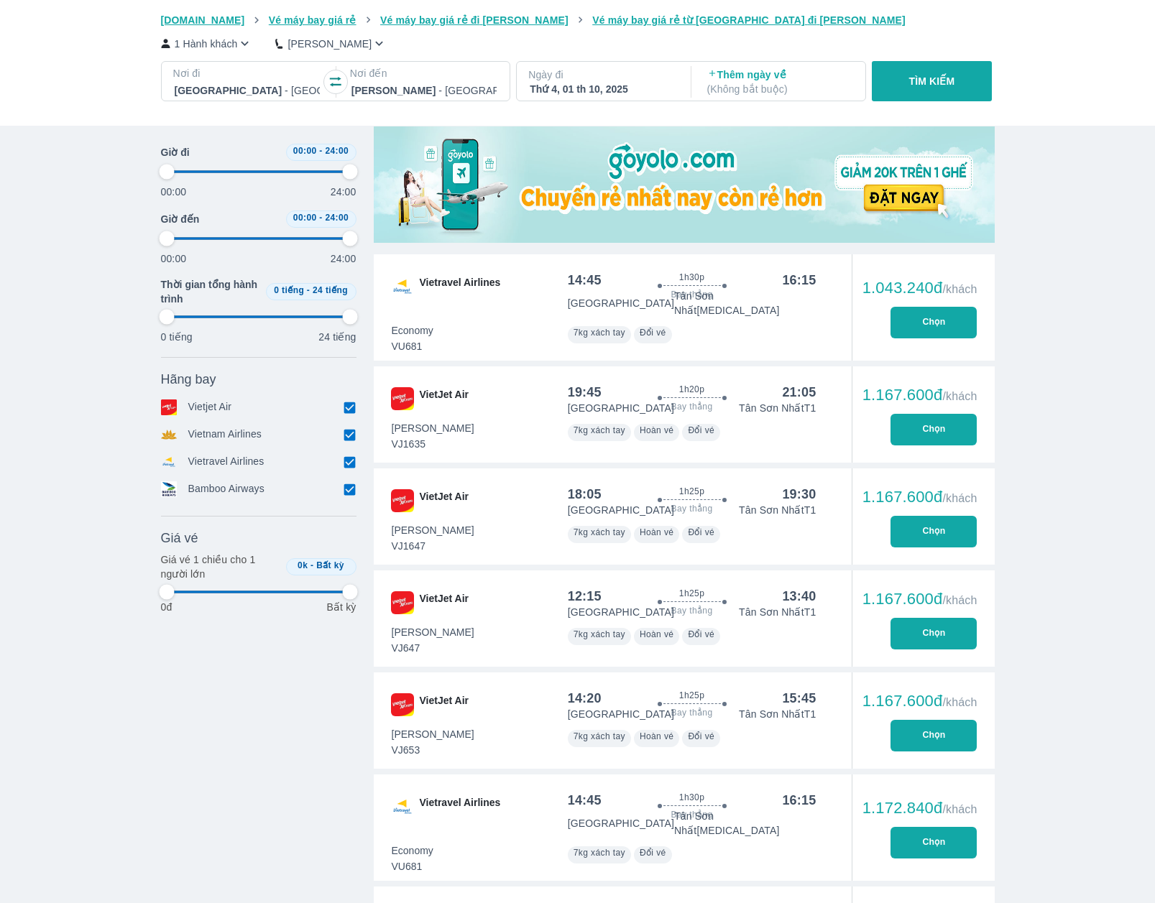
type input "97.9166666666667"
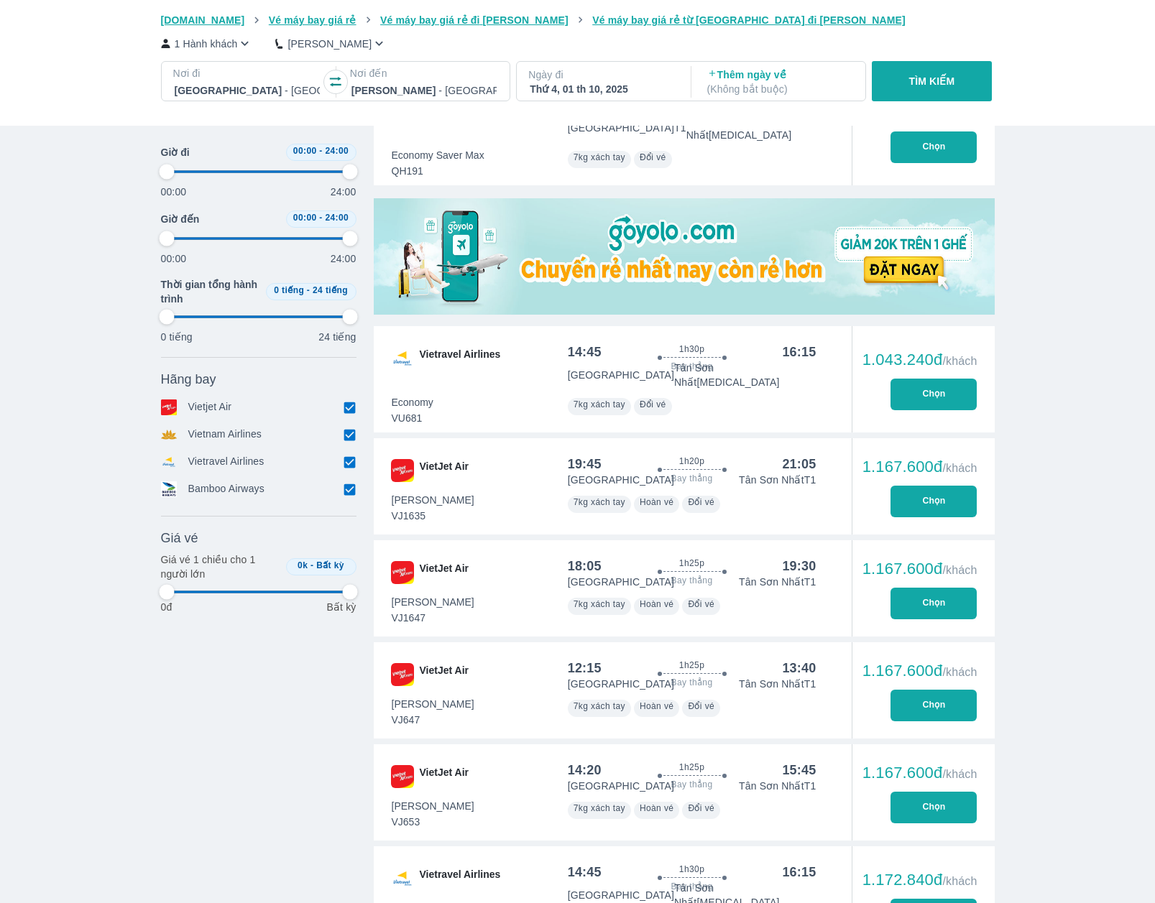
scroll to position [647, 0]
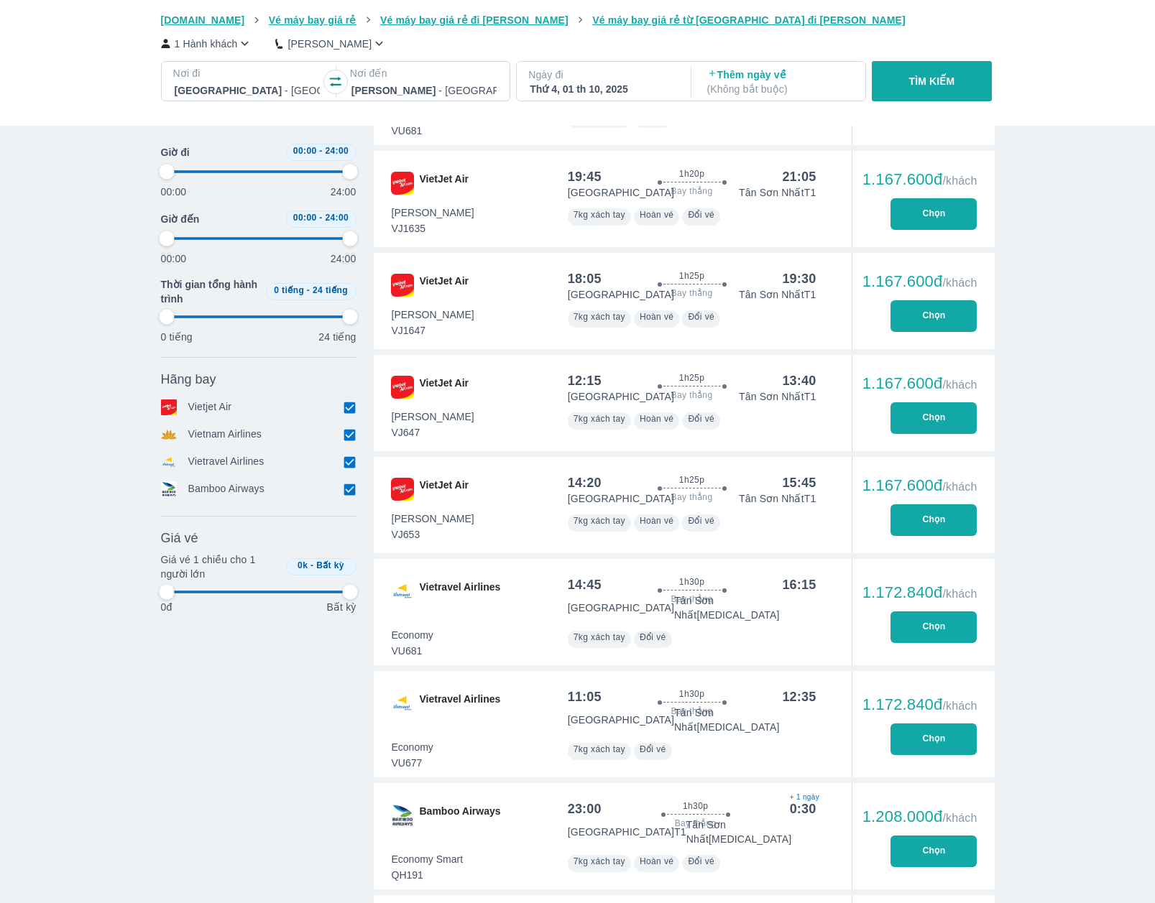
type input "97.9166666666667"
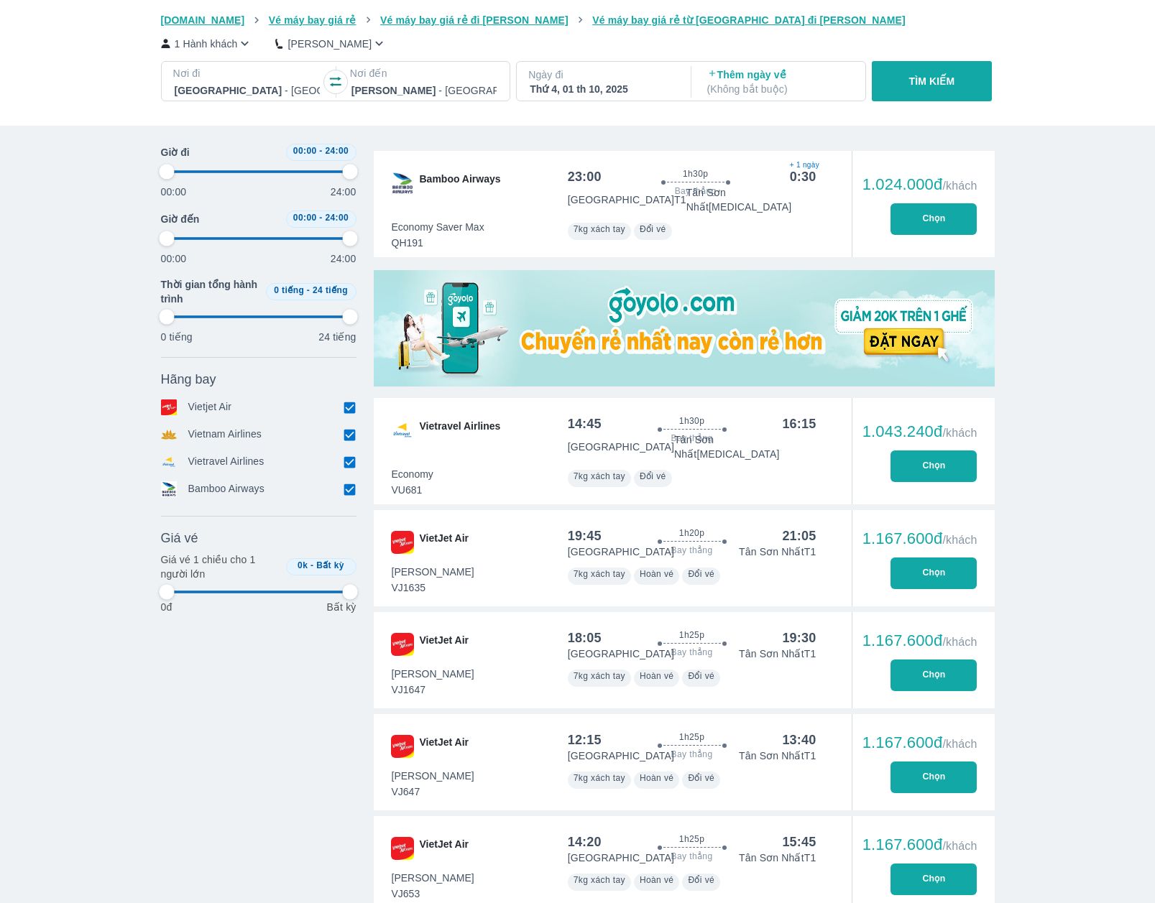
type input "97.9166666666667"
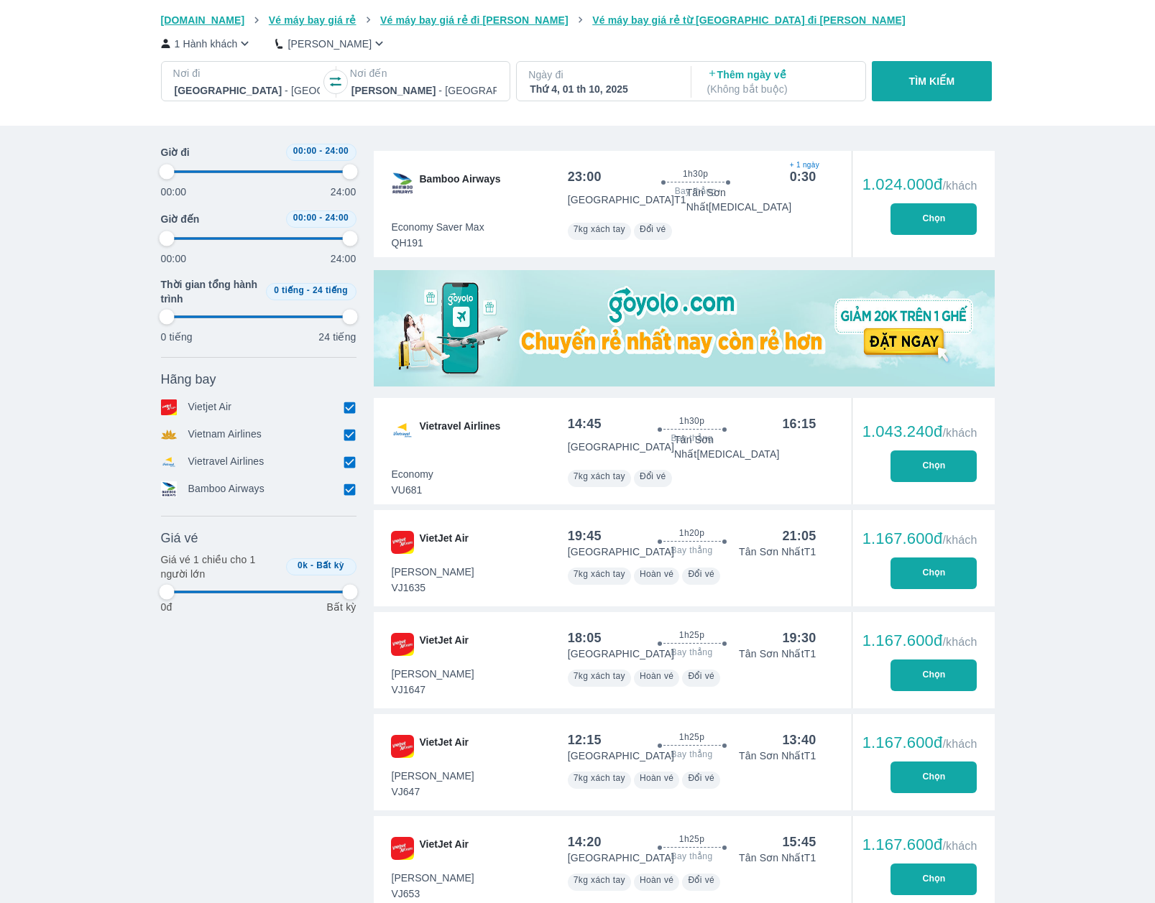
type input "97.9166666666667"
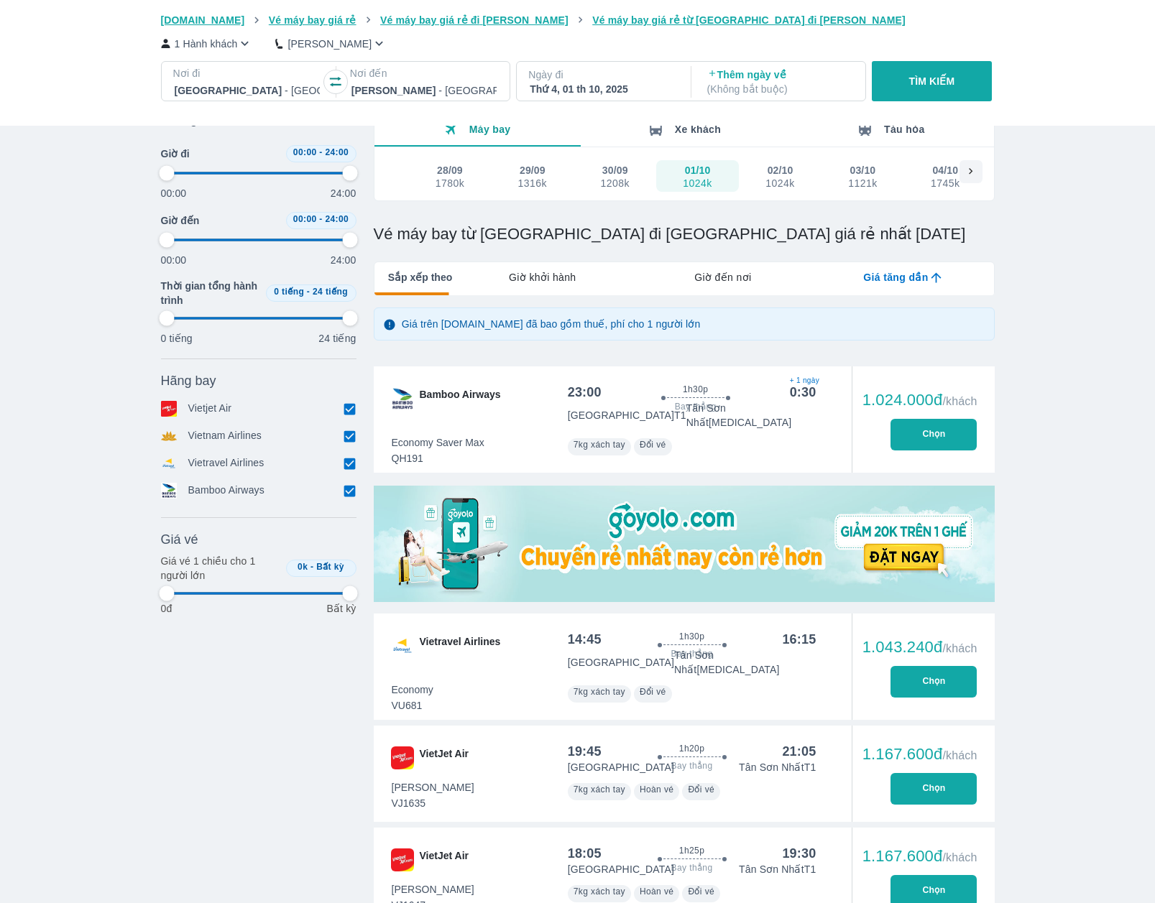
type input "97.9166666666667"
click at [950, 642] on span "/khách" at bounding box center [959, 648] width 34 height 12
type input "97.9166666666667"
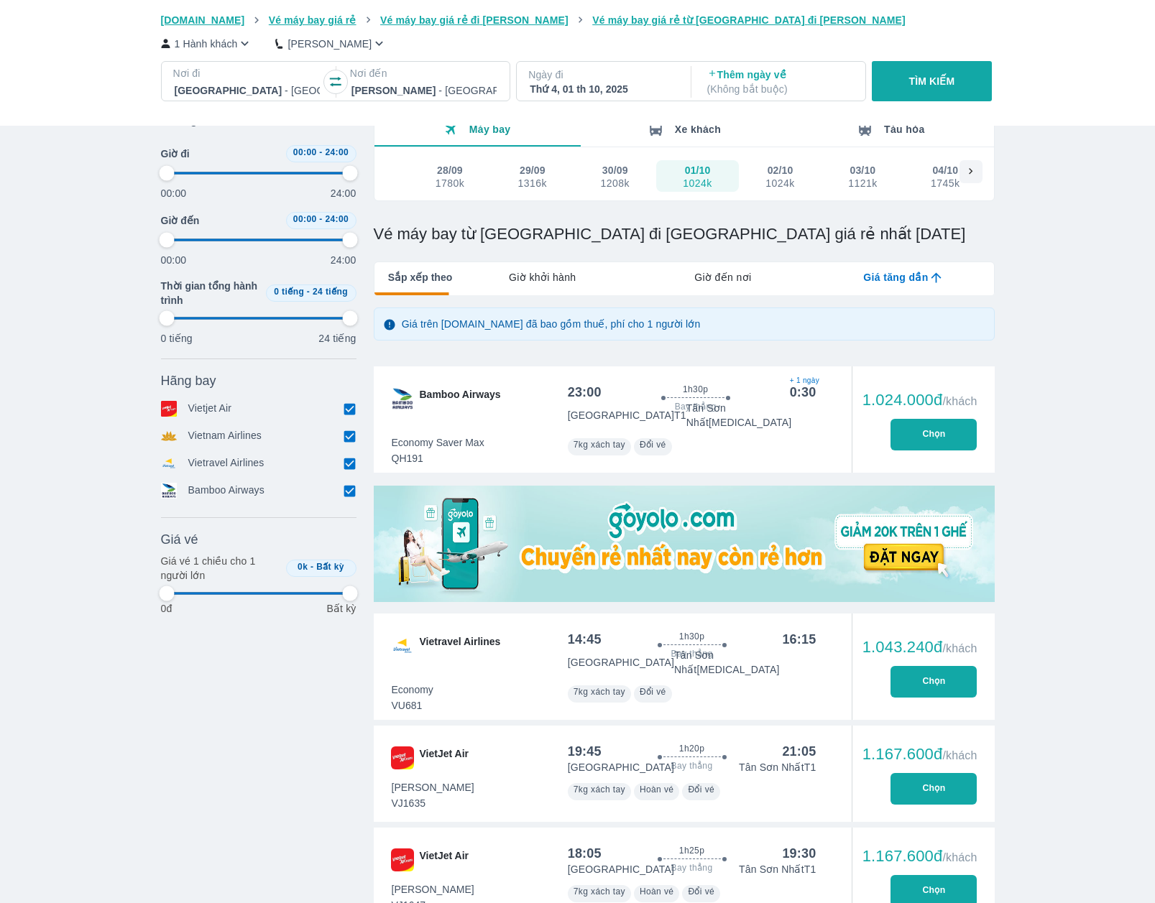
type input "97.9166666666667"
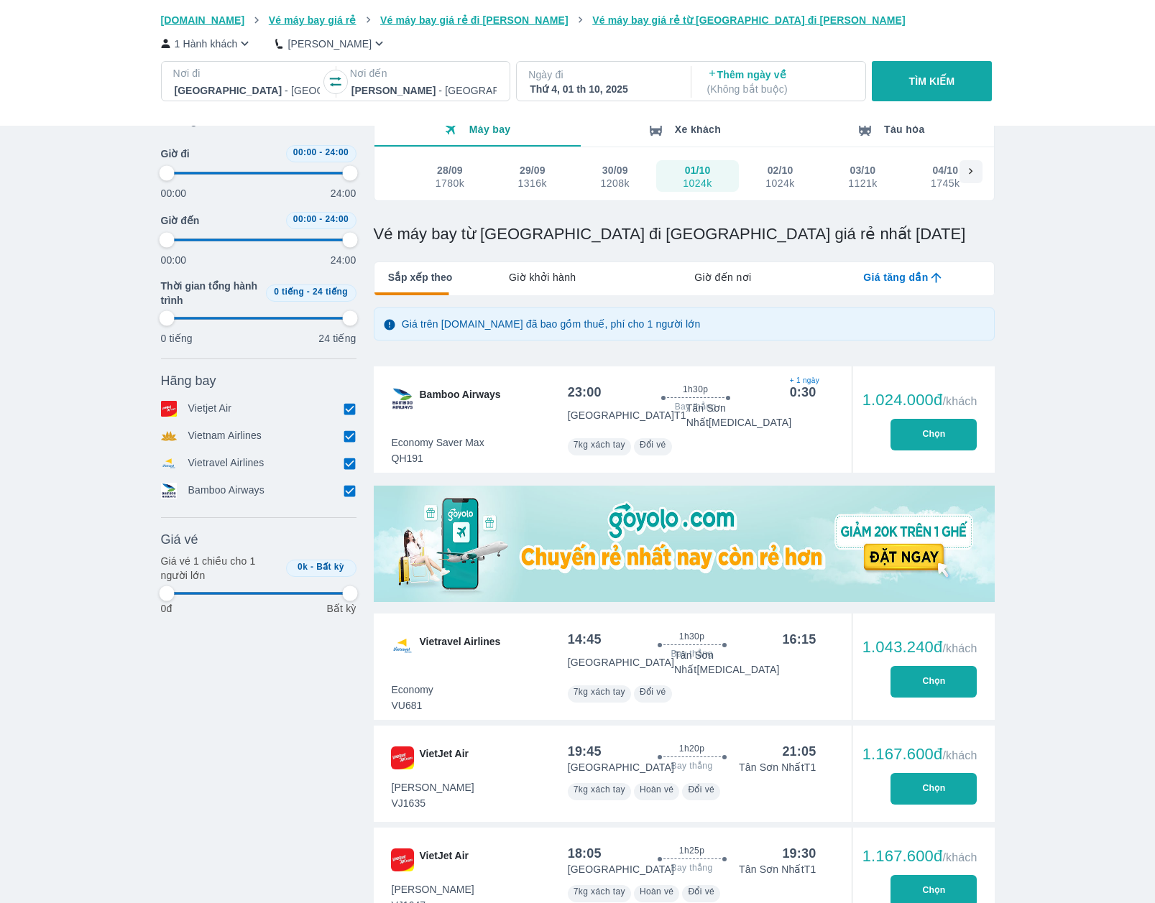
type input "97.9166666666667"
click at [939, 666] on button "Chọn" at bounding box center [933, 682] width 86 height 32
type input "97.9166666666667"
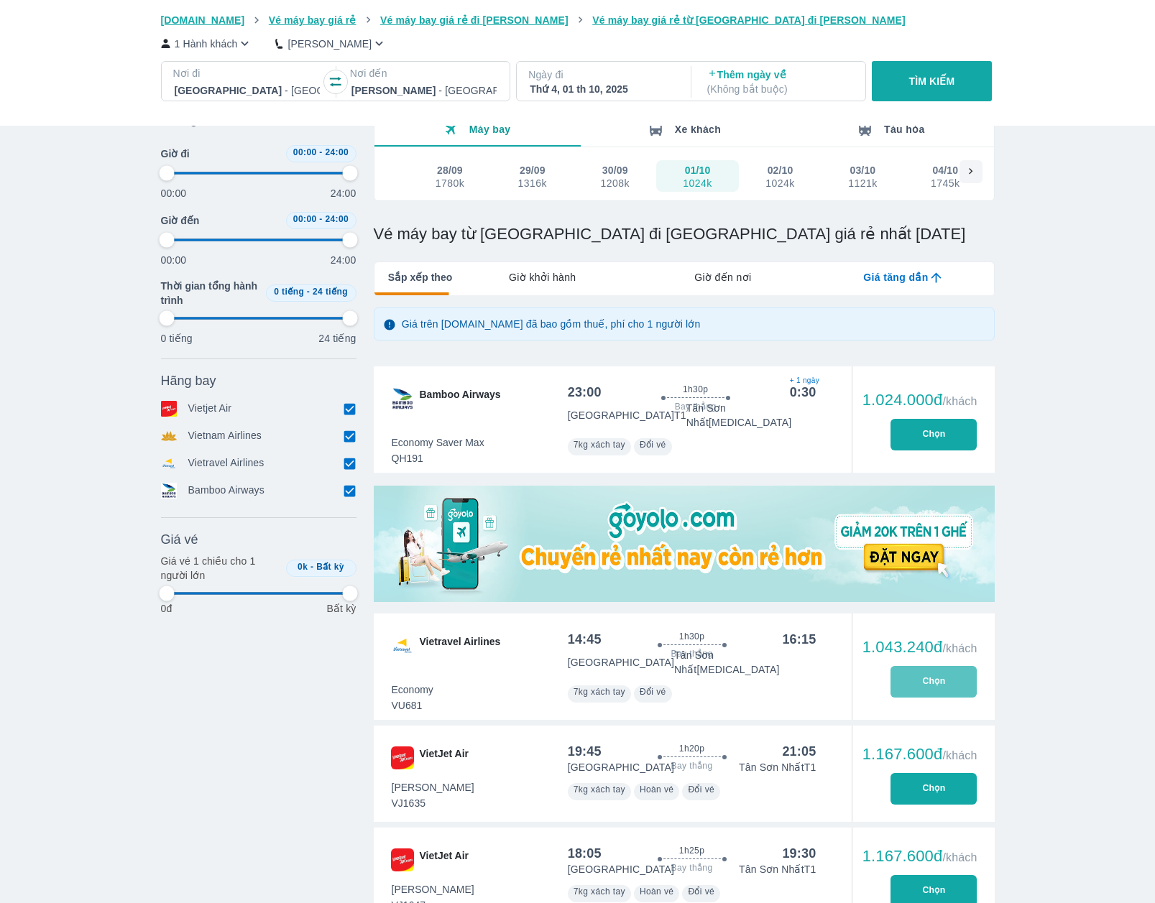
type input "97.9166666666667"
